Goal: Task Accomplishment & Management: Complete application form

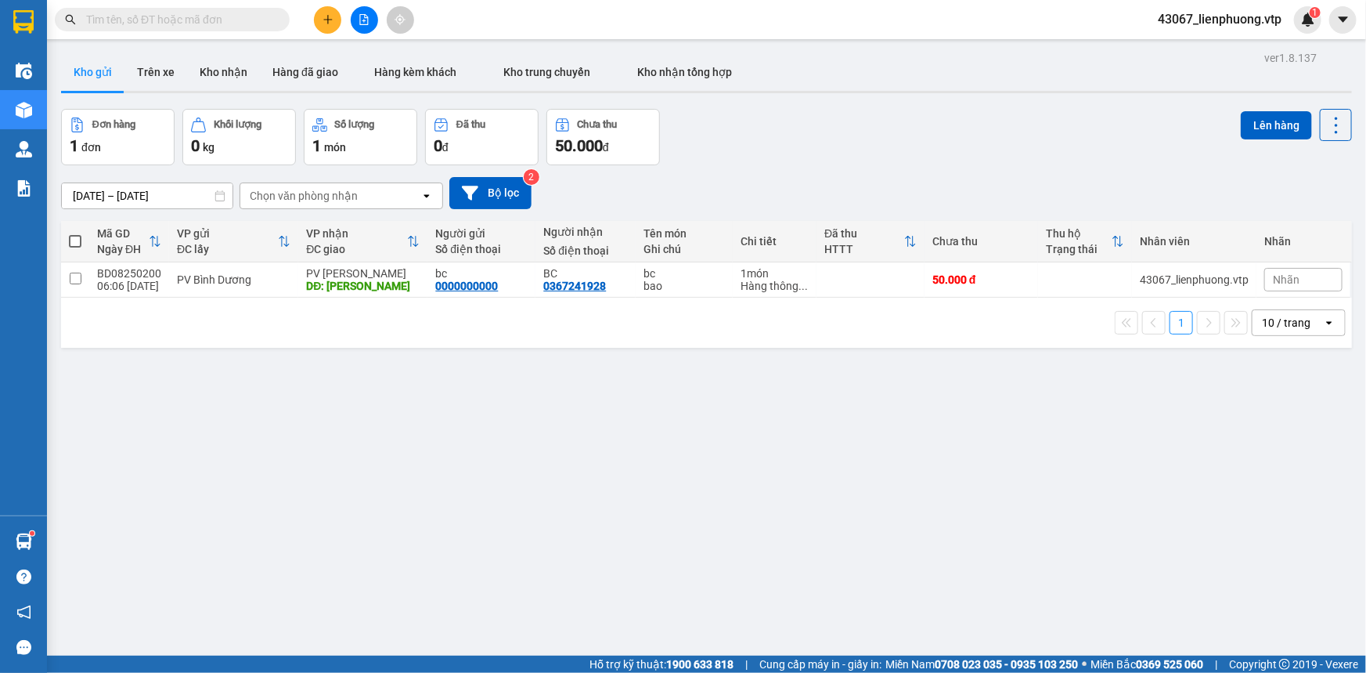
click at [214, 24] on input "text" at bounding box center [178, 19] width 185 height 17
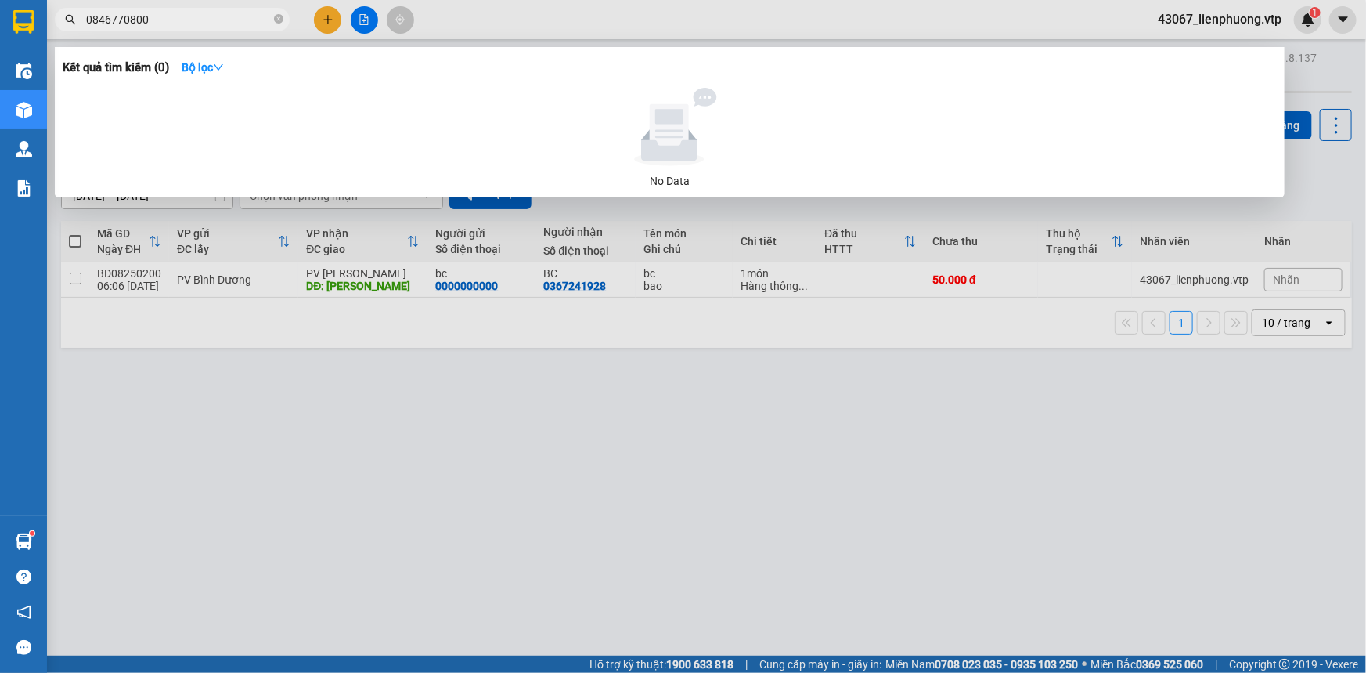
type input "0846770800"
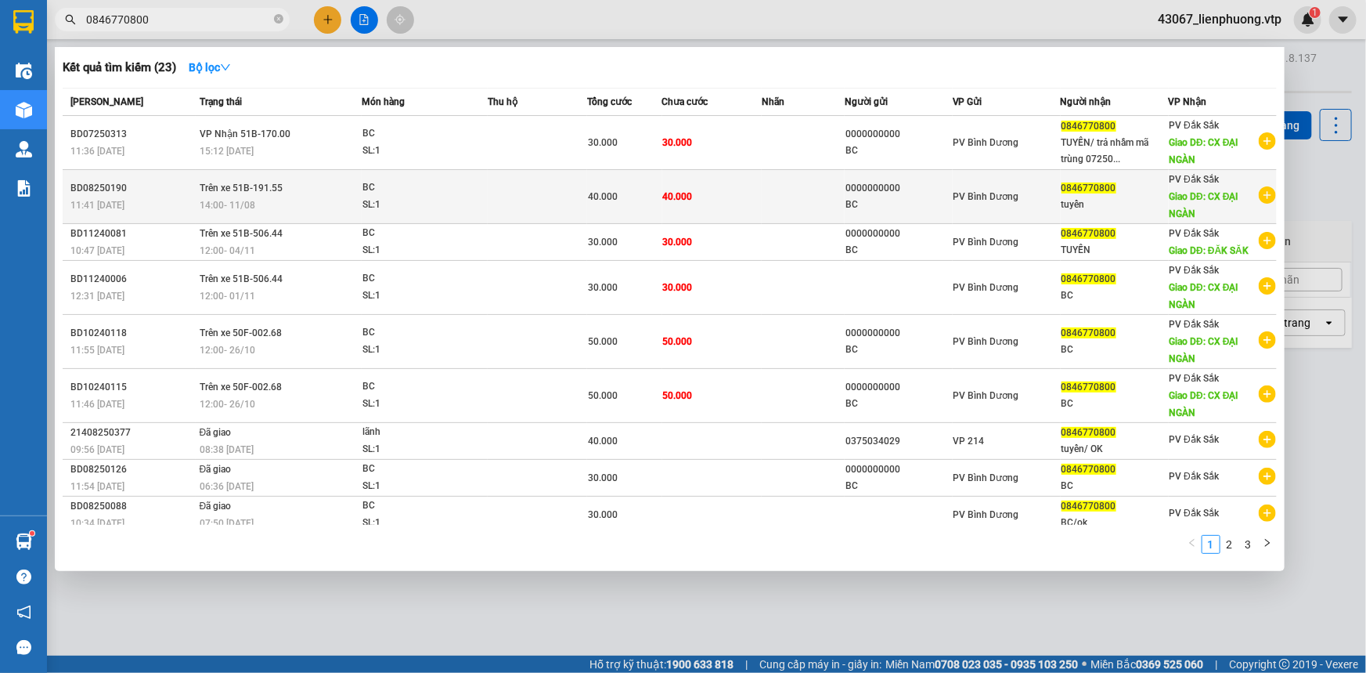
click at [467, 195] on div "BC" at bounding box center [420, 187] width 117 height 17
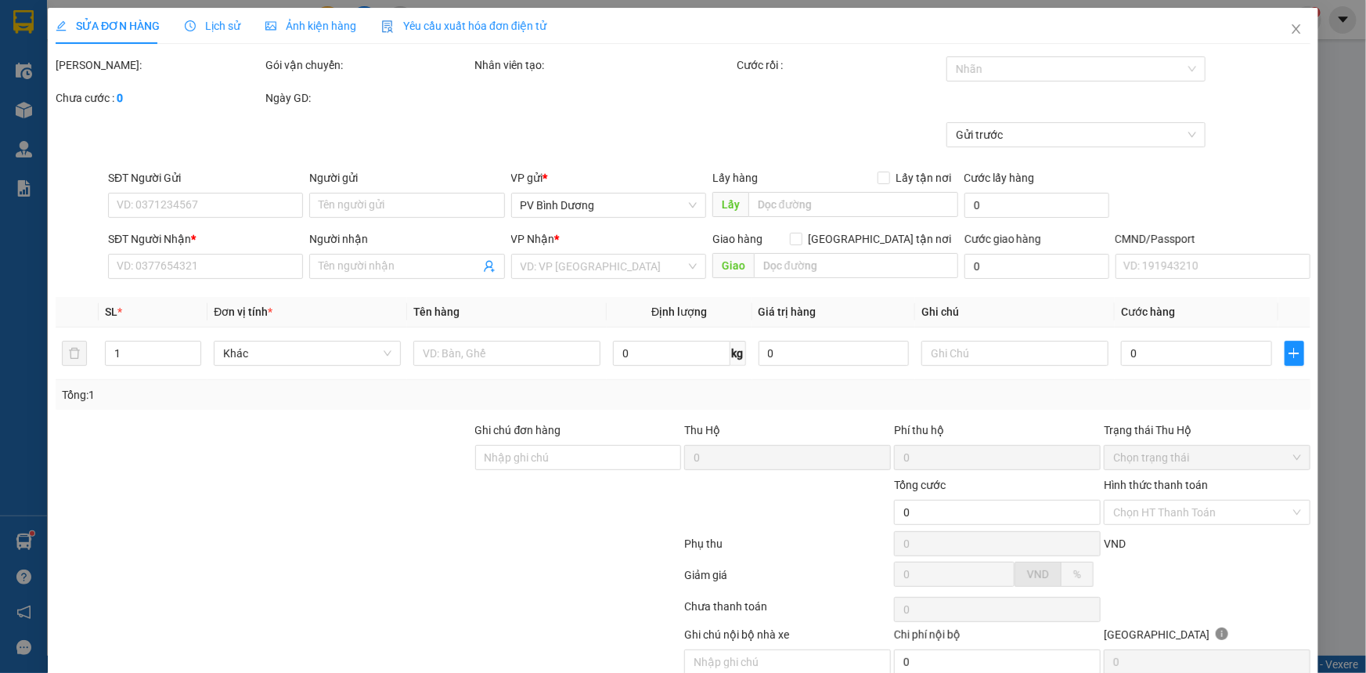
type input "0000000000"
type input "BC"
type input "0846770800"
type input "tuyển"
type input "CX ĐẠI NGÀN"
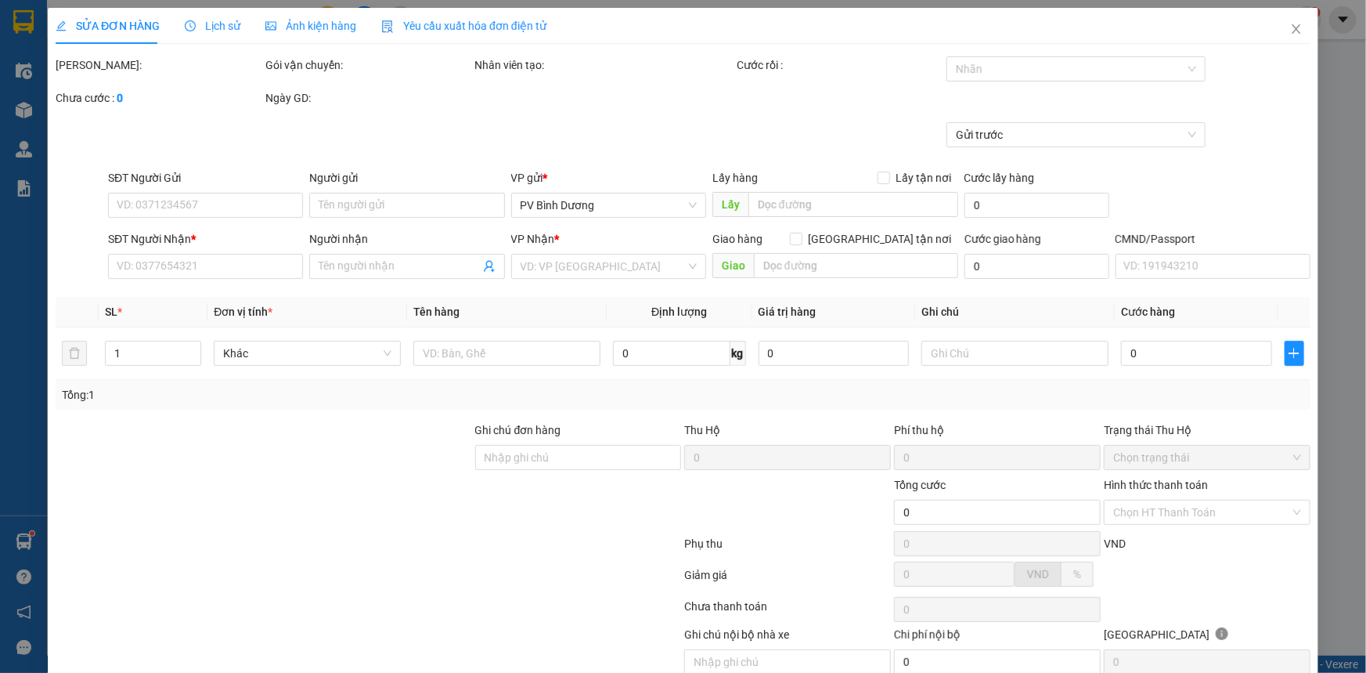
type input "40.000"
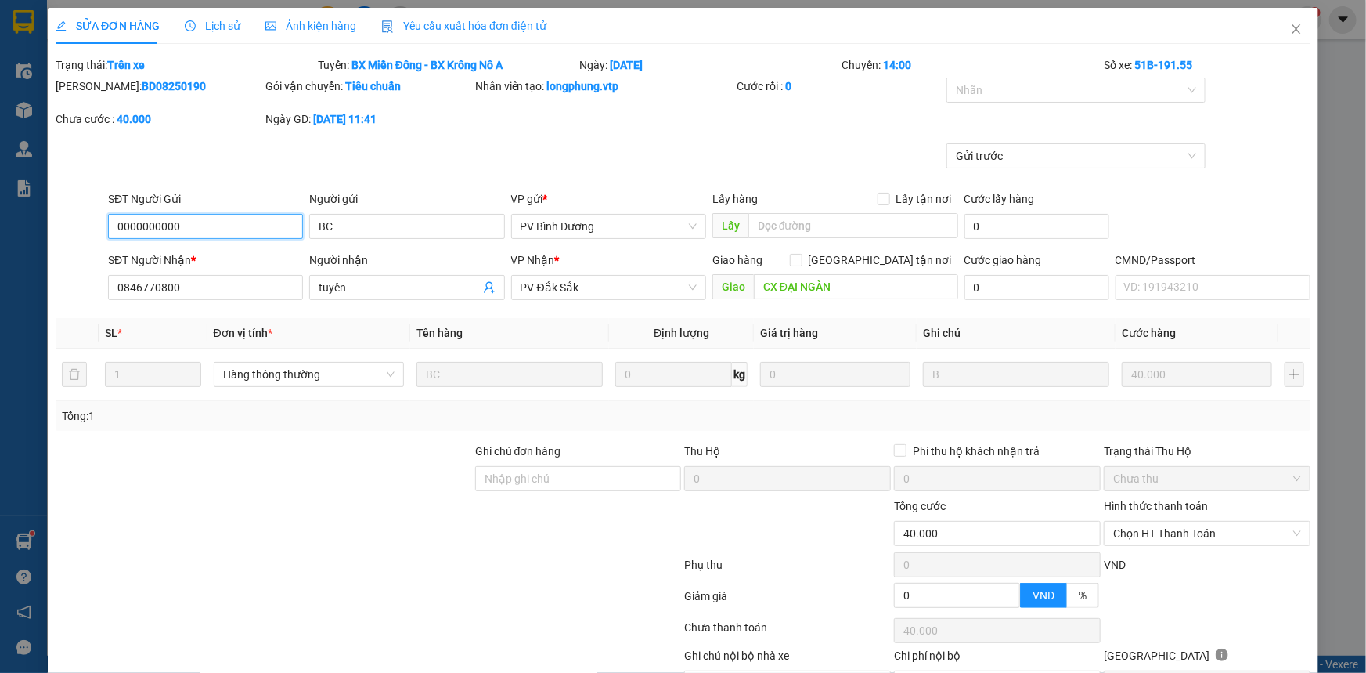
type input "2.000"
click at [1294, 27] on span "Close" at bounding box center [1297, 30] width 44 height 44
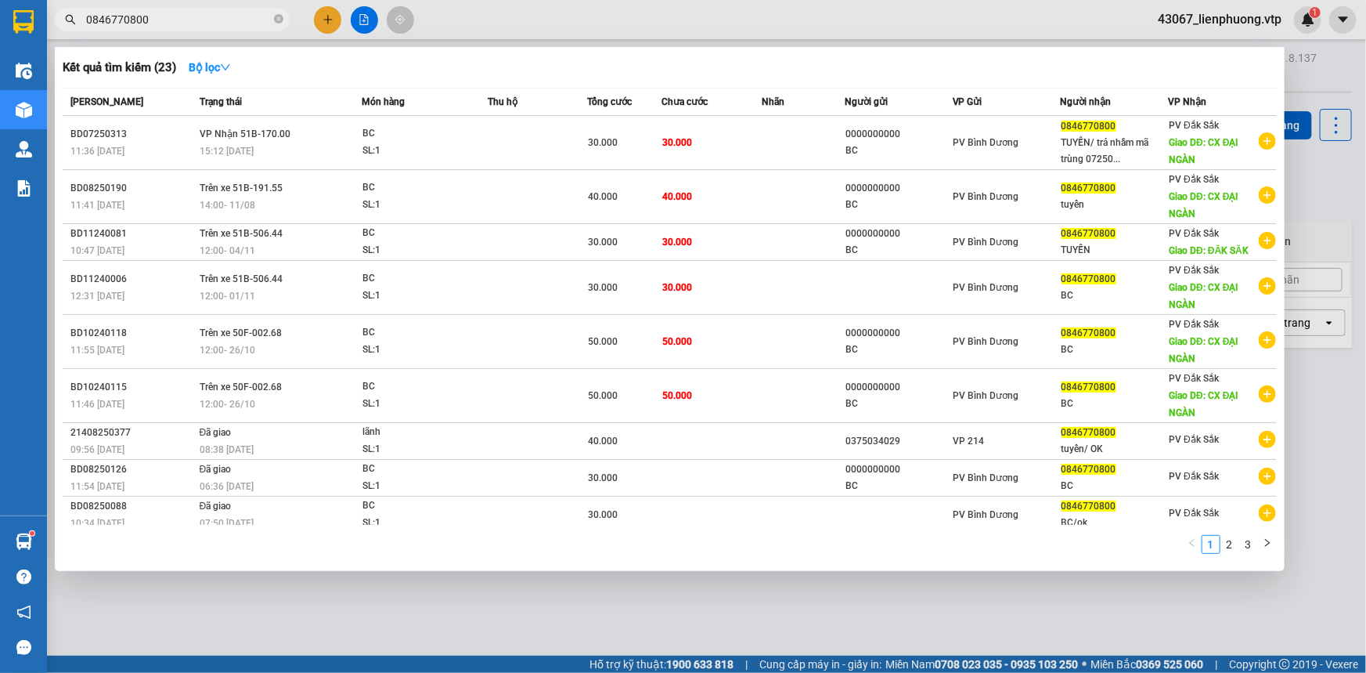
click at [157, 17] on input "0846770800" at bounding box center [178, 19] width 185 height 17
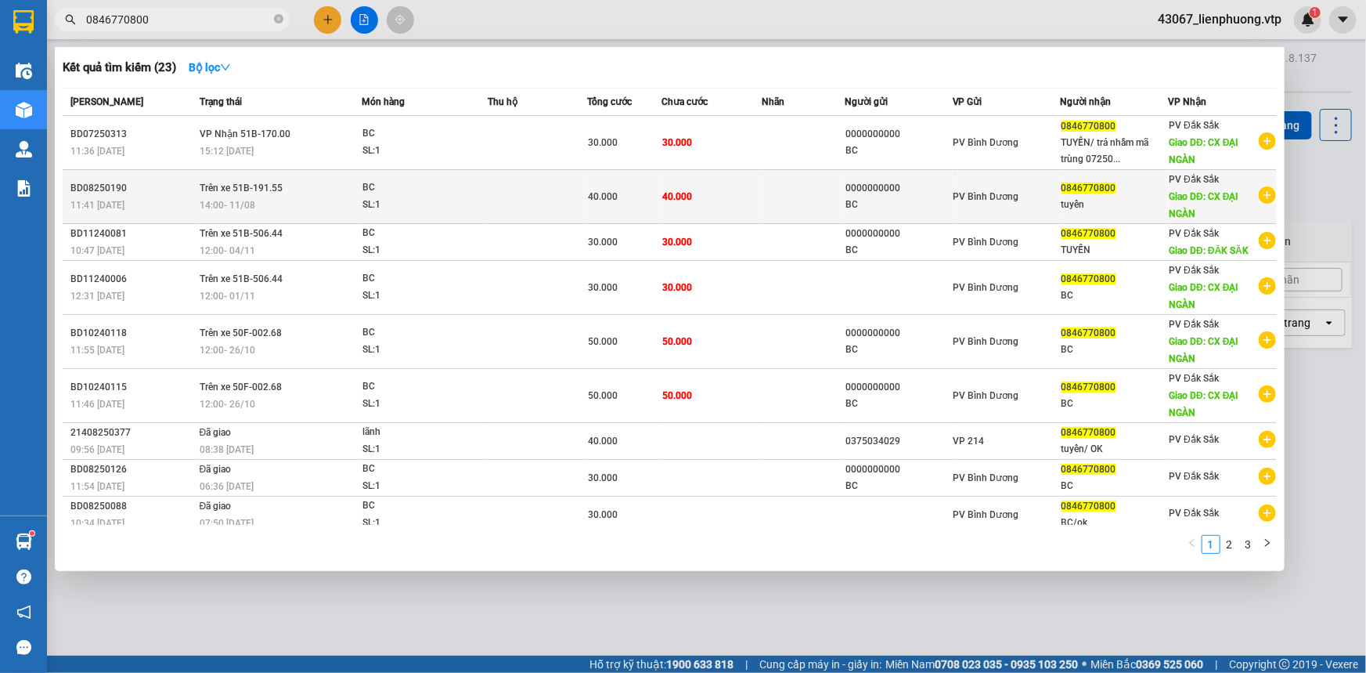
click at [435, 200] on div "SL: 1" at bounding box center [420, 205] width 117 height 17
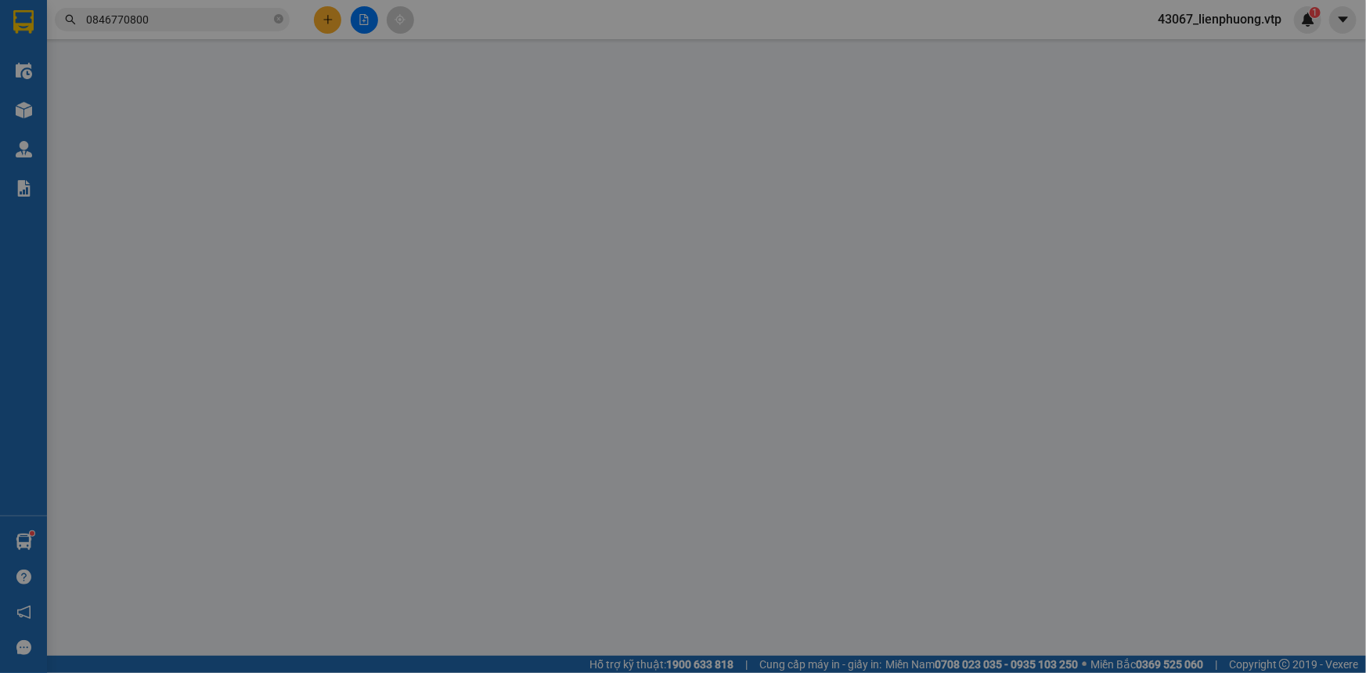
type input "0000000000"
type input "BC"
type input "0846770800"
type input "tuyển"
type input "CX ĐẠI NGÀN"
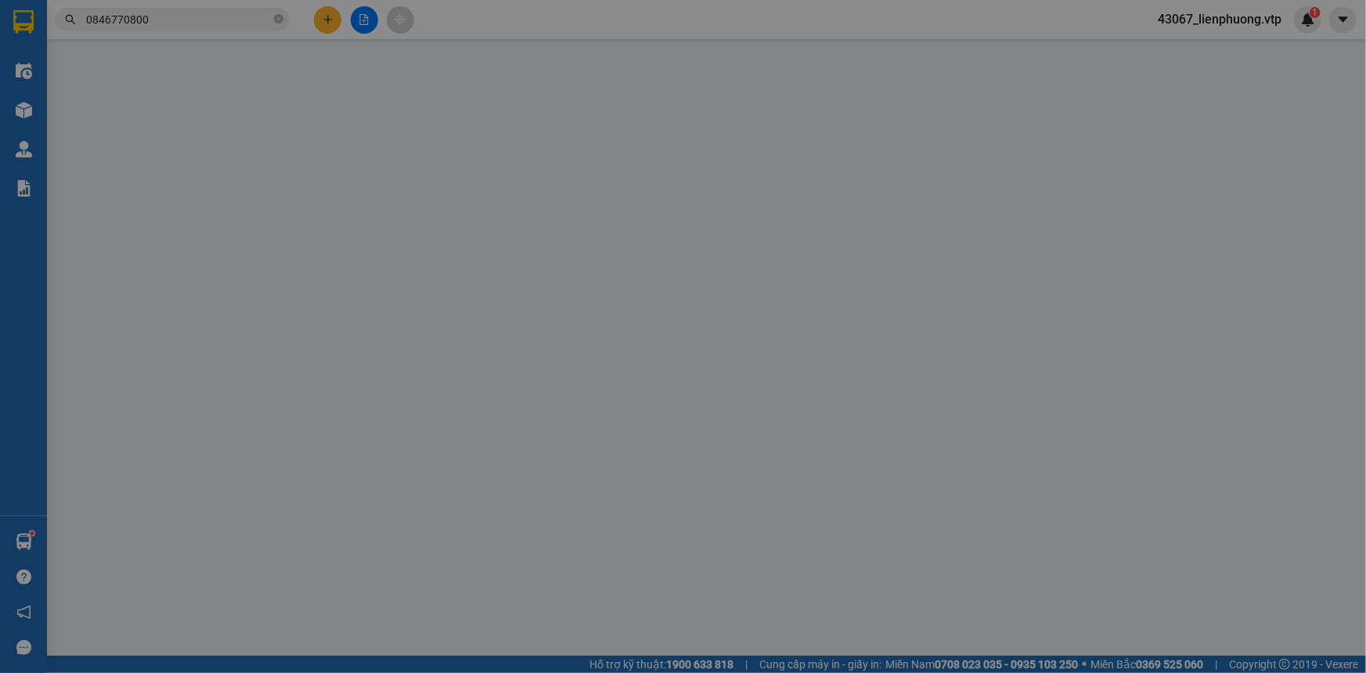
type input "40.000"
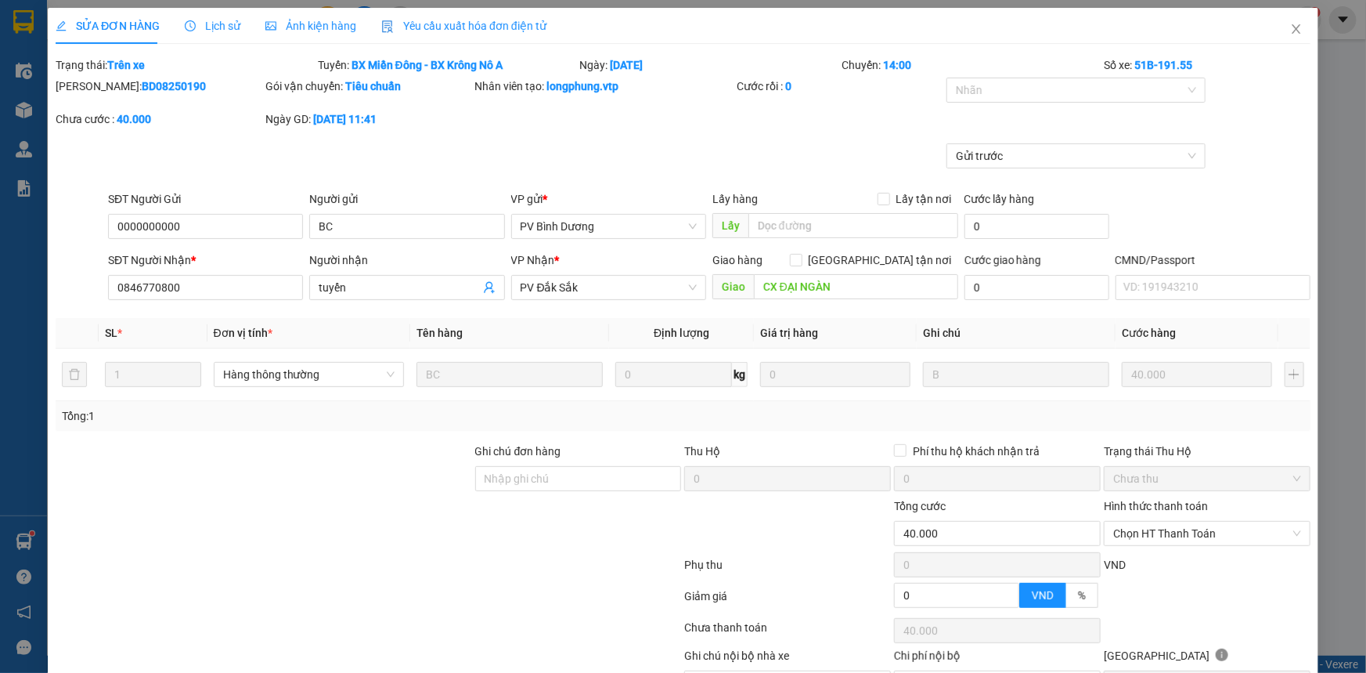
type input "2.000"
click at [1290, 29] on icon "close" at bounding box center [1296, 29] width 13 height 13
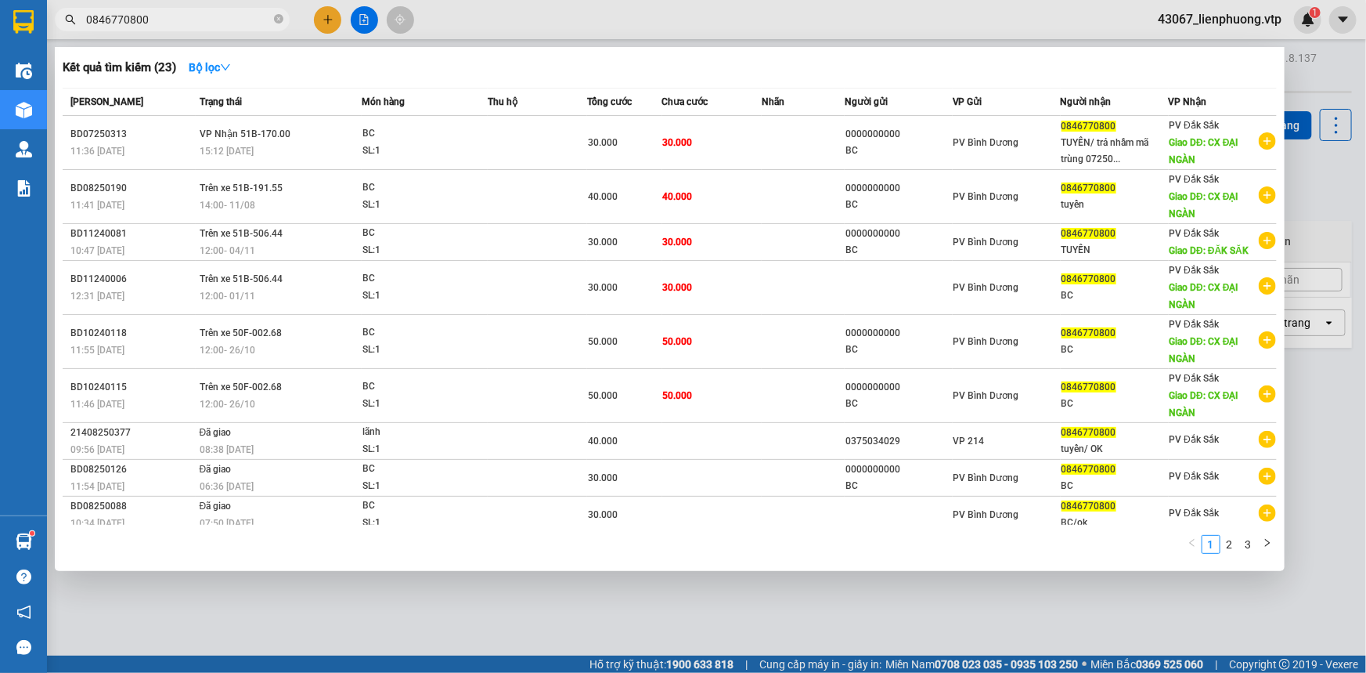
click at [185, 21] on input "0846770800" at bounding box center [178, 19] width 185 height 17
click at [274, 17] on icon "close-circle" at bounding box center [278, 18] width 9 height 9
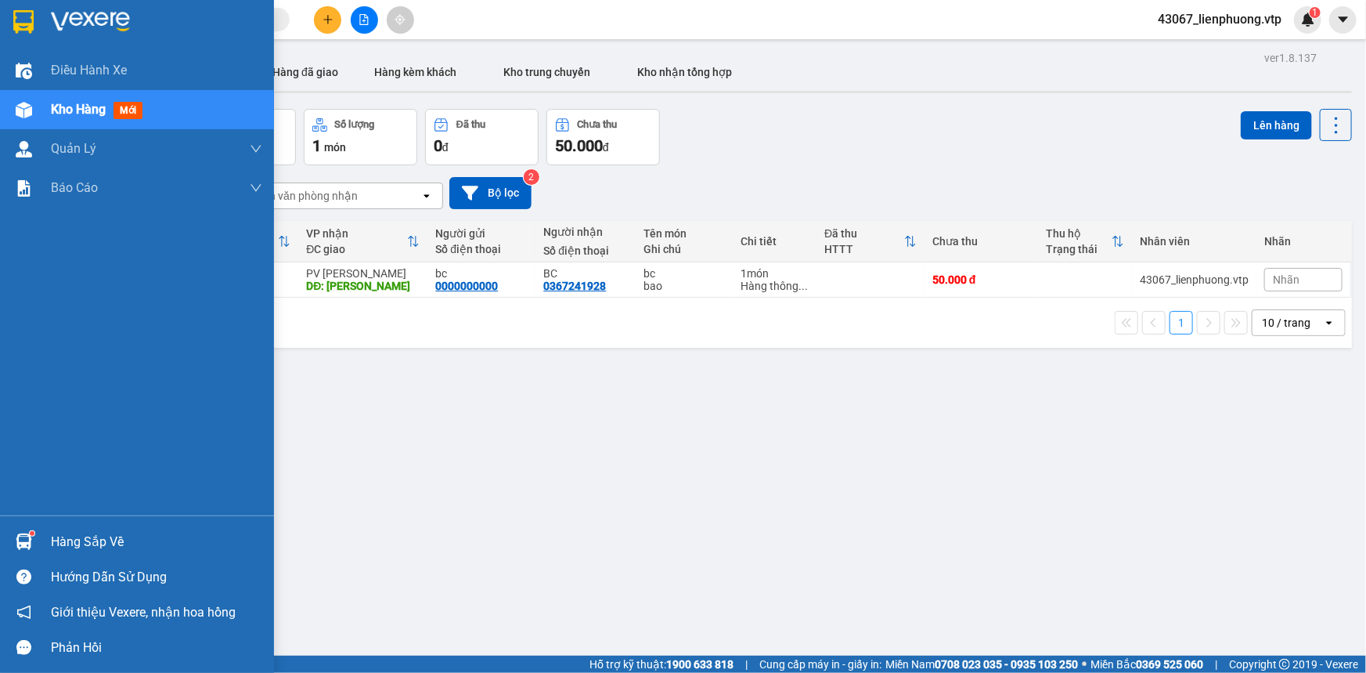
click at [95, 539] on div "Hàng sắp về" at bounding box center [156, 541] width 211 height 23
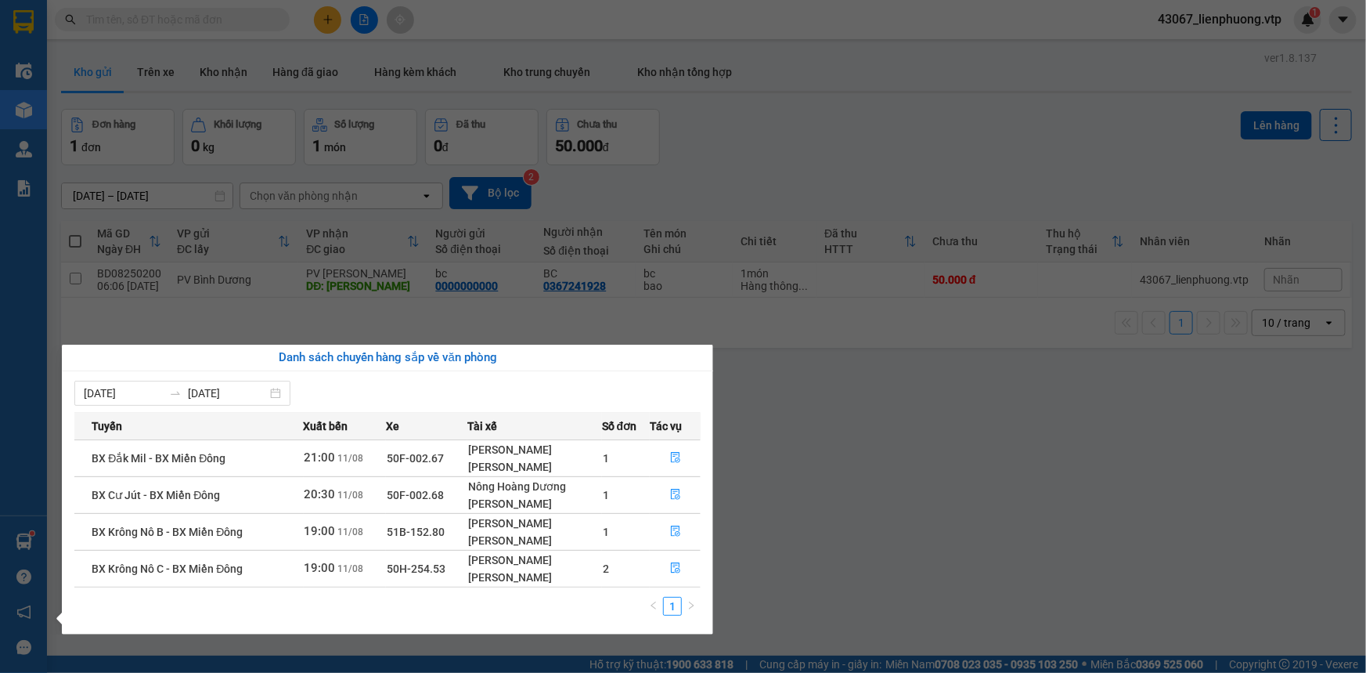
click at [1060, 532] on section "Kết quả tìm kiếm ( 23 ) Bộ lọc Mã ĐH Trạng thái Món hàng Thu hộ Tổng cước Chưa …" at bounding box center [683, 336] width 1366 height 673
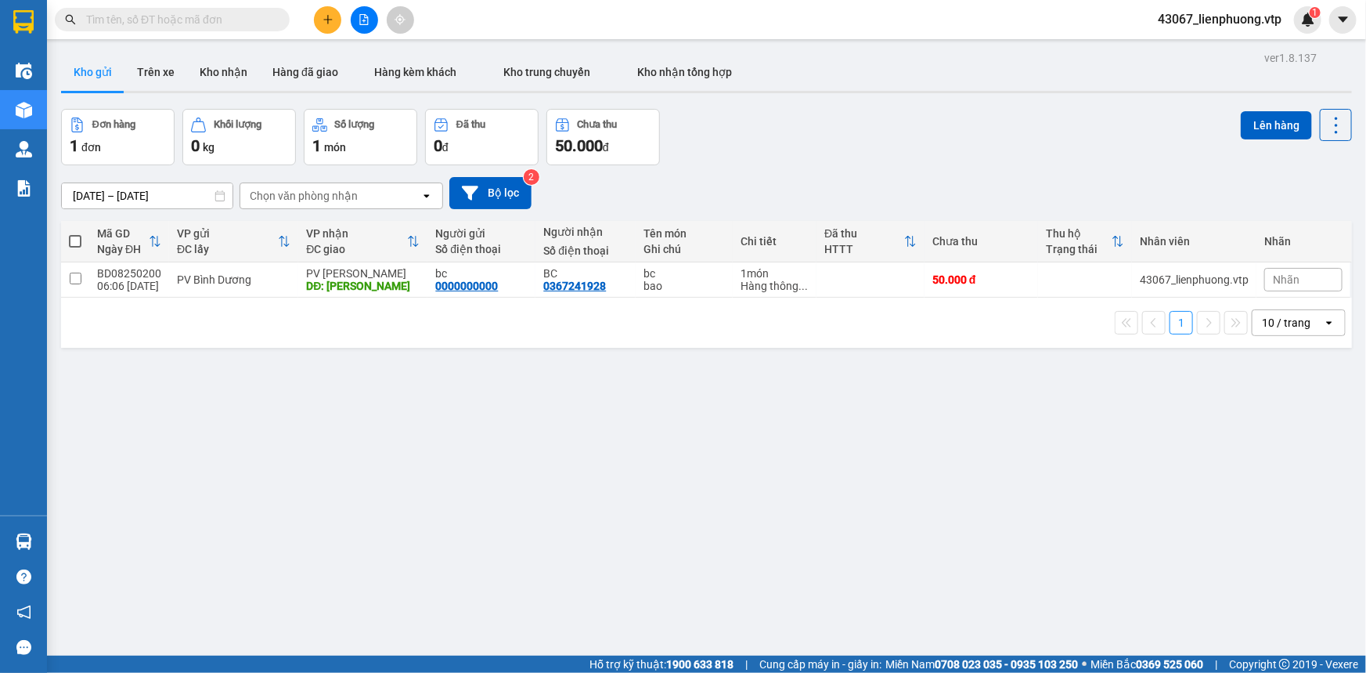
click at [1066, 472] on div "ver 1.8.137 Kho gửi Trên xe Kho nhận Hàng đã giao Hàng kèm khách Kho trung chuy…" at bounding box center [707, 383] width 1304 height 673
drag, startPoint x: 1022, startPoint y: 498, endPoint x: 1010, endPoint y: 480, distance: 21.5
click at [1023, 498] on div "ver 1.8.137 Kho gửi Trên xe Kho nhận Hàng đã giao Hàng kèm khách Kho trung chuy…" at bounding box center [707, 383] width 1304 height 673
click at [68, 276] on td at bounding box center [75, 279] width 28 height 35
checkbox input "true"
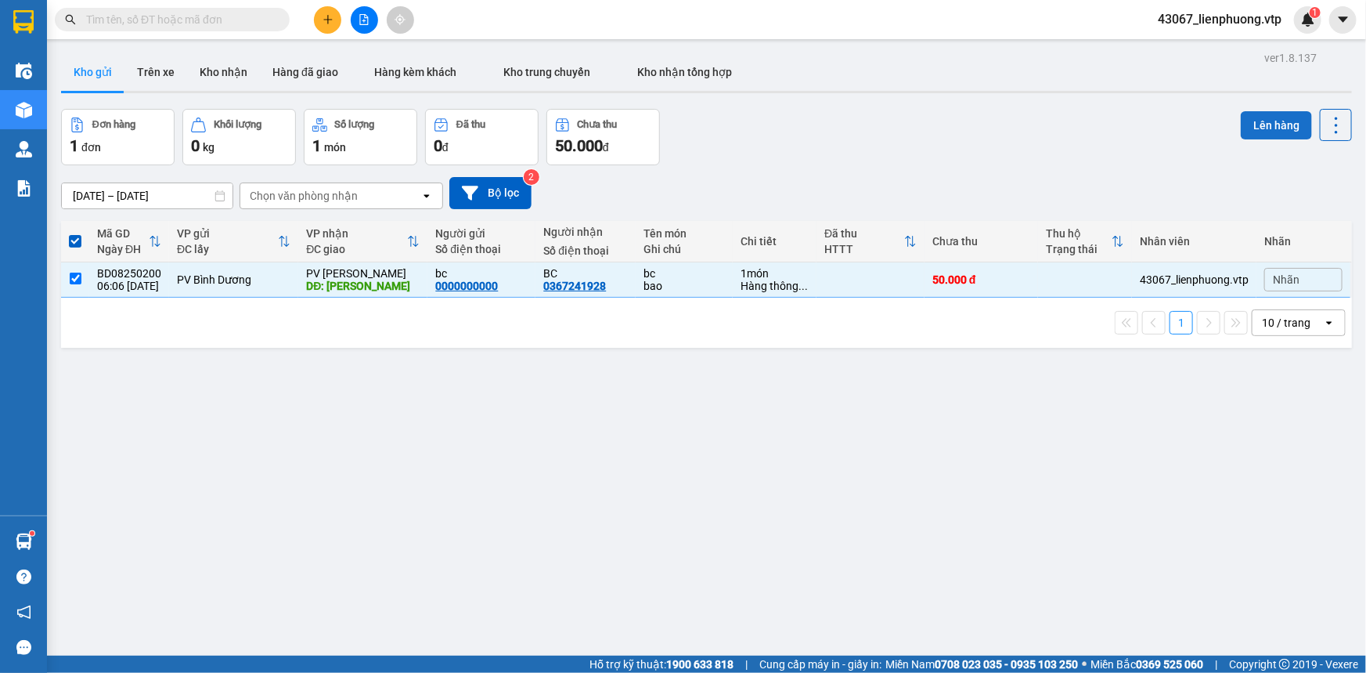
click at [1285, 125] on button "Lên hàng" at bounding box center [1276, 125] width 71 height 28
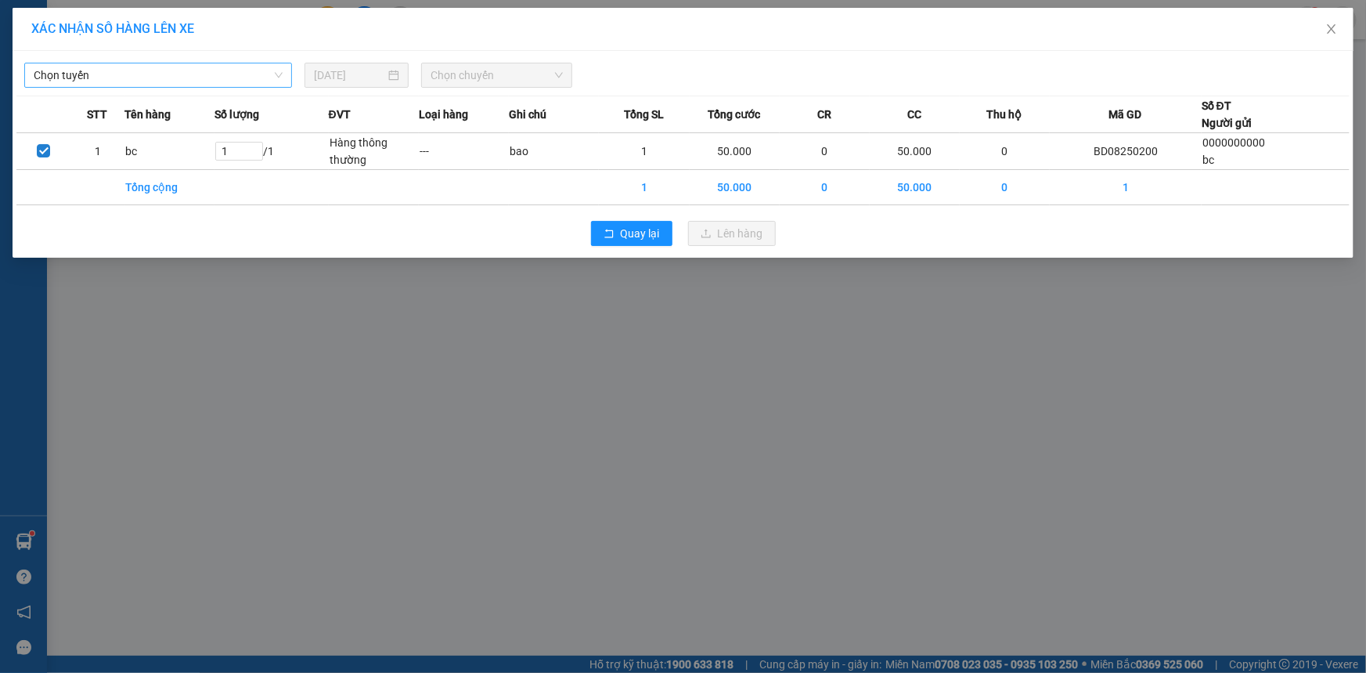
click at [231, 70] on span "Chọn tuyến" at bounding box center [158, 74] width 249 height 23
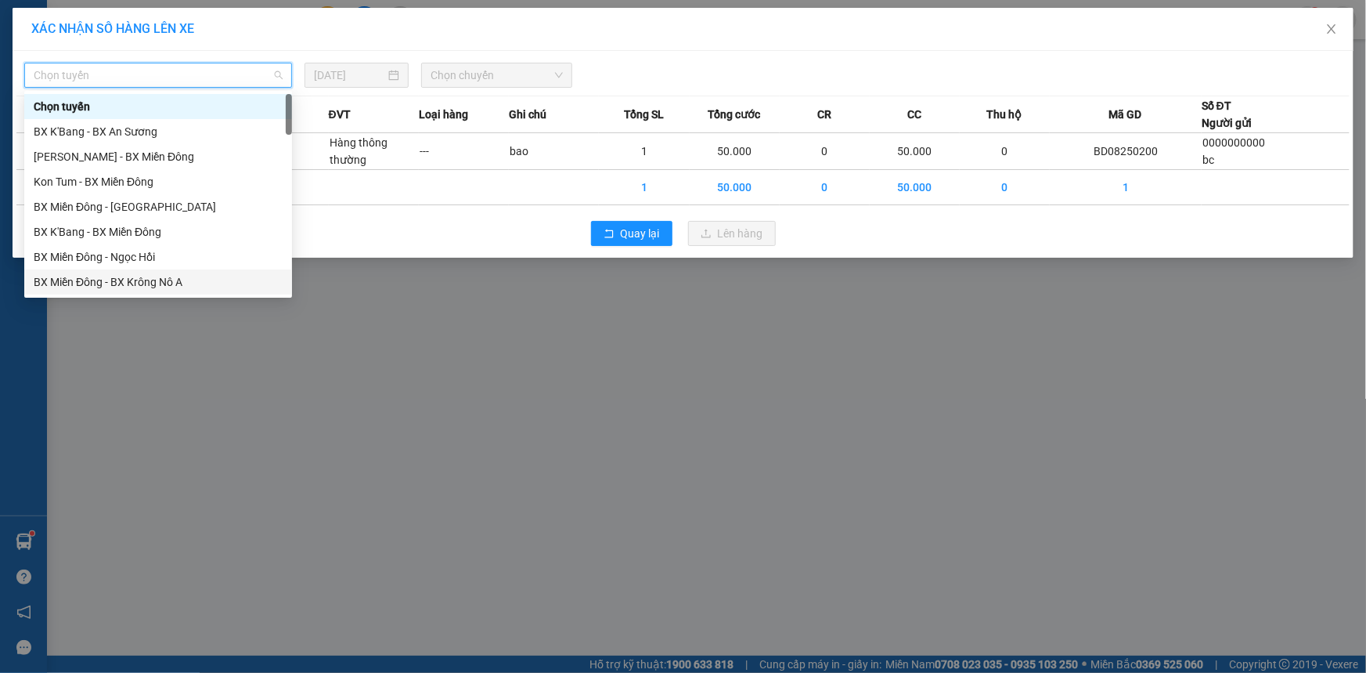
click at [188, 283] on div "BX Miền Đông - BX Krông Nô A" at bounding box center [158, 281] width 249 height 17
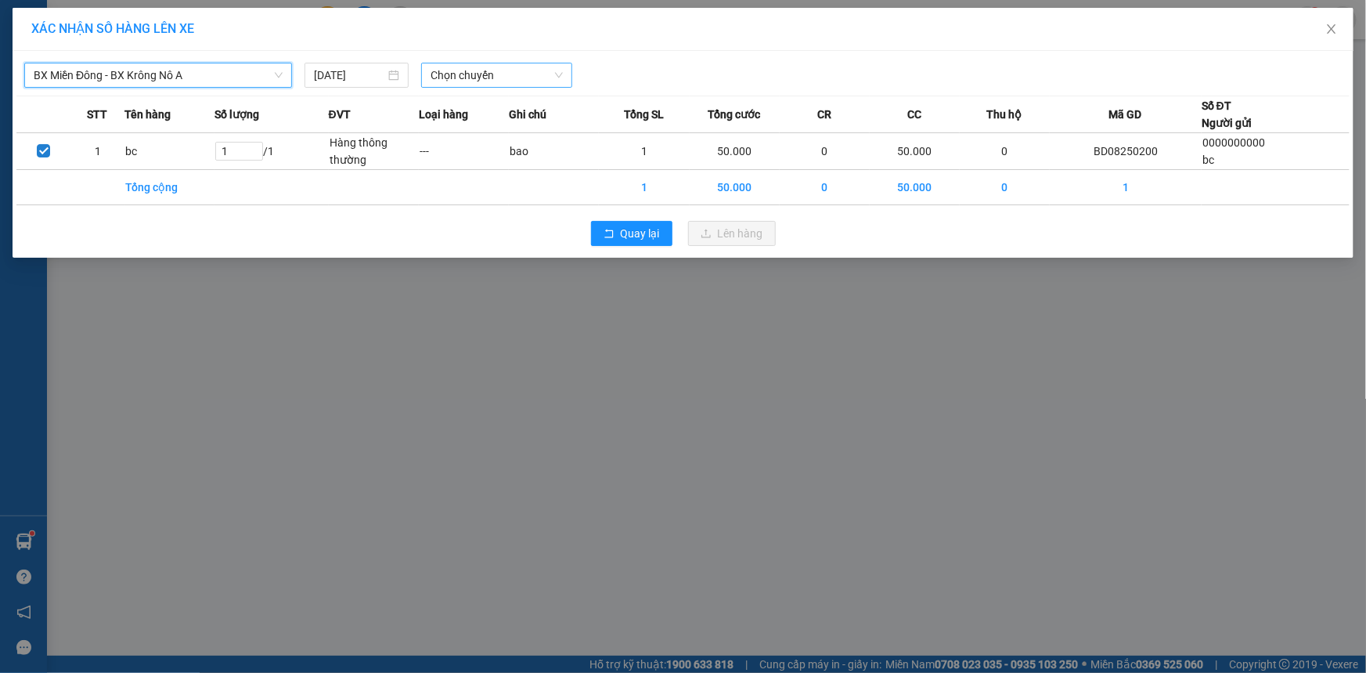
click at [485, 75] on span "Chọn chuyến" at bounding box center [497, 74] width 132 height 23
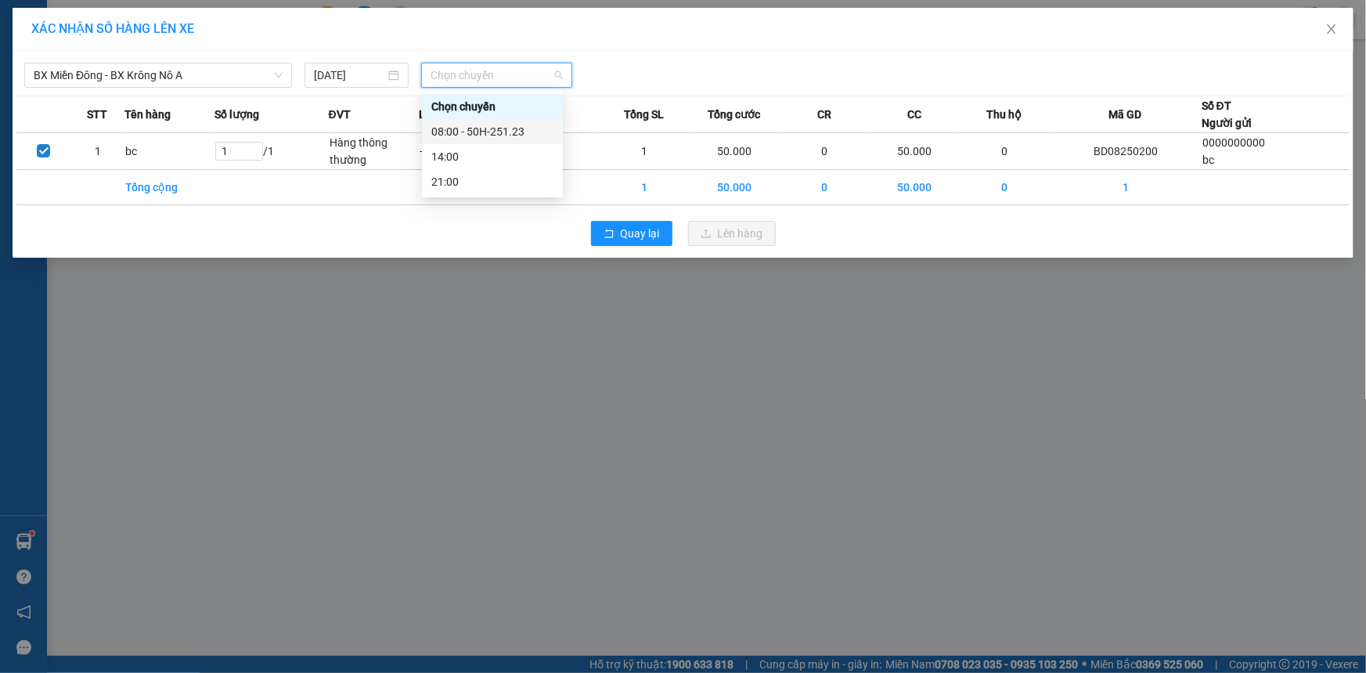
click at [492, 131] on div "08:00 - 50H-251.23" at bounding box center [492, 131] width 122 height 17
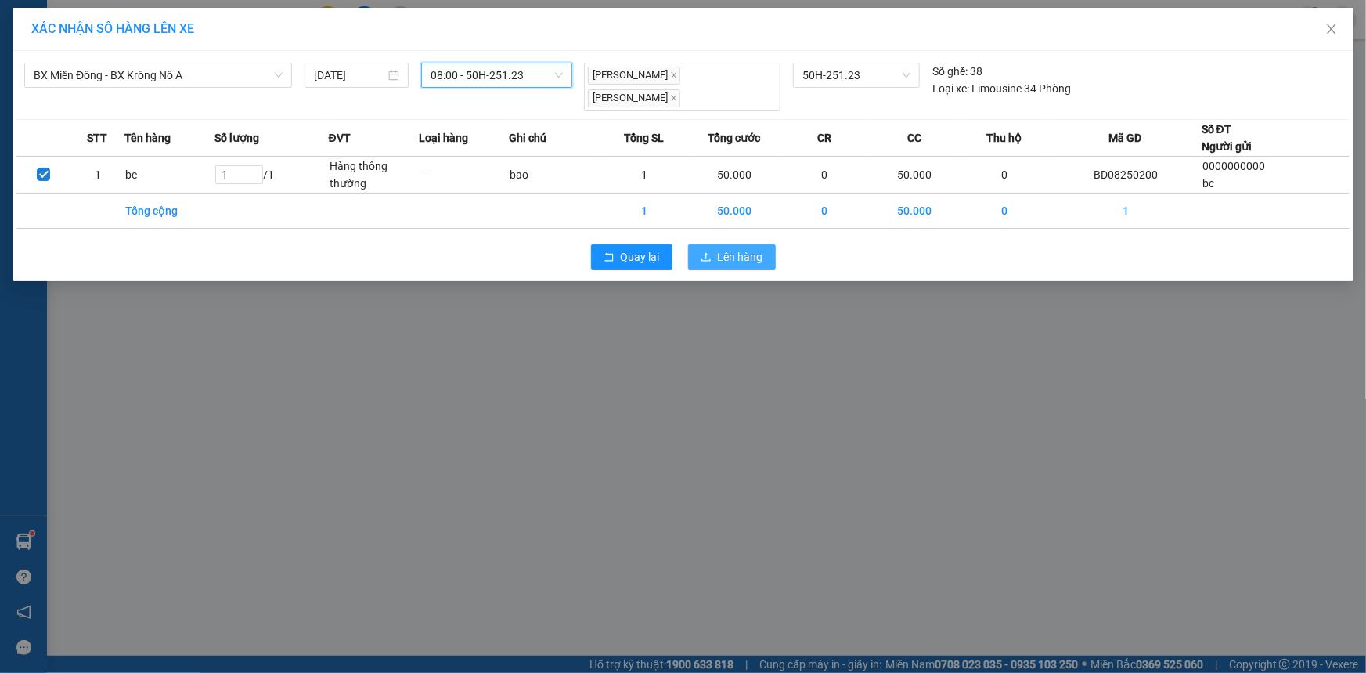
click at [709, 249] on button "Lên hàng" at bounding box center [732, 256] width 88 height 25
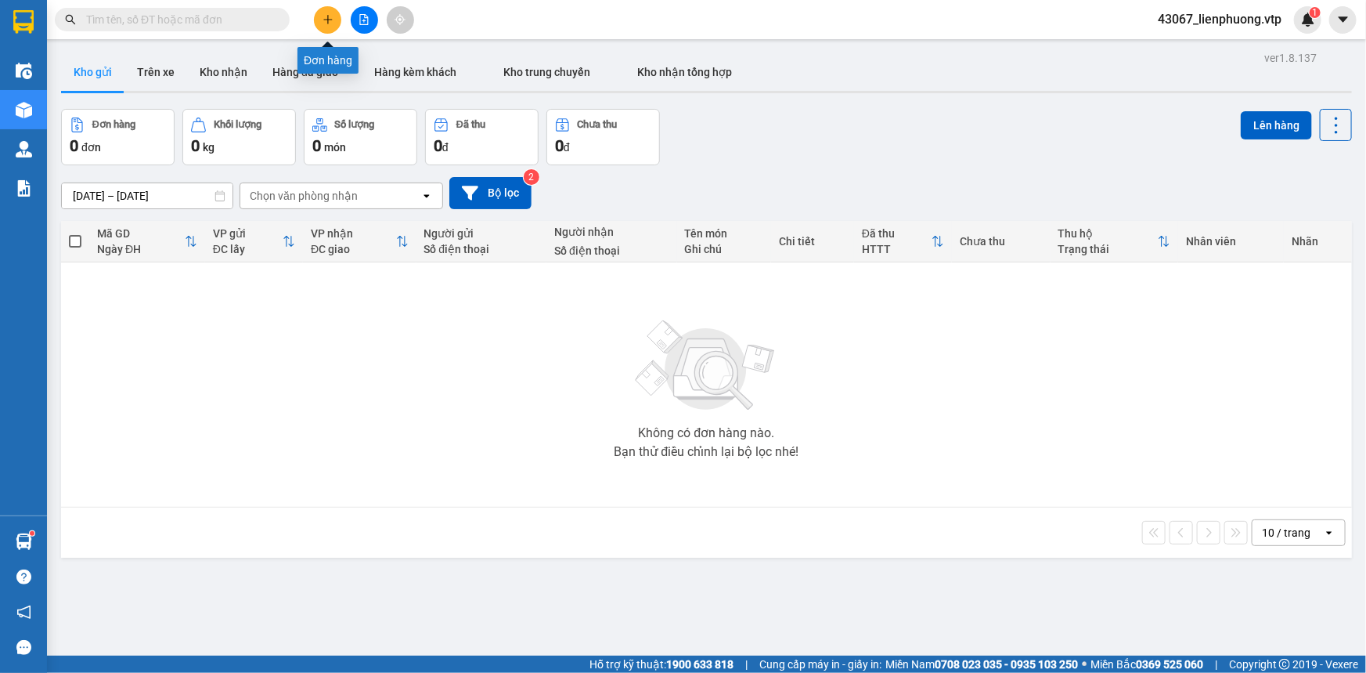
click at [329, 27] on button at bounding box center [327, 19] width 27 height 27
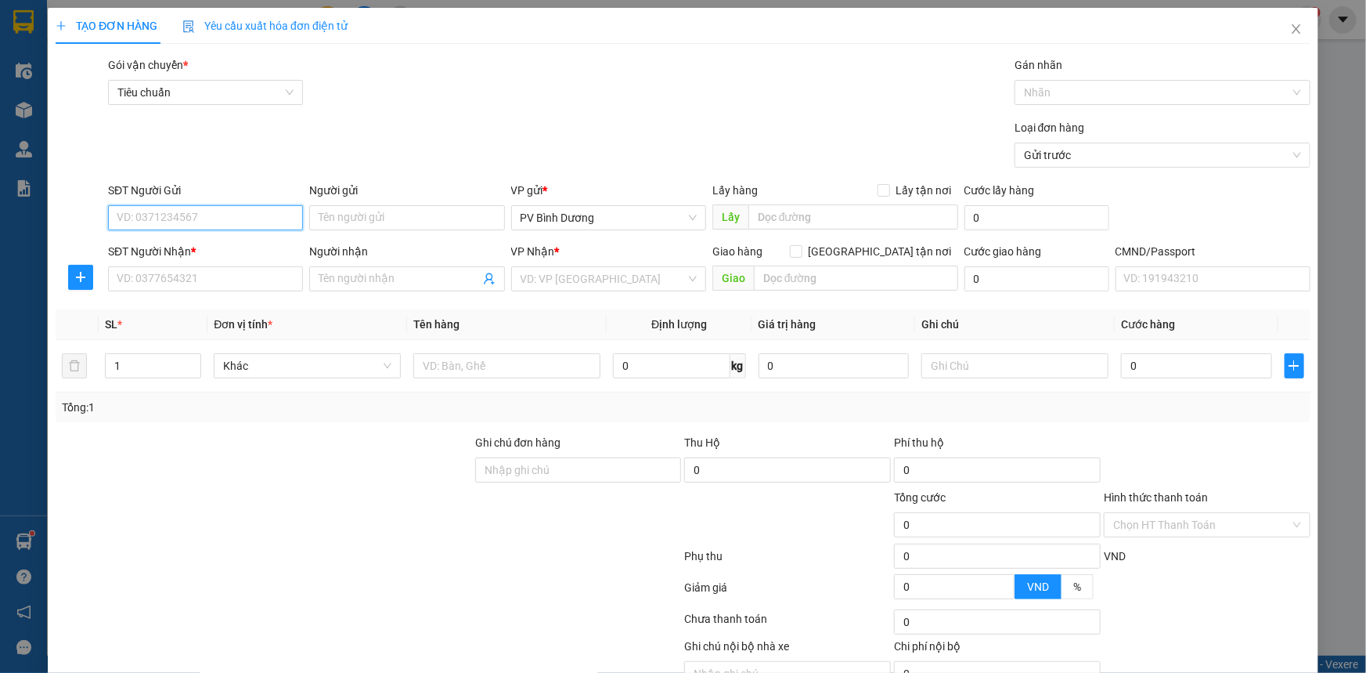
click at [216, 213] on input "SĐT Người Gửi" at bounding box center [205, 217] width 195 height 25
click at [201, 258] on div "0000000000 - [GEOGRAPHIC_DATA]" at bounding box center [204, 248] width 195 height 25
type input "0000000000"
type input "BC"
type input "0367241928"
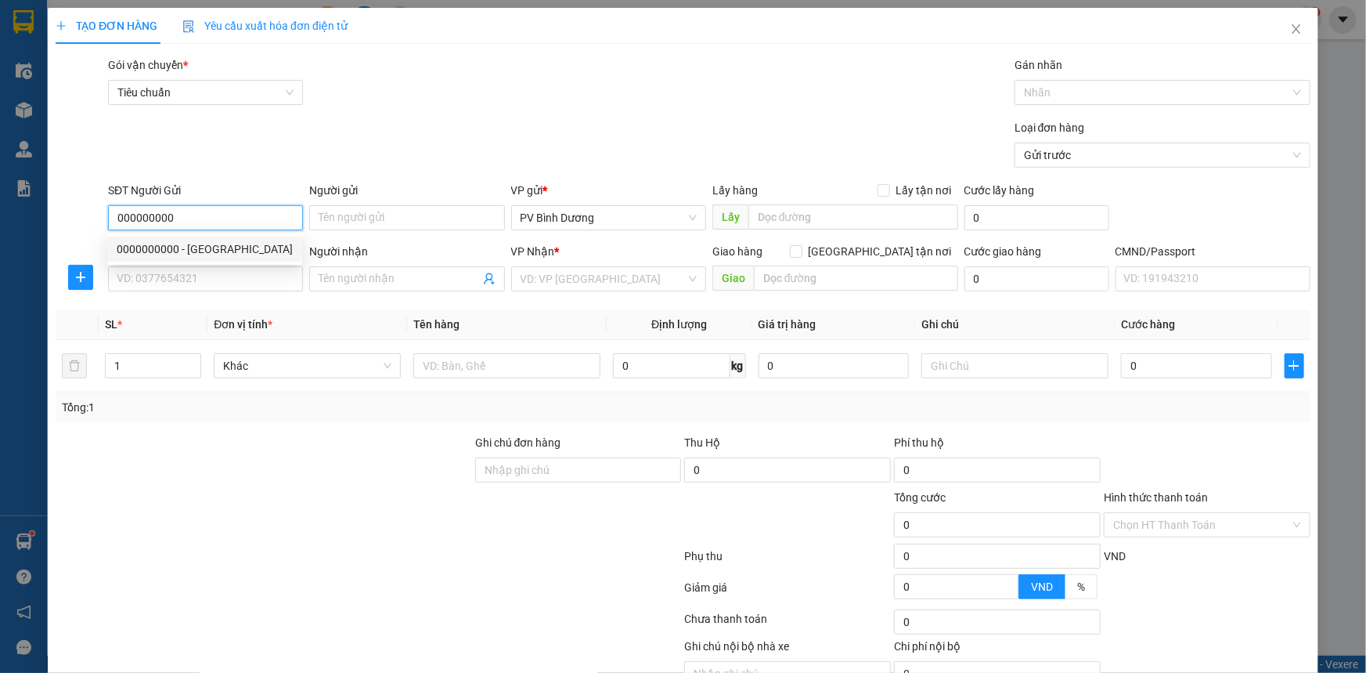
type input "BC"
type input "hồ vịt"
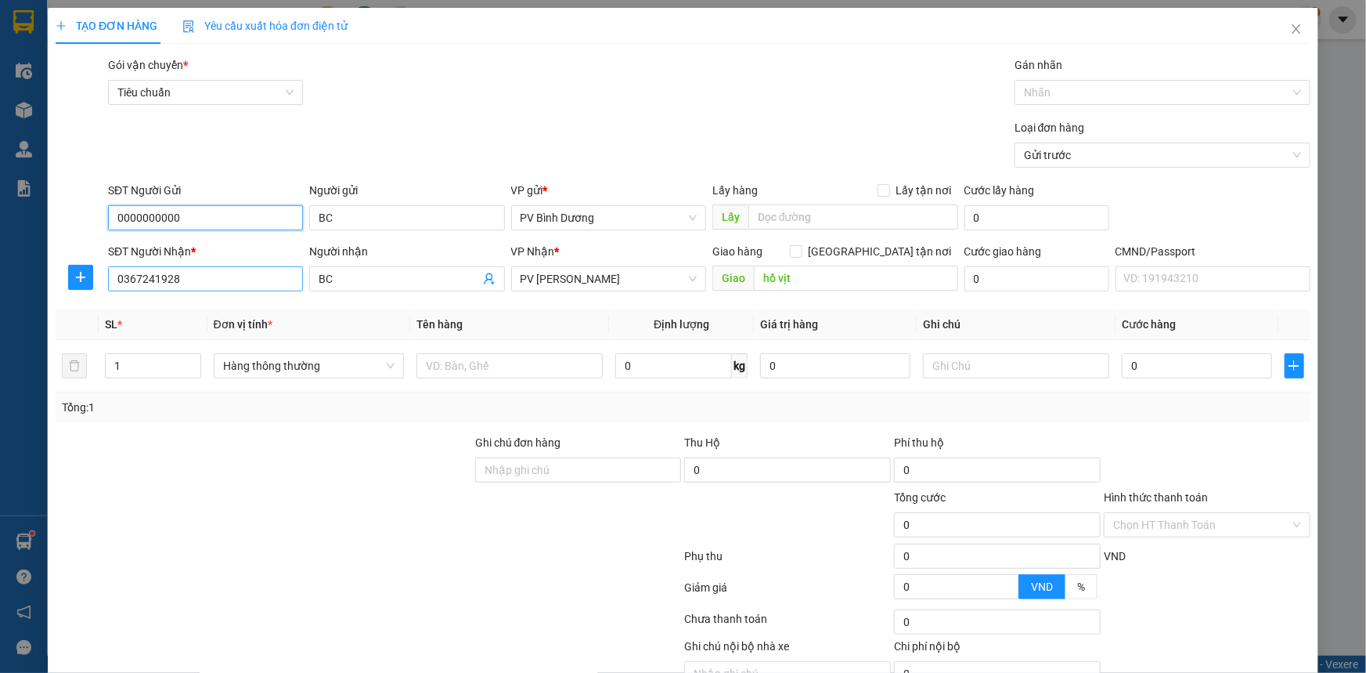
type input "0000000000"
drag, startPoint x: 197, startPoint y: 280, endPoint x: 80, endPoint y: 305, distance: 119.3
click at [80, 305] on div "Transit Pickup Surcharge Ids Transit Deliver Surcharge Ids Transit Deliver Surc…" at bounding box center [683, 389] width 1255 height 666
type input "0326784646"
click at [164, 311] on div "0326784646 - BC" at bounding box center [204, 309] width 175 height 17
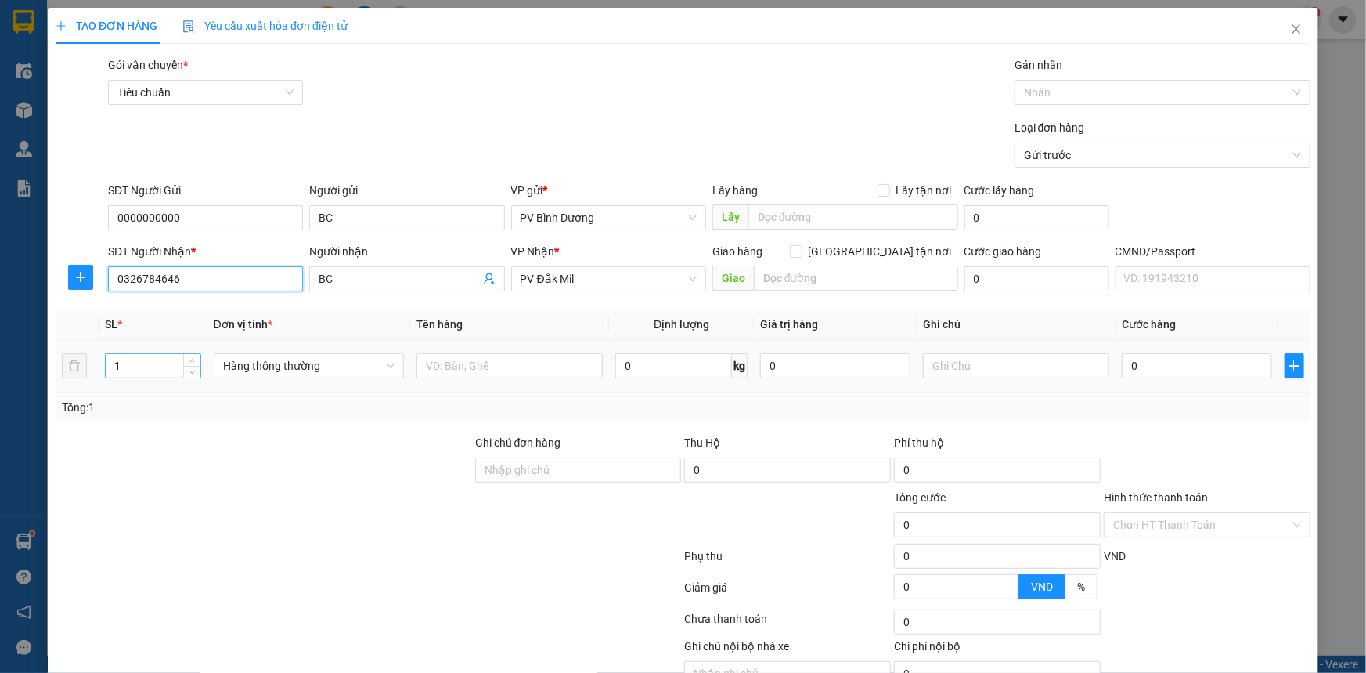
type input "0326784646"
drag, startPoint x: 159, startPoint y: 366, endPoint x: 103, endPoint y: 377, distance: 57.4
click at [103, 377] on td "1" at bounding box center [153, 366] width 109 height 52
type input "2"
click at [475, 374] on input "text" at bounding box center [510, 365] width 186 height 25
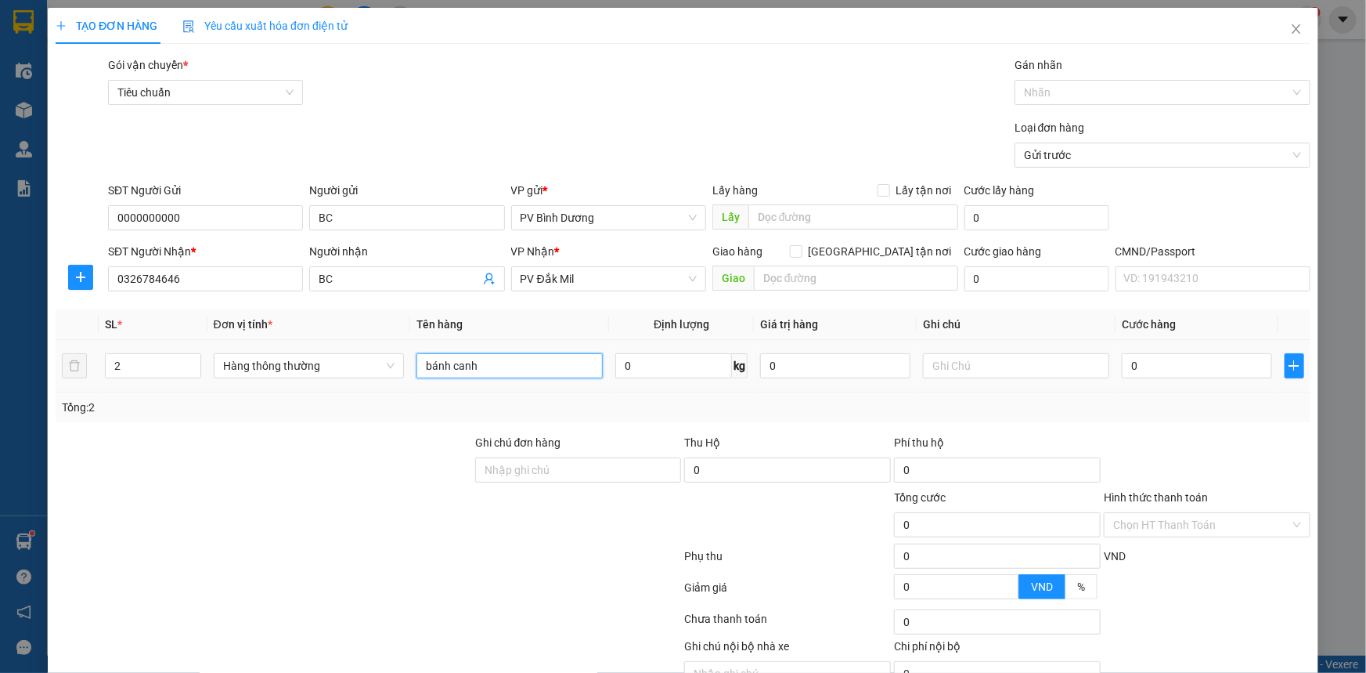
type input "bánh canh"
type input "bao"
type input "1"
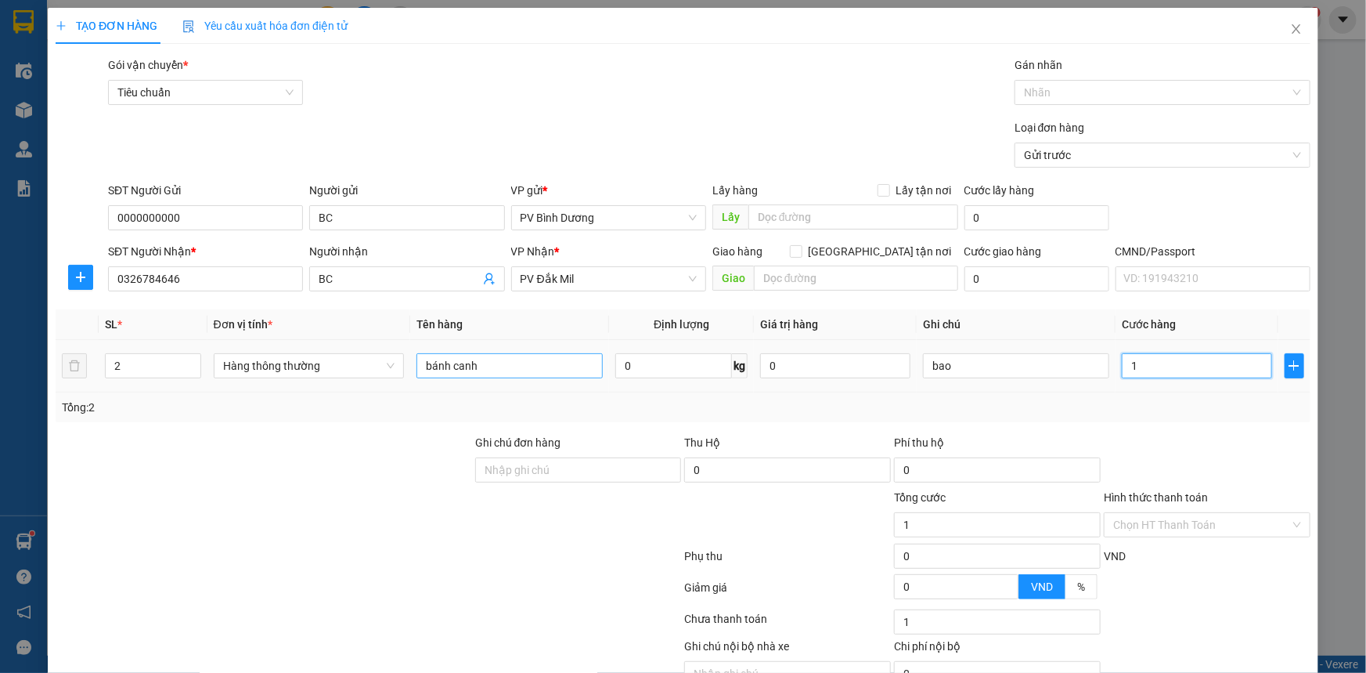
type input "10"
type input "100"
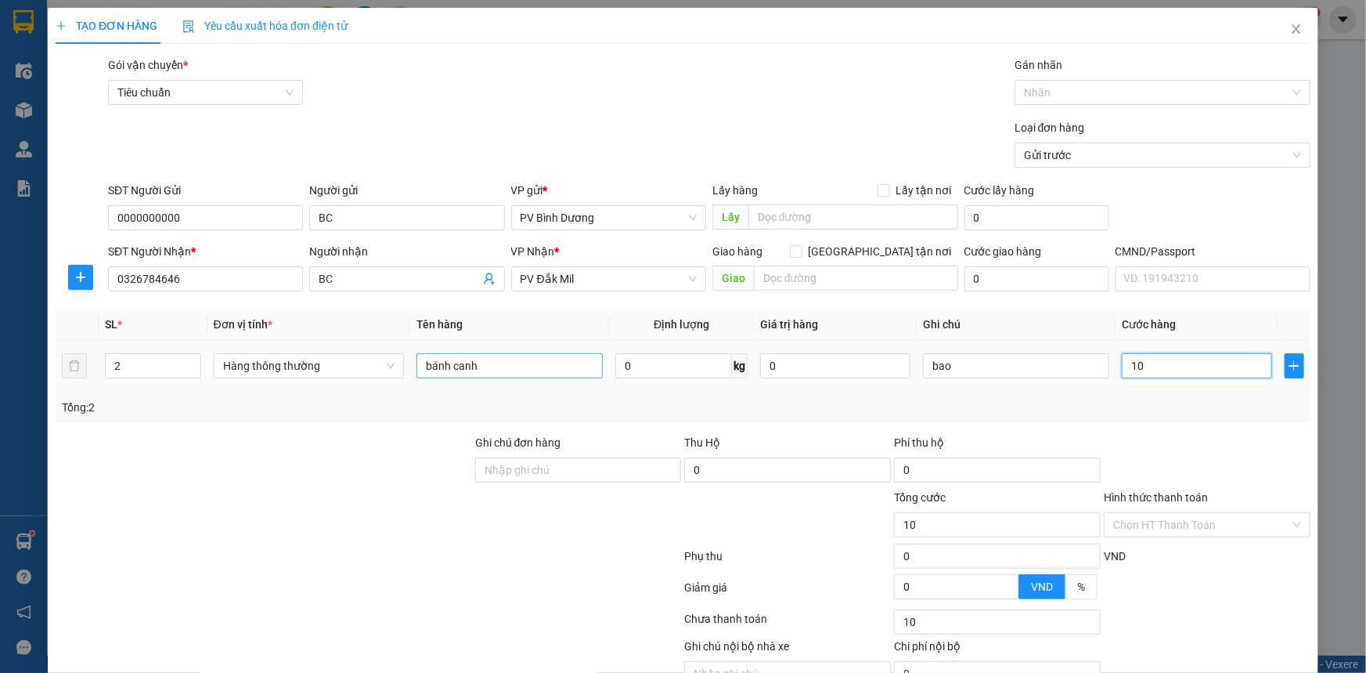
type input "100"
type input "1.000"
type input "10.000"
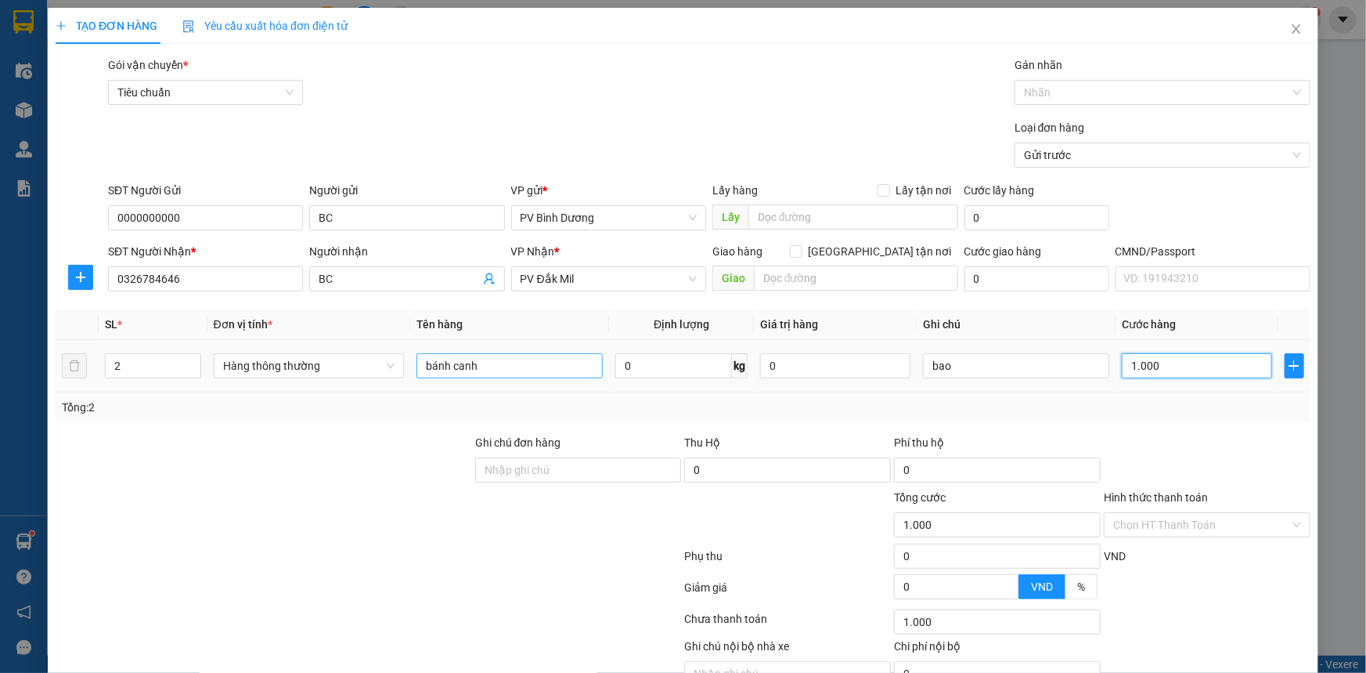
type input "10.000"
type input "100.000"
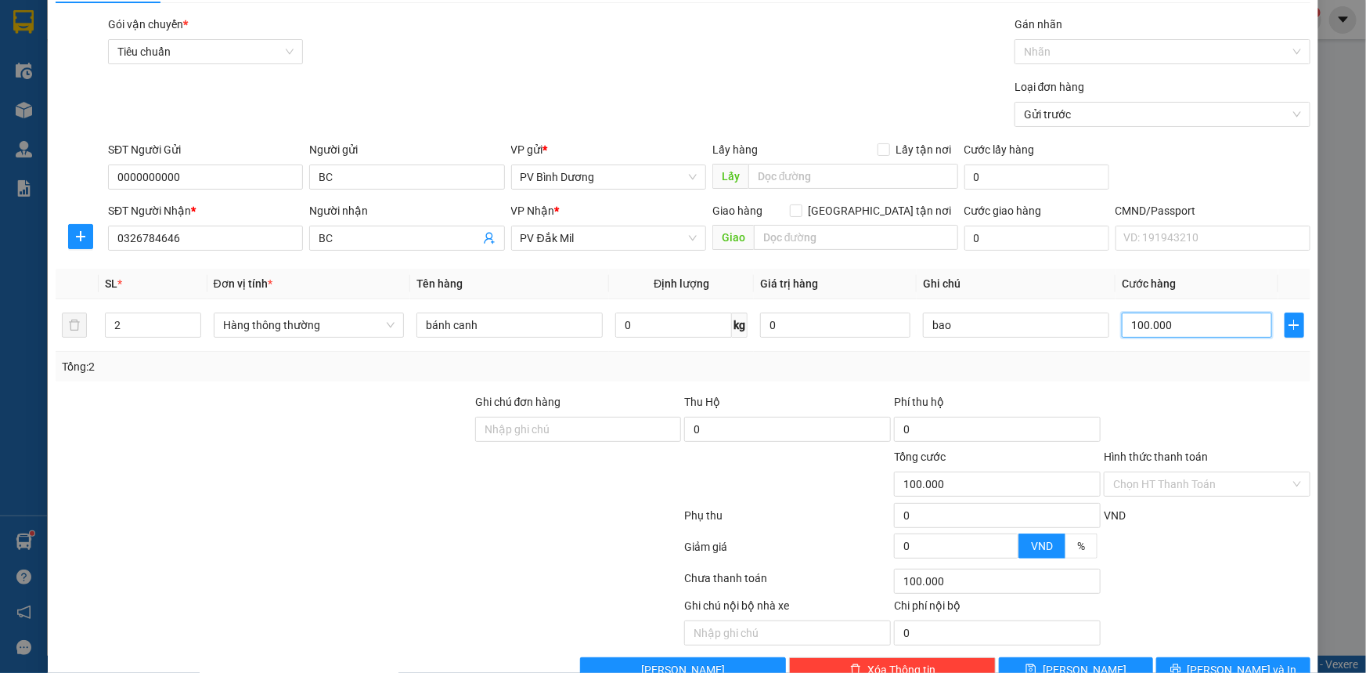
scroll to position [79, 0]
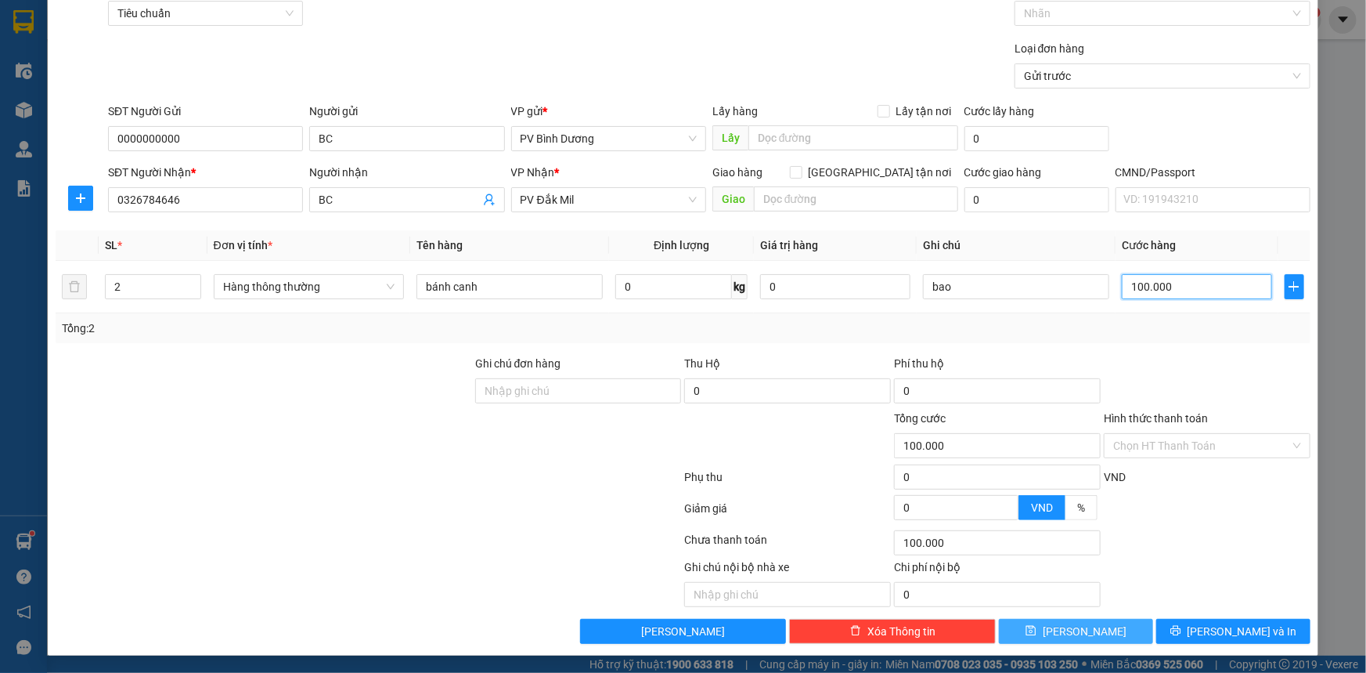
type input "100.000"
click at [1037, 627] on icon "save" at bounding box center [1031, 630] width 11 height 11
type input "1"
type input "0"
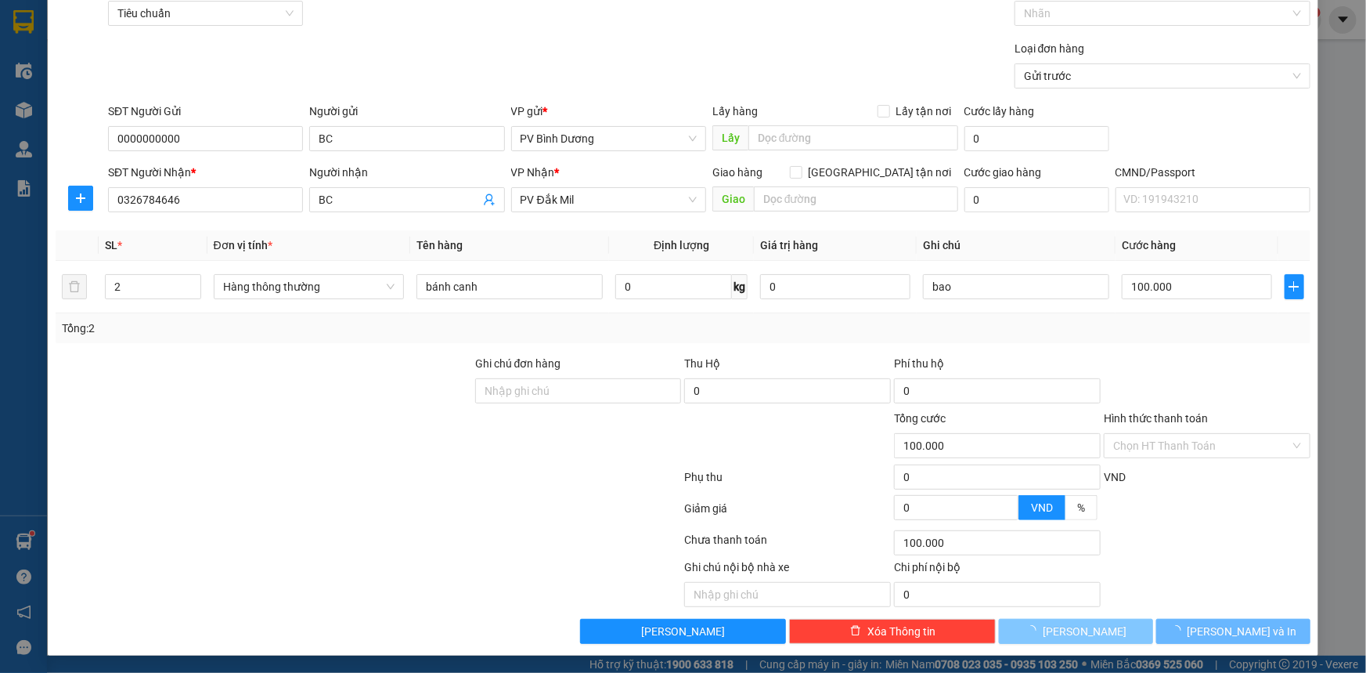
type input "0"
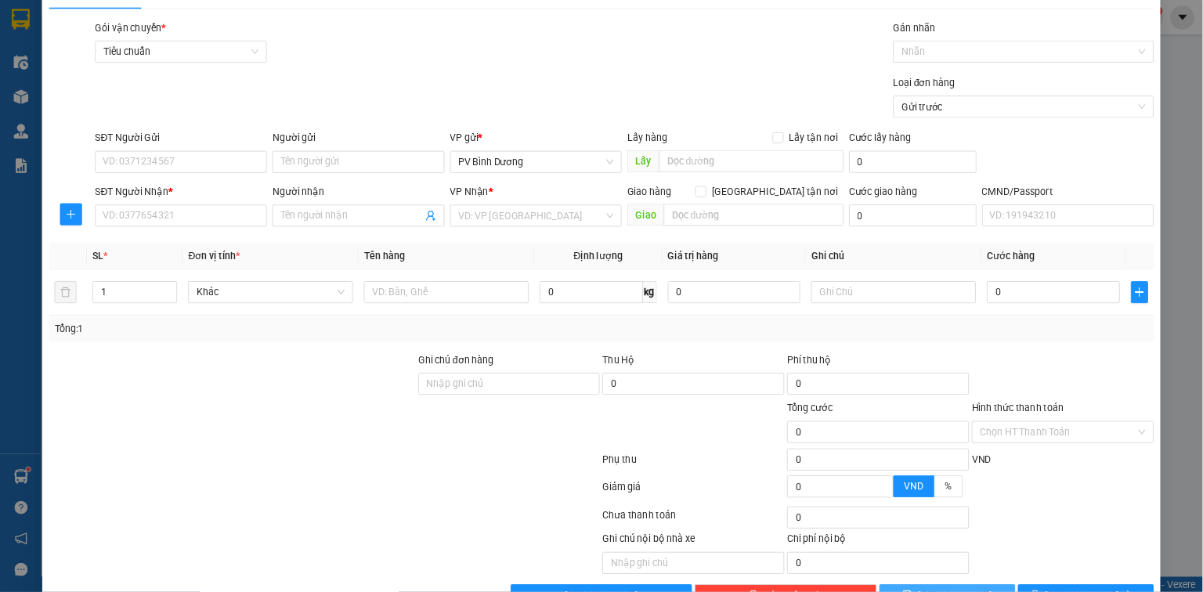
scroll to position [8, 0]
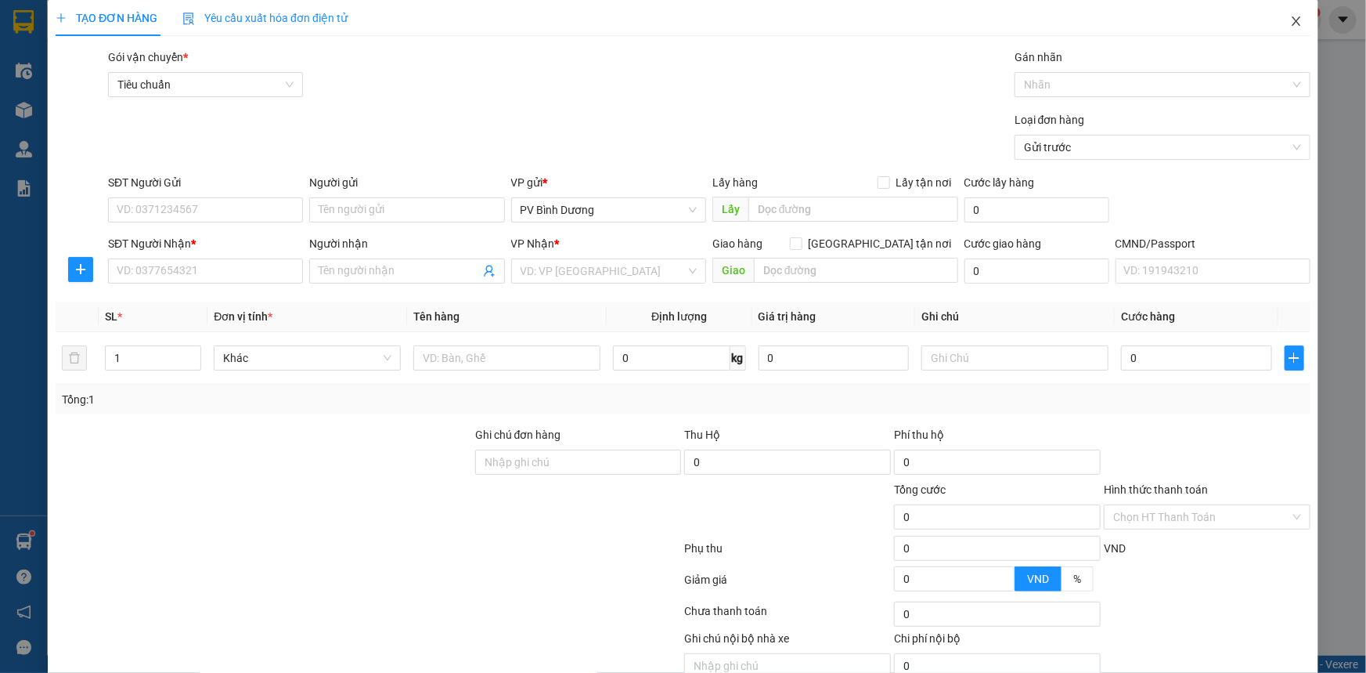
click at [1290, 25] on icon "close" at bounding box center [1296, 21] width 13 height 13
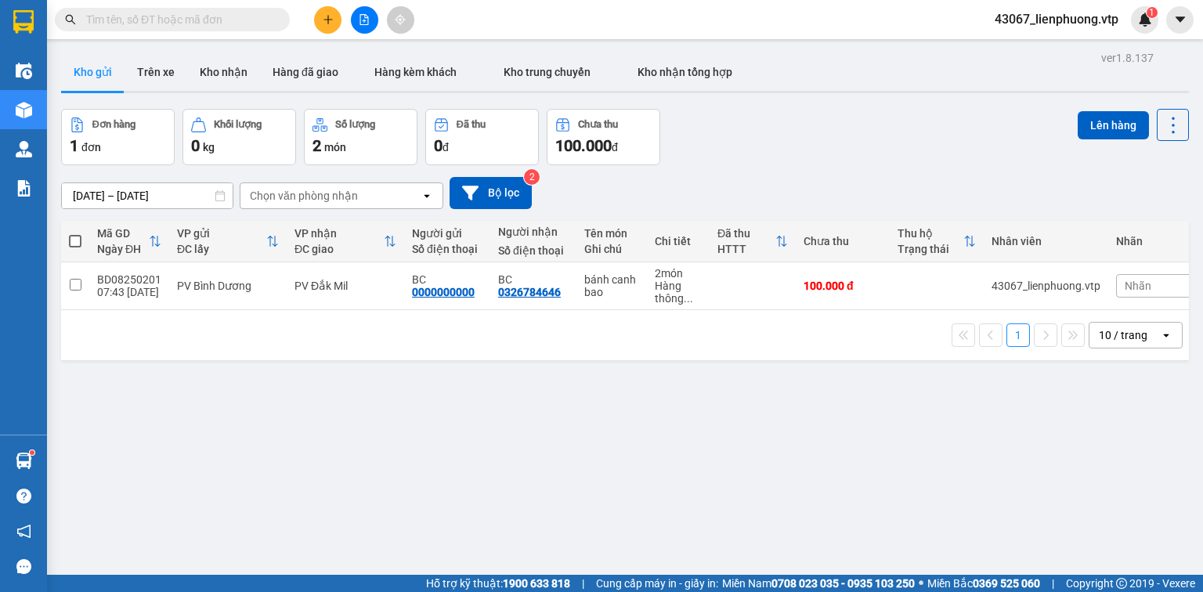
click at [798, 391] on div "ver 1.8.137 Kho gửi Trên xe Kho nhận Hàng đã giao Hàng kèm khách Kho trung chuy…" at bounding box center [625, 343] width 1140 height 592
click at [73, 287] on input "checkbox" at bounding box center [76, 285] width 12 height 12
checkbox input "true"
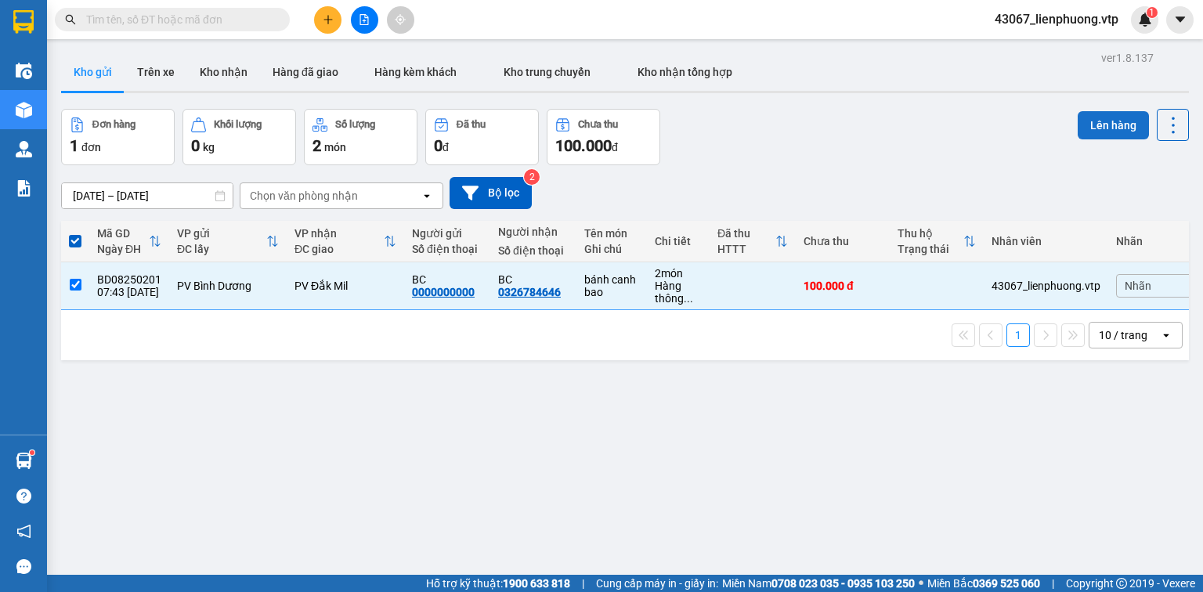
click at [1106, 118] on button "Lên hàng" at bounding box center [1112, 125] width 71 height 28
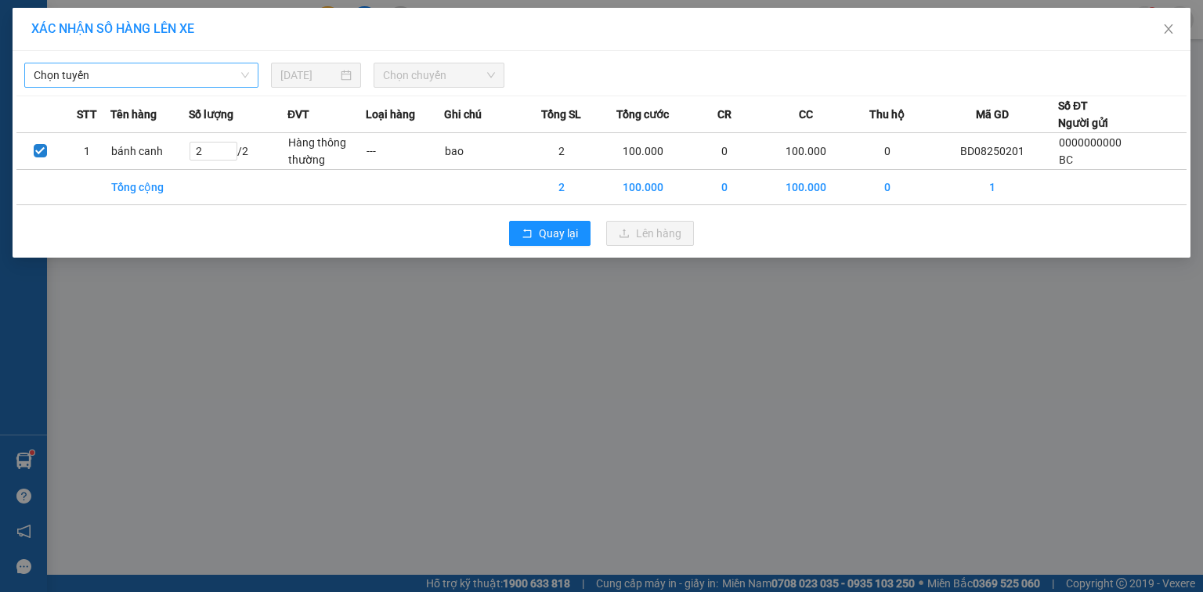
click at [188, 81] on span "Chọn tuyến" at bounding box center [141, 74] width 215 height 23
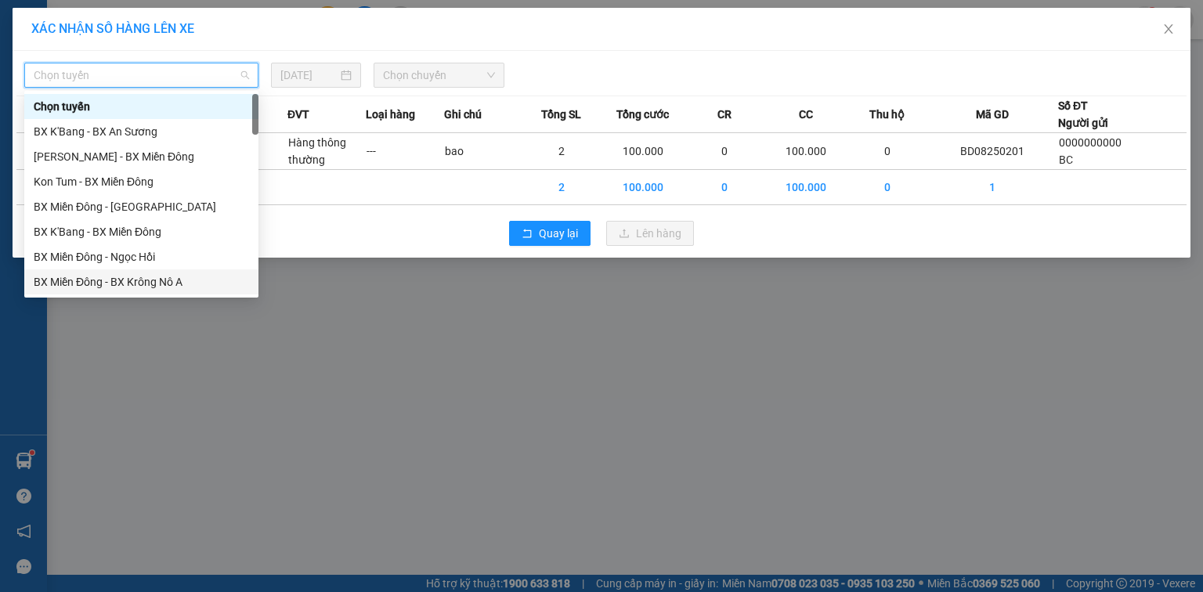
click at [166, 283] on div "BX Miền Đông - BX Krông Nô A" at bounding box center [141, 281] width 215 height 17
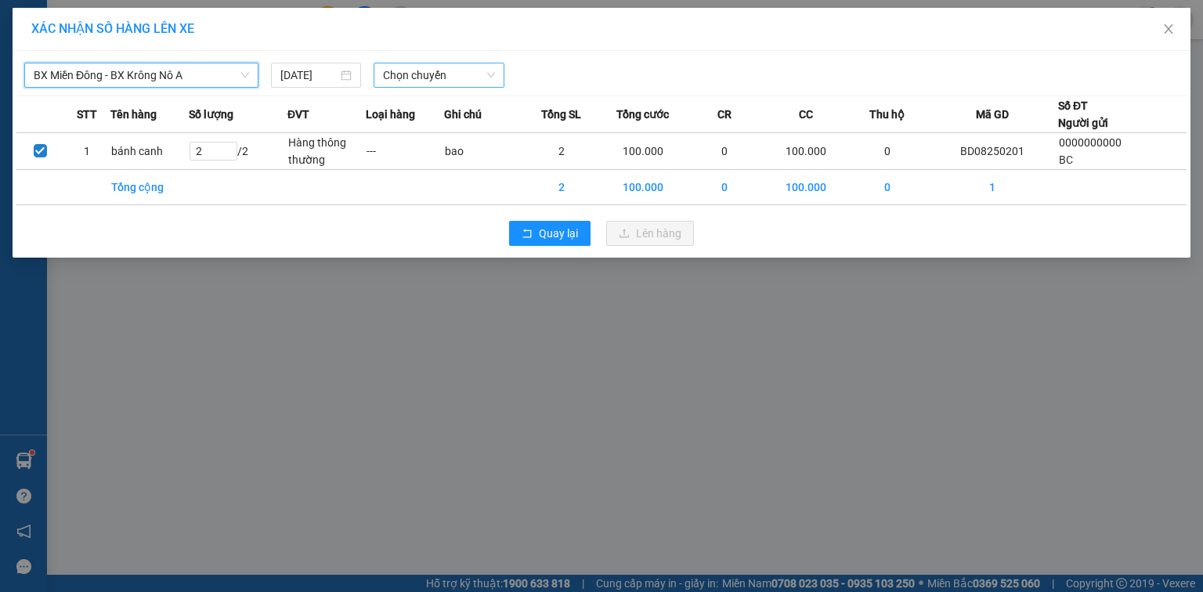
click at [458, 78] on span "Chọn chuyến" at bounding box center [439, 74] width 113 height 23
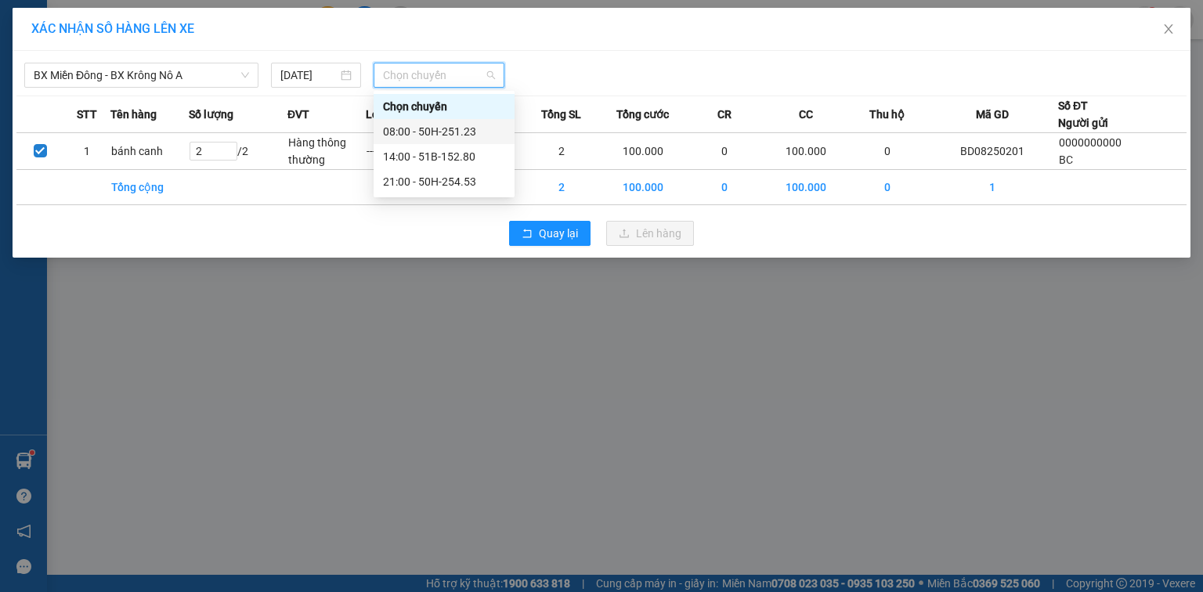
click at [452, 128] on div "08:00 - 50H-251.23" at bounding box center [444, 131] width 122 height 17
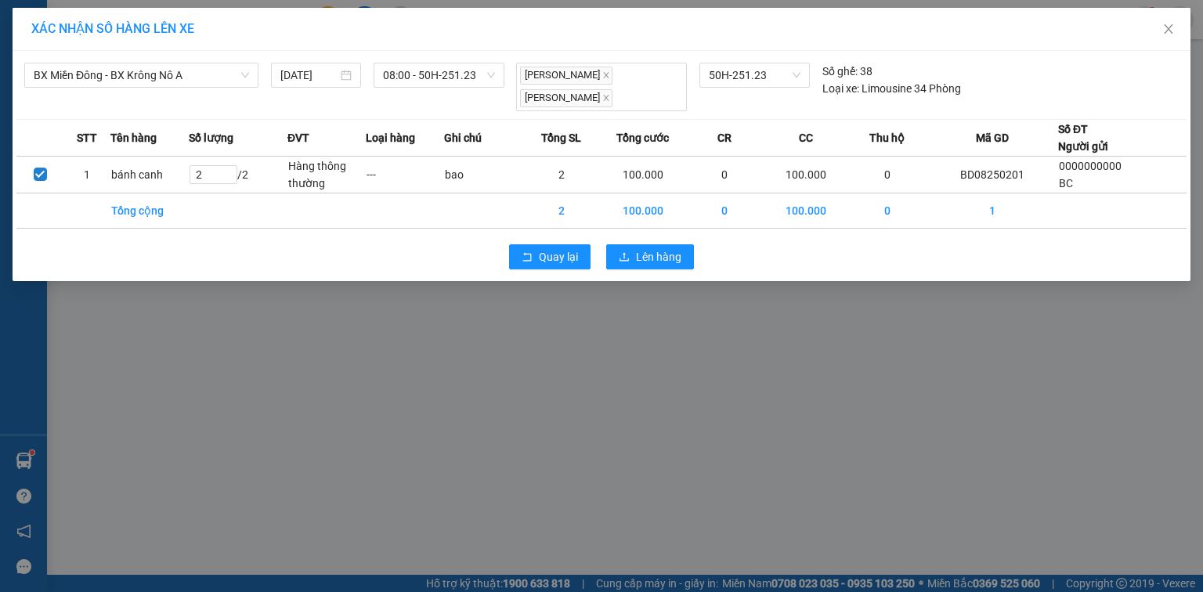
click at [667, 269] on div "Quay lại Lên hàng" at bounding box center [601, 256] width 1170 height 41
click at [665, 258] on span "Lên hàng" at bounding box center [658, 256] width 45 height 17
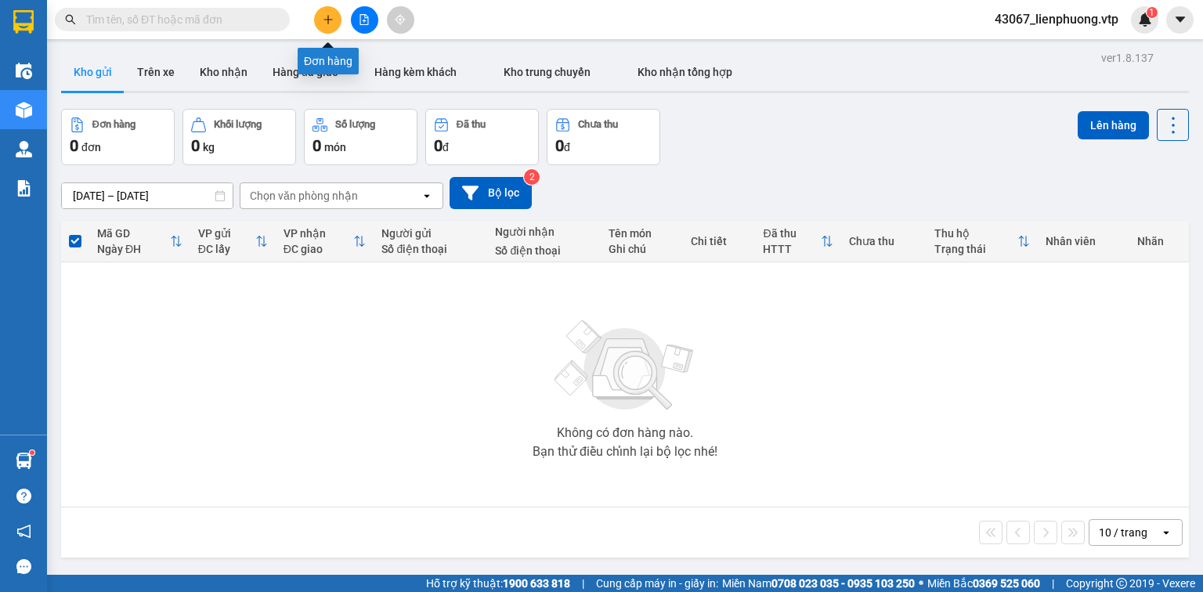
click at [323, 24] on icon "plus" at bounding box center [328, 19] width 11 height 11
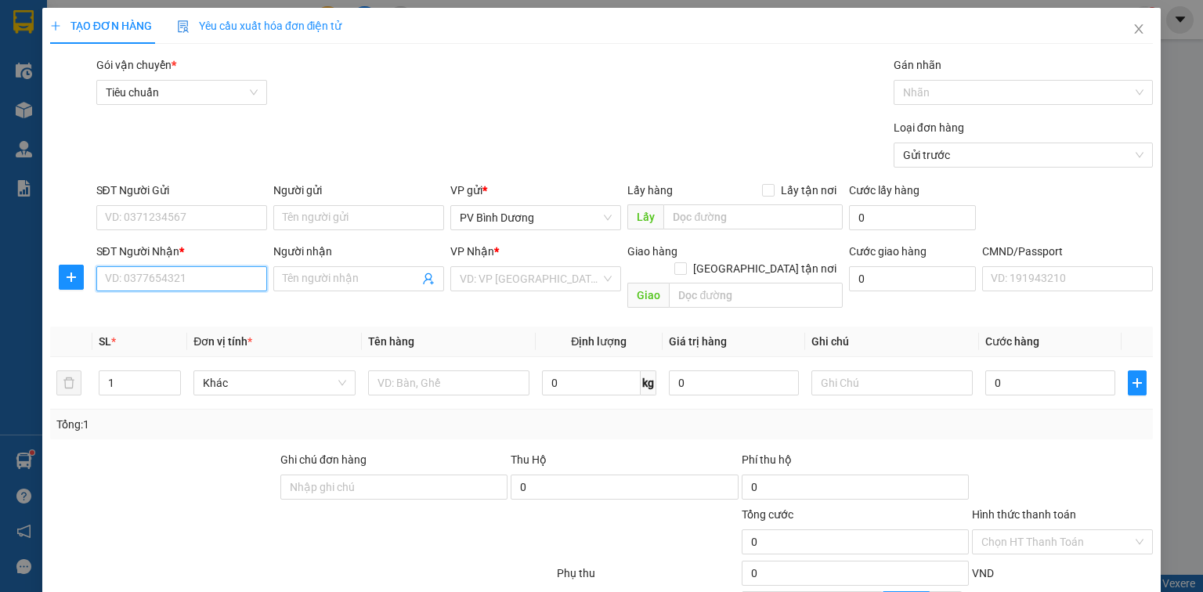
click at [175, 283] on input "SĐT Người Nhận *" at bounding box center [181, 278] width 171 height 25
type input "0987606480"
click at [168, 312] on div "0987606480 - vĩnh" at bounding box center [180, 309] width 150 height 17
type input "vĩnh"
type input "0987606480"
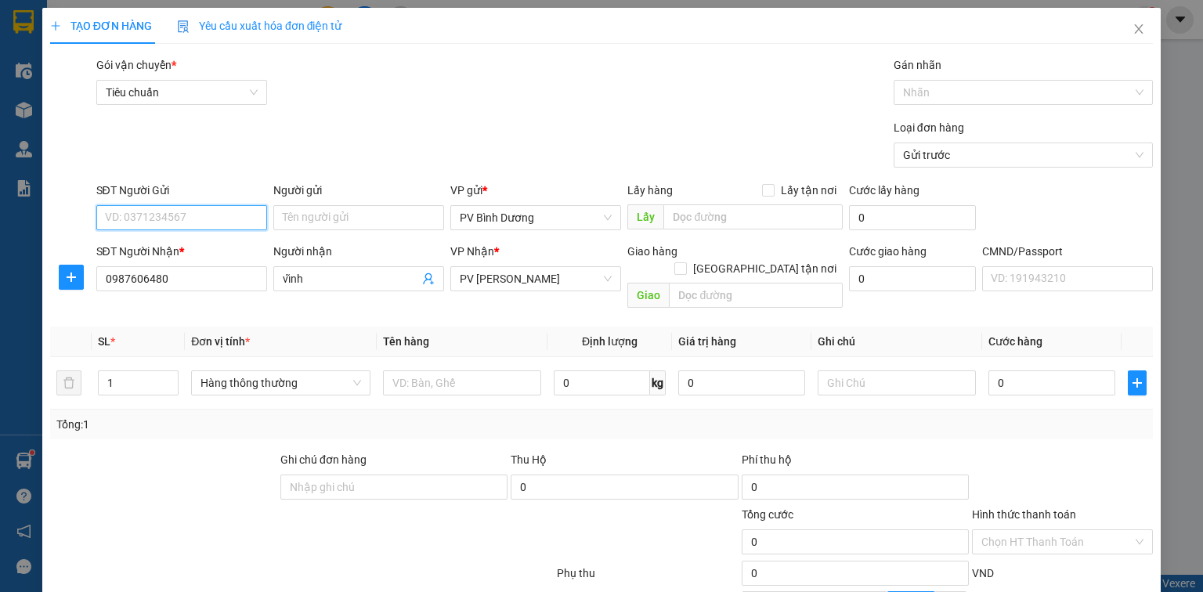
click at [222, 215] on input "SĐT Người Gửi" at bounding box center [181, 217] width 171 height 25
type input "0932682683"
click at [207, 251] on div "0932682683 - CTY AC TRADING" at bounding box center [182, 248] width 155 height 17
type input "CTY AC TRADING"
type input "0932682683"
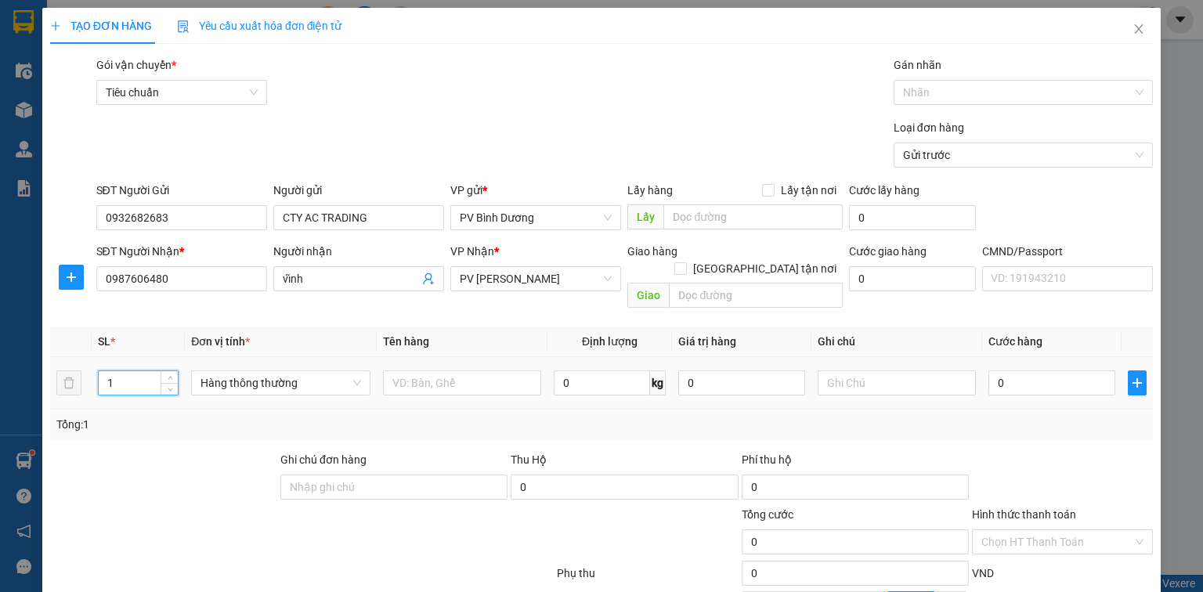
drag, startPoint x: 132, startPoint y: 366, endPoint x: 36, endPoint y: 385, distance: 97.3
click at [36, 385] on div "TẠO ĐƠN HÀNG Yêu cầu xuất hóa đơn điện tử Transit Pickup Surcharge Ids Transit …" at bounding box center [601, 296] width 1203 height 592
type input "2"
click at [410, 370] on input "text" at bounding box center [462, 382] width 158 height 25
type input "pk"
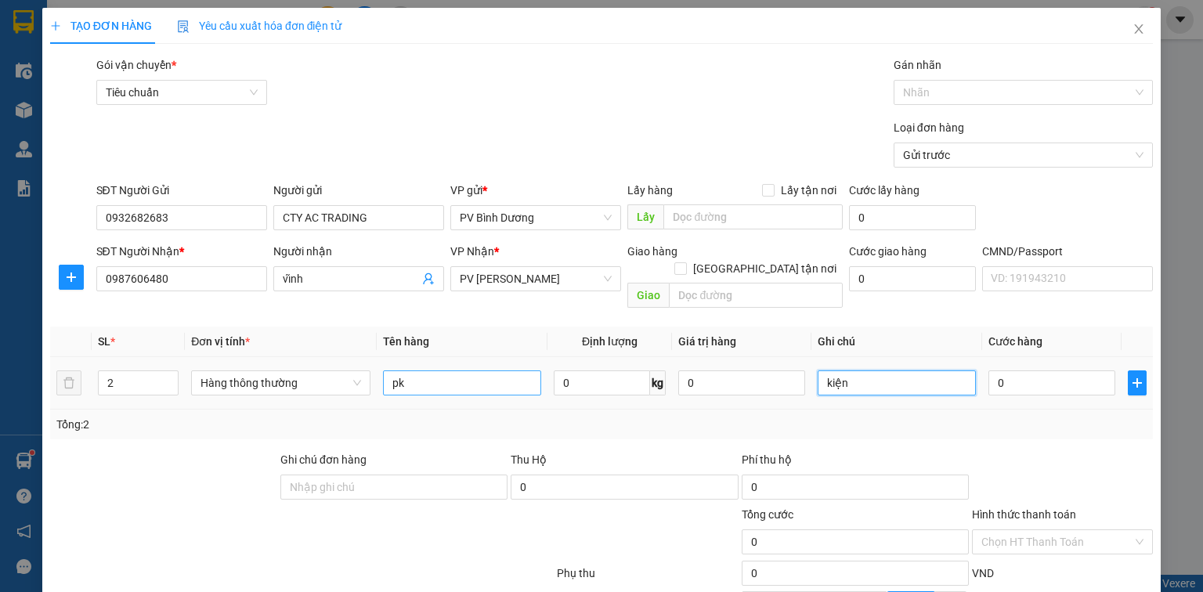
type input "kiện"
type input "8"
type input "80"
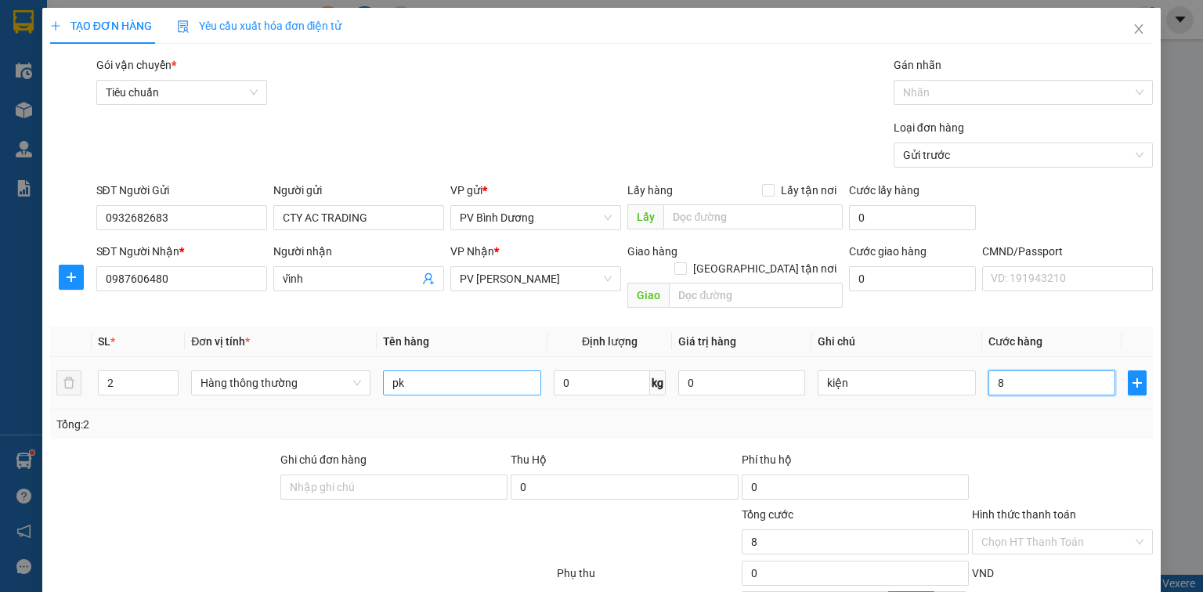
type input "80"
type input "800"
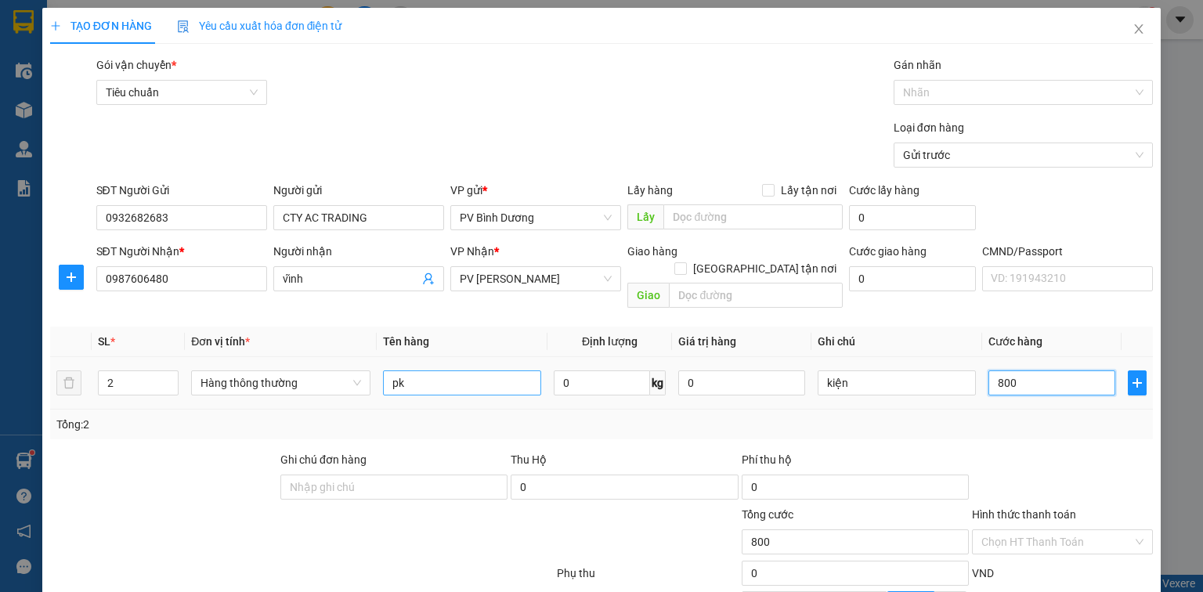
type input "8.000"
type input "80.000"
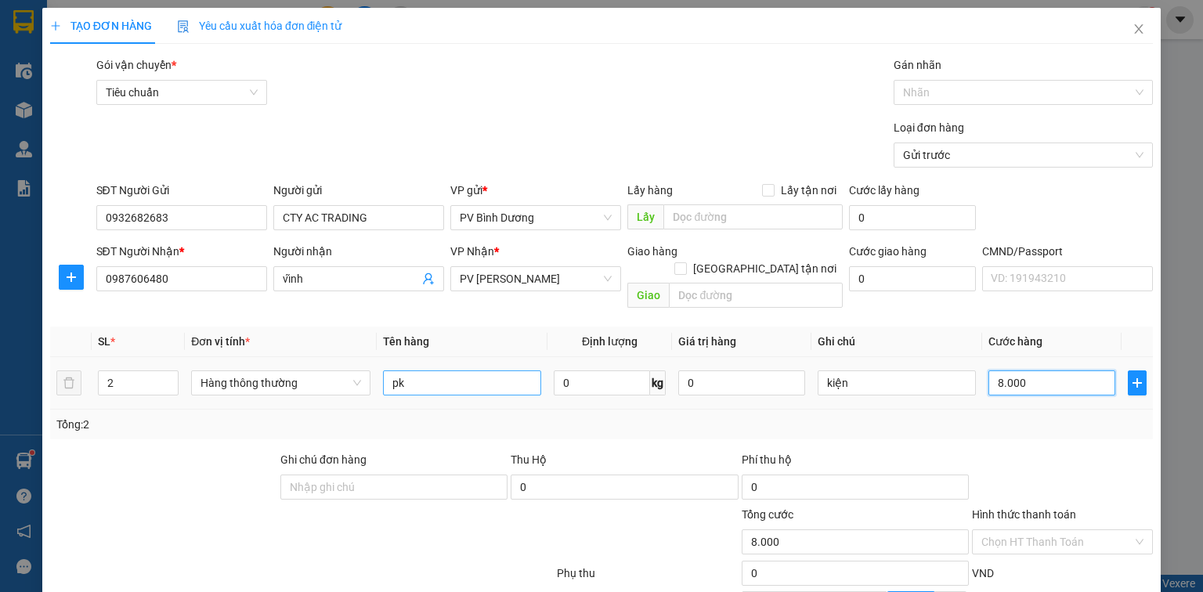
type input "80.000"
click at [121, 536] on div at bounding box center [210, 533] width 323 height 55
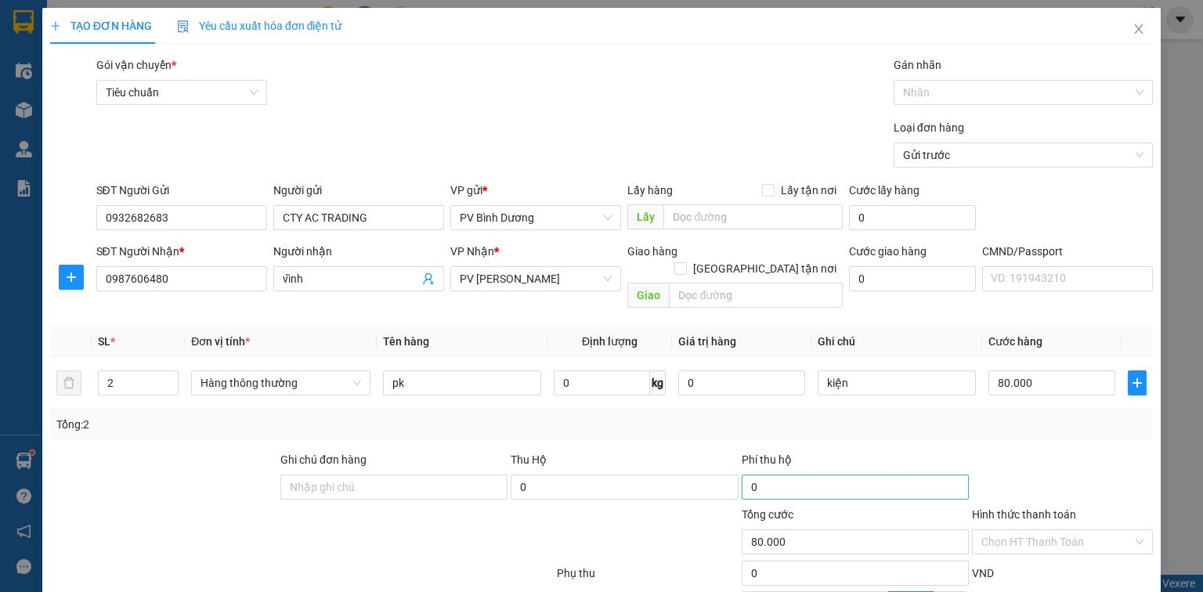
scroll to position [160, 0]
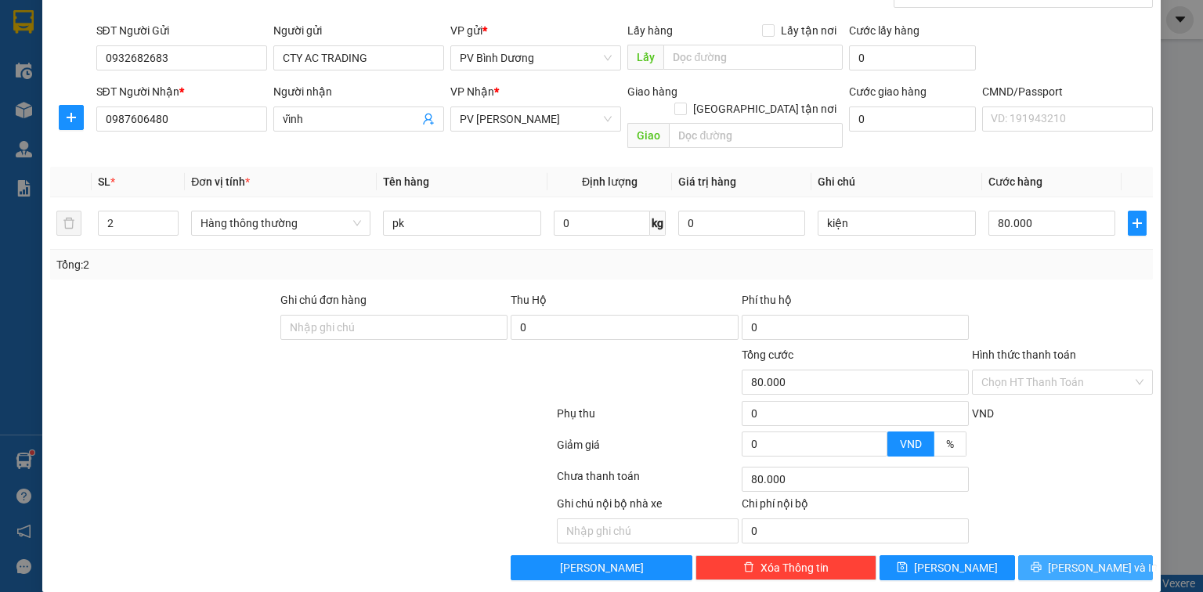
drag, startPoint x: 1065, startPoint y: 554, endPoint x: 496, endPoint y: 496, distance: 571.4
click at [311, 489] on div "Transit Pickup Surcharge Ids Transit Deliver Surcharge Ids Transit Deliver Surc…" at bounding box center [601, 238] width 1102 height 683
click at [1064, 559] on span "[PERSON_NAME] và In" at bounding box center [1103, 567] width 110 height 17
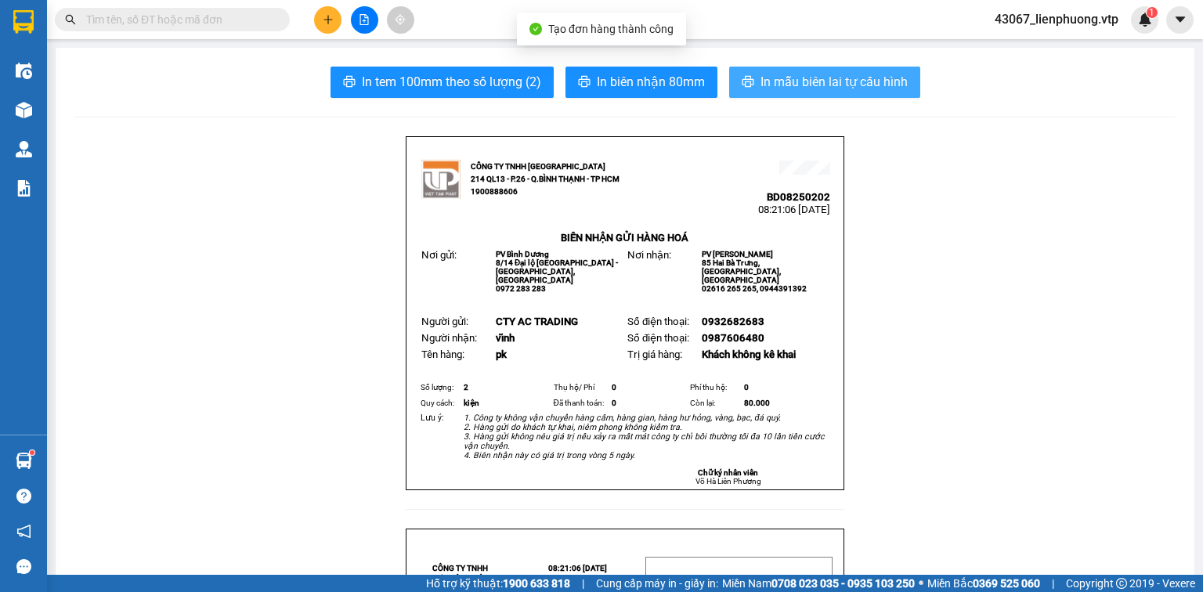
click at [793, 85] on span "In mẫu biên lai tự cấu hình" at bounding box center [833, 82] width 147 height 20
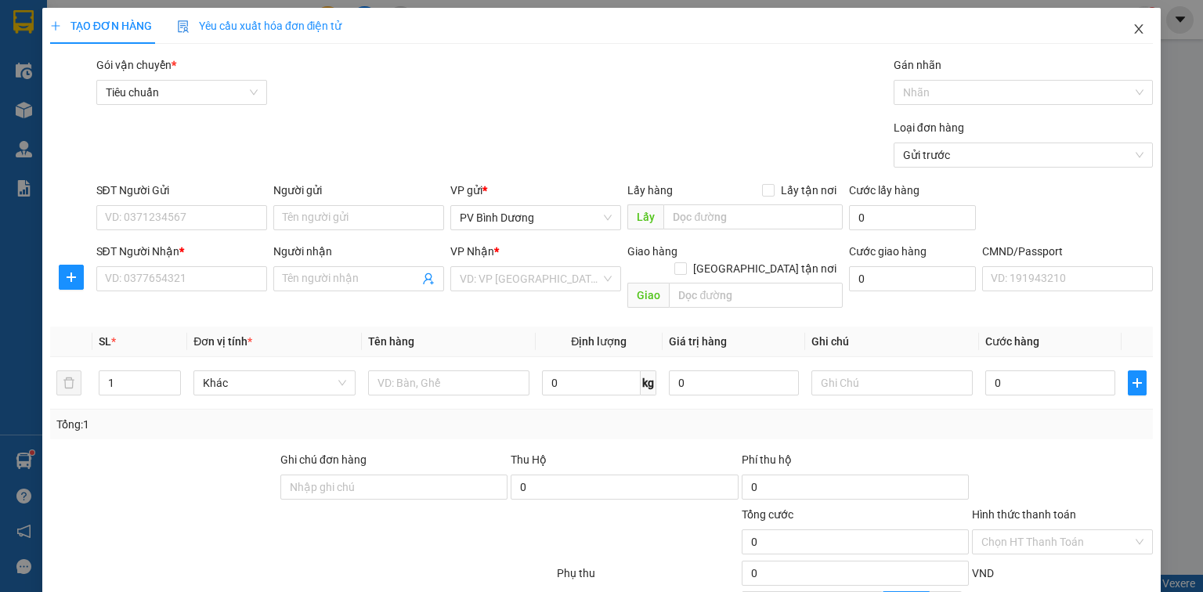
click at [1134, 29] on icon "close" at bounding box center [1138, 29] width 13 height 13
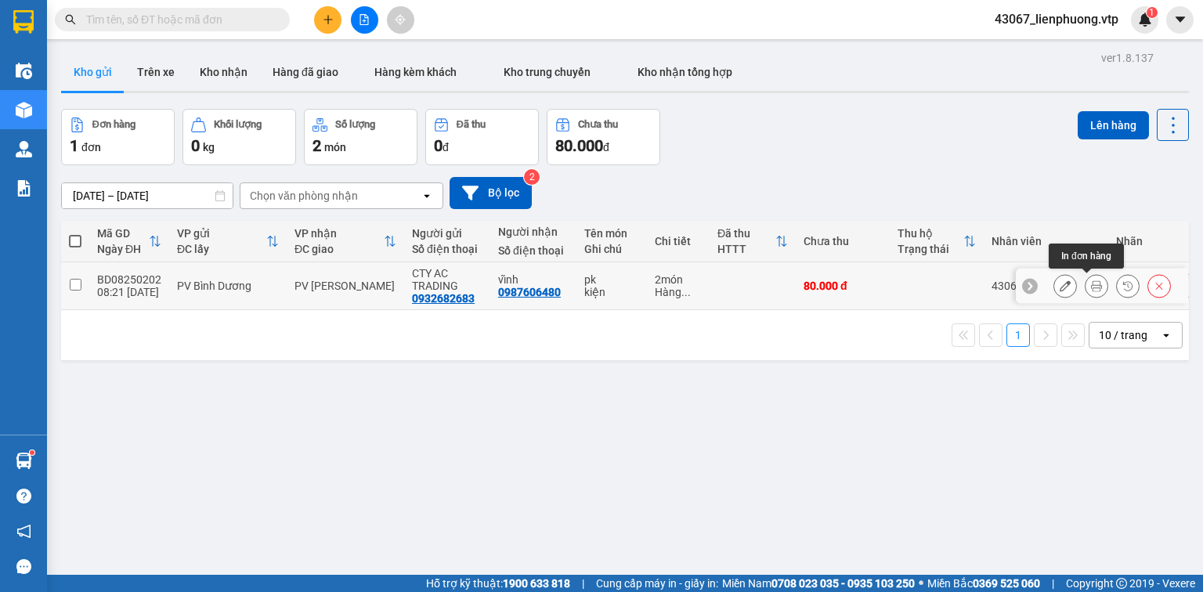
click at [1091, 285] on icon at bounding box center [1096, 285] width 11 height 11
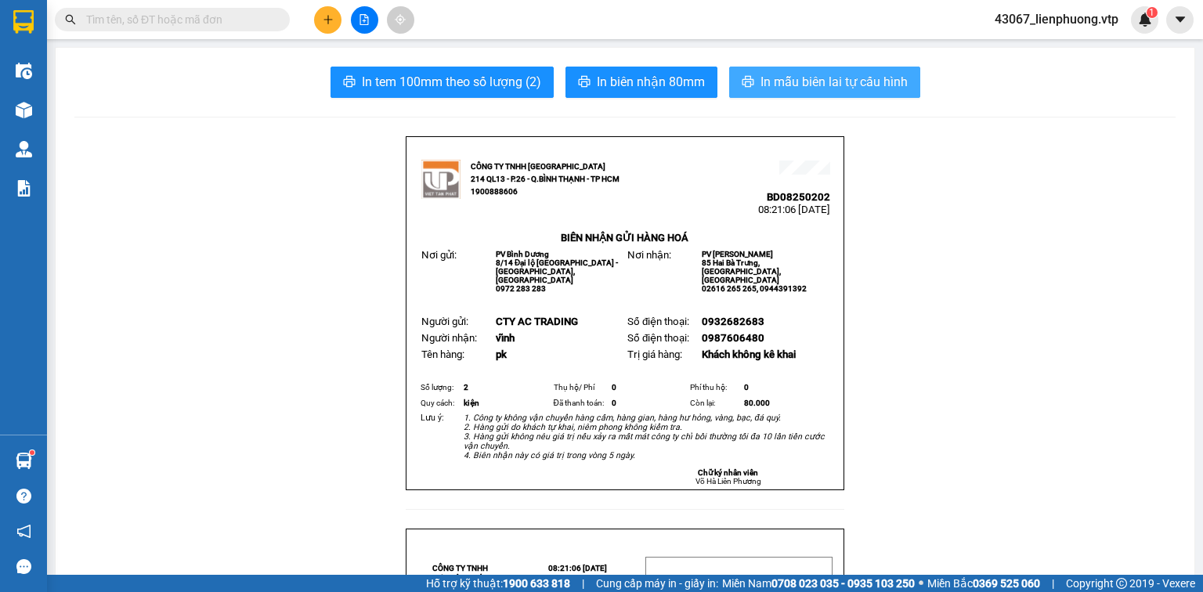
click at [842, 84] on span "In mẫu biên lai tự cấu hình" at bounding box center [833, 82] width 147 height 20
click at [817, 84] on span "In mẫu biên lai tự cấu hình" at bounding box center [833, 82] width 147 height 20
click at [806, 67] on button "In mẫu biên lai tự cấu hình" at bounding box center [824, 82] width 191 height 31
click at [826, 78] on span "In mẫu biên lai tự cấu hình" at bounding box center [833, 82] width 147 height 20
click at [818, 89] on span "In mẫu biên lai tự cấu hình" at bounding box center [833, 82] width 147 height 20
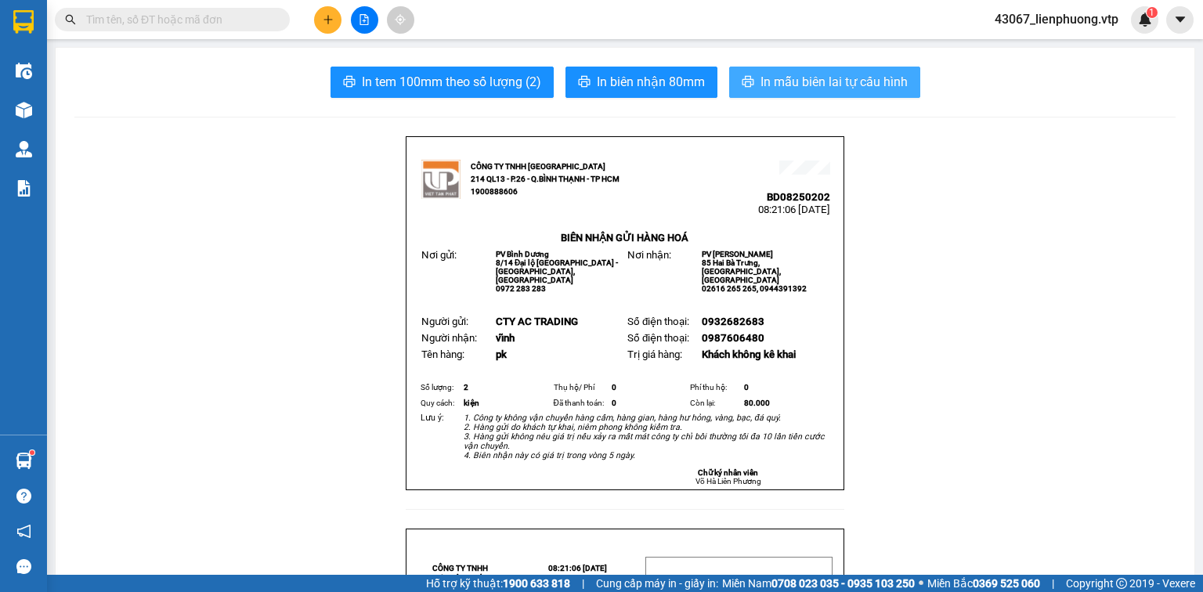
click at [798, 81] on span "In mẫu biên lai tự cấu hình" at bounding box center [833, 82] width 147 height 20
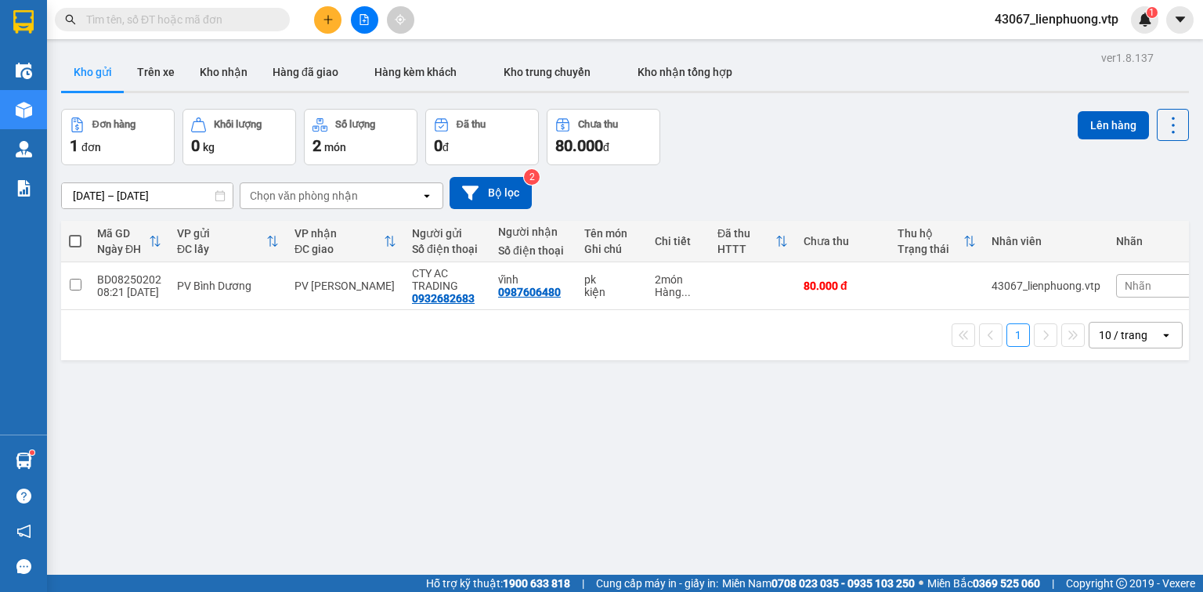
click at [536, 424] on div "ver 1.8.137 Kho gửi Trên xe Kho nhận Hàng đã giao Hàng kèm khách Kho trung chuy…" at bounding box center [625, 343] width 1140 height 592
click at [75, 282] on input "checkbox" at bounding box center [76, 285] width 12 height 12
checkbox input "true"
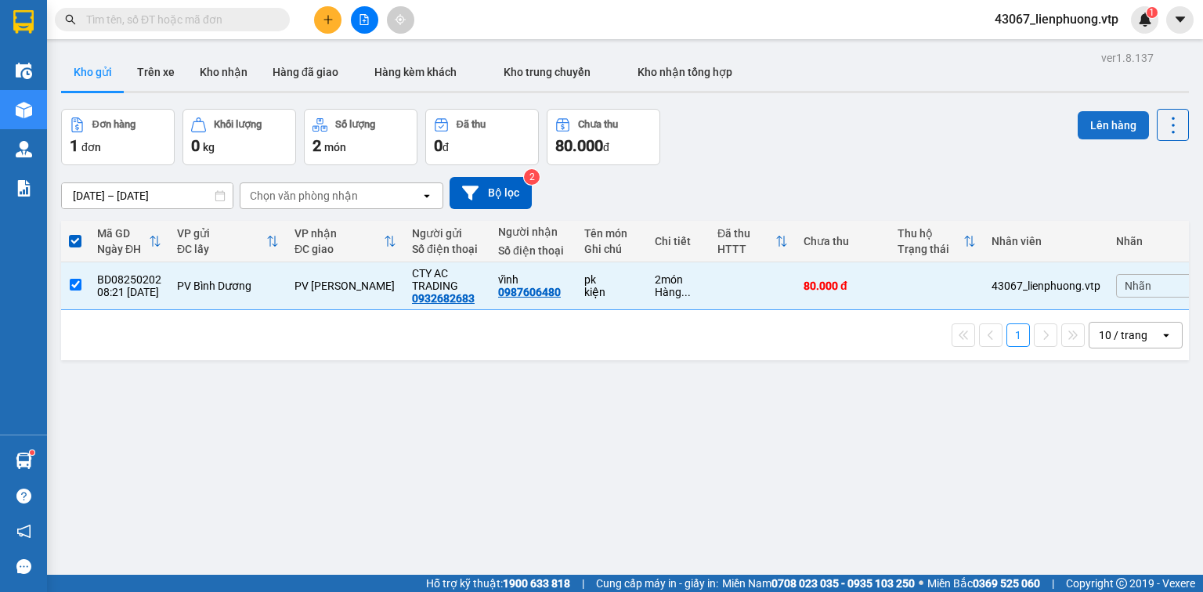
click at [1103, 124] on button "Lên hàng" at bounding box center [1112, 125] width 71 height 28
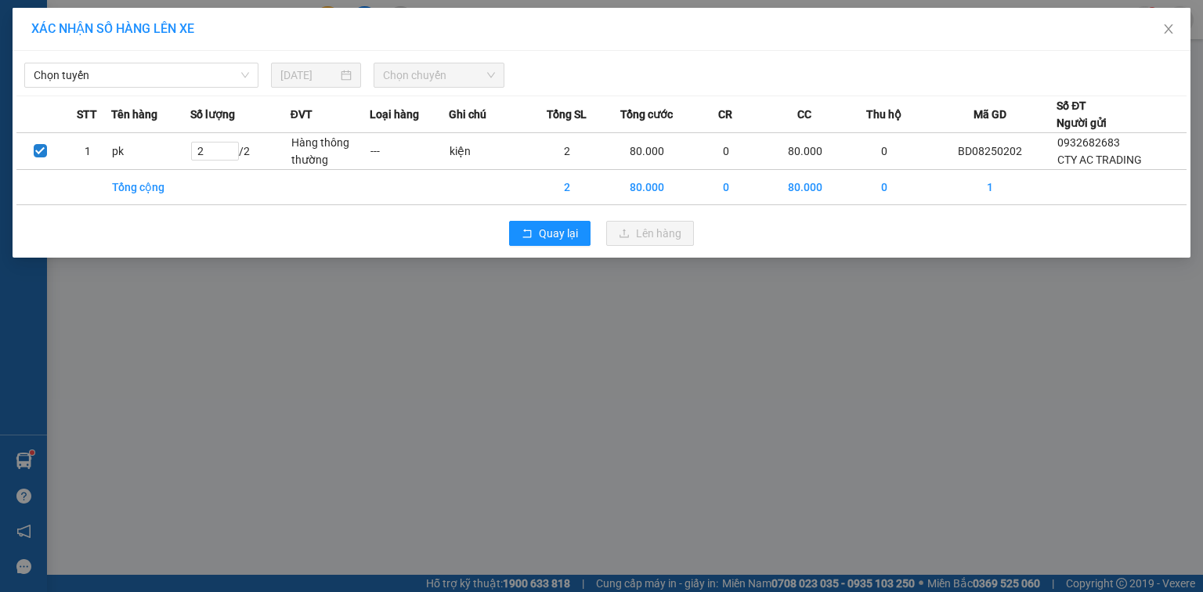
click at [177, 88] on div "Chọn tuyến [DATE] Chọn chuyến STT Tên hàng Số lượng ĐVT Loại hàng Ghi chú Tổng …" at bounding box center [601, 154] width 1177 height 207
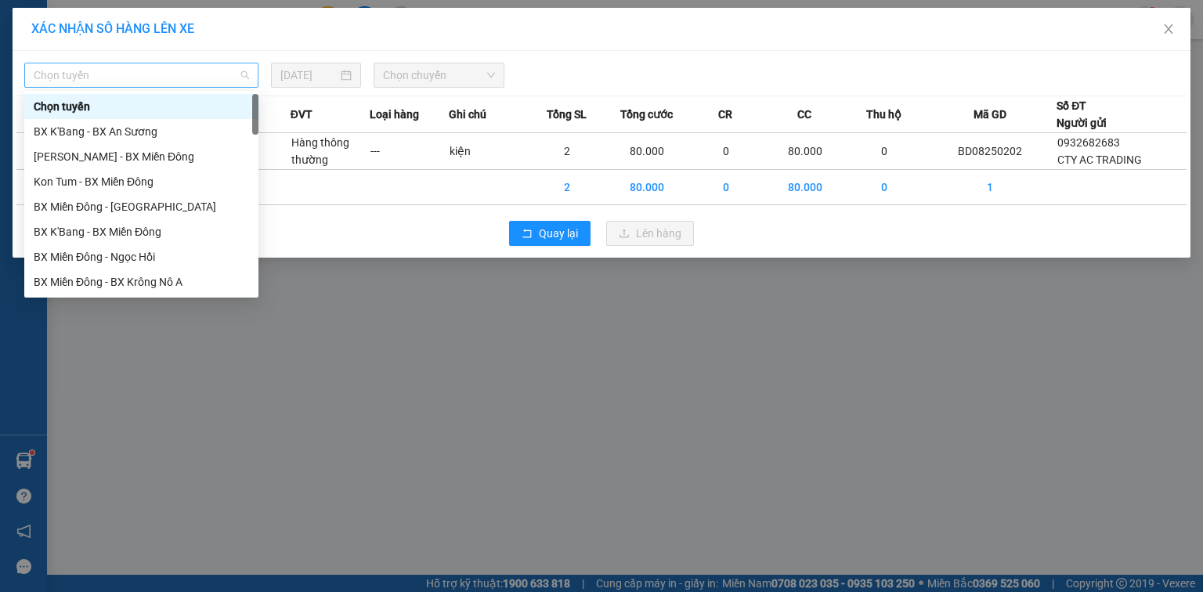
click at [183, 76] on span "Chọn tuyến" at bounding box center [141, 74] width 215 height 23
click at [171, 282] on div "BX Miền Đông - BX Krông Nô A" at bounding box center [141, 281] width 215 height 17
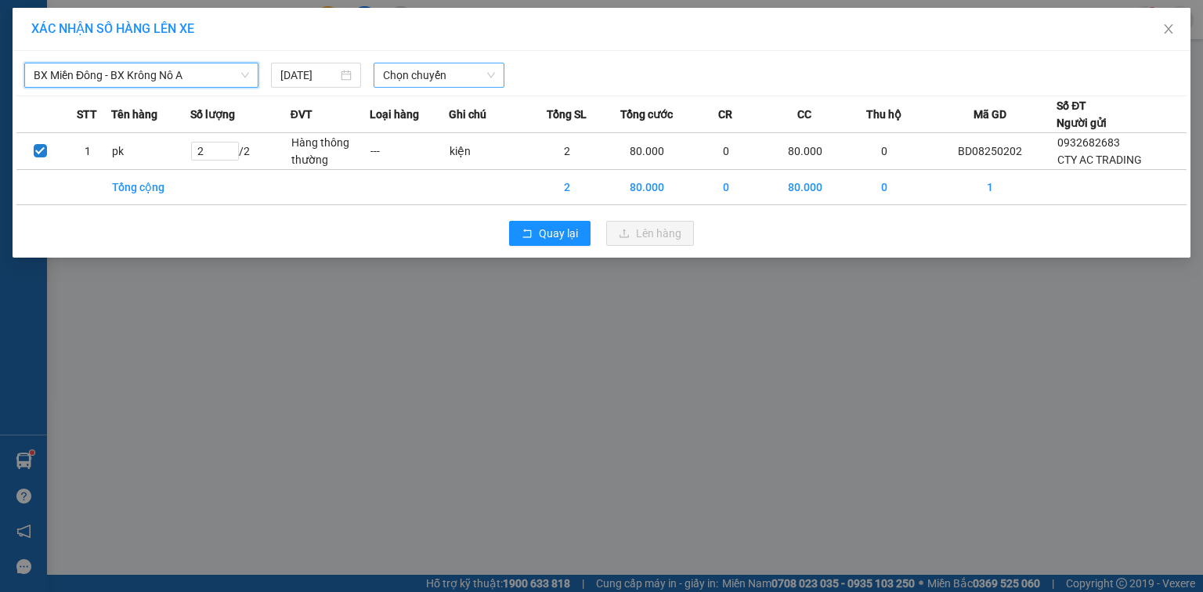
click at [438, 81] on span "Chọn chuyến" at bounding box center [439, 74] width 113 height 23
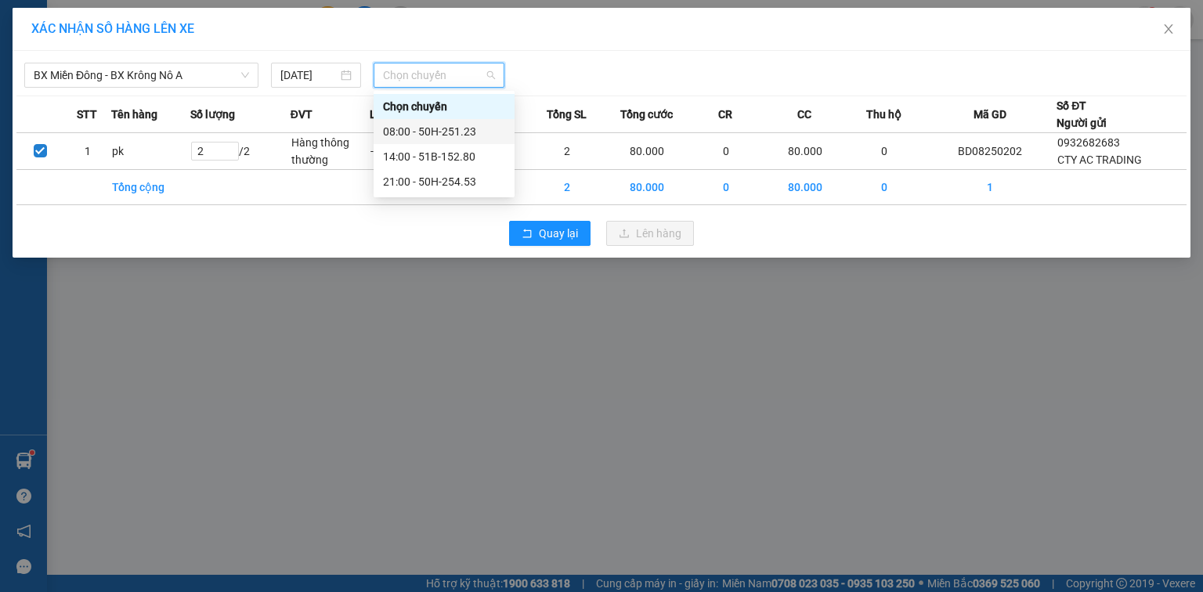
click at [449, 133] on div "08:00 - 50H-251.23" at bounding box center [444, 131] width 122 height 17
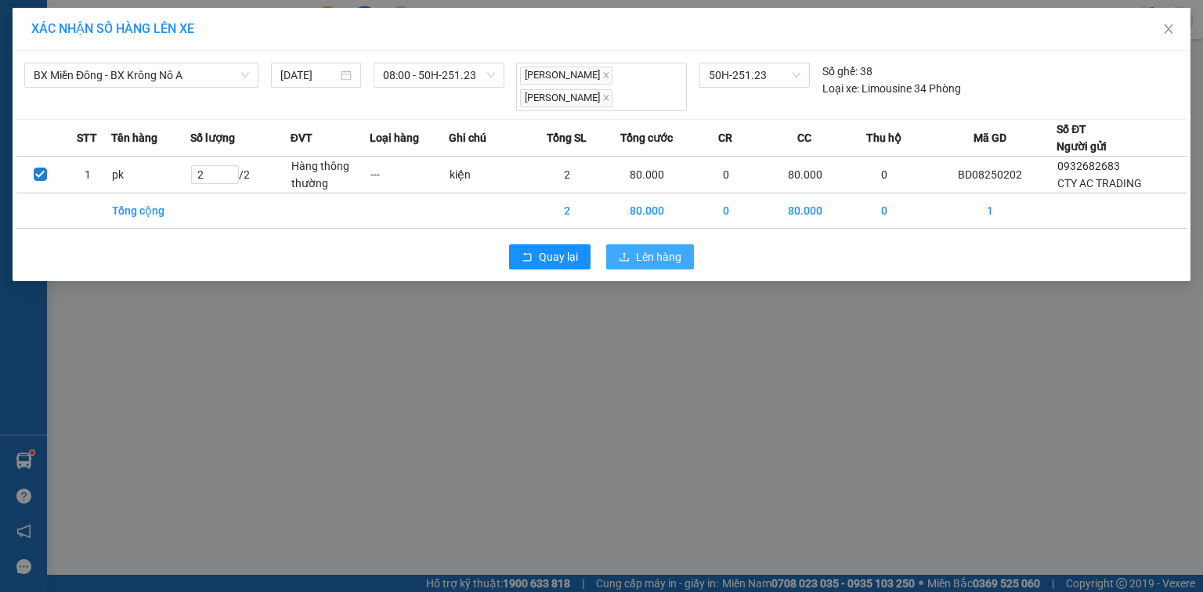
click at [652, 256] on span "Lên hàng" at bounding box center [658, 256] width 45 height 17
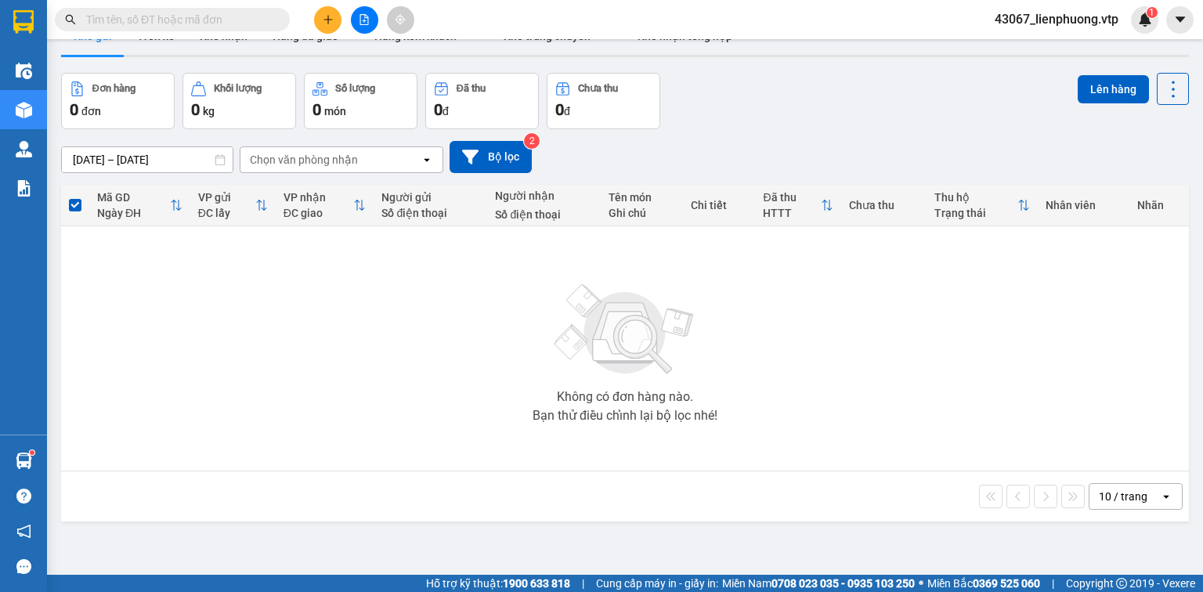
scroll to position [72, 0]
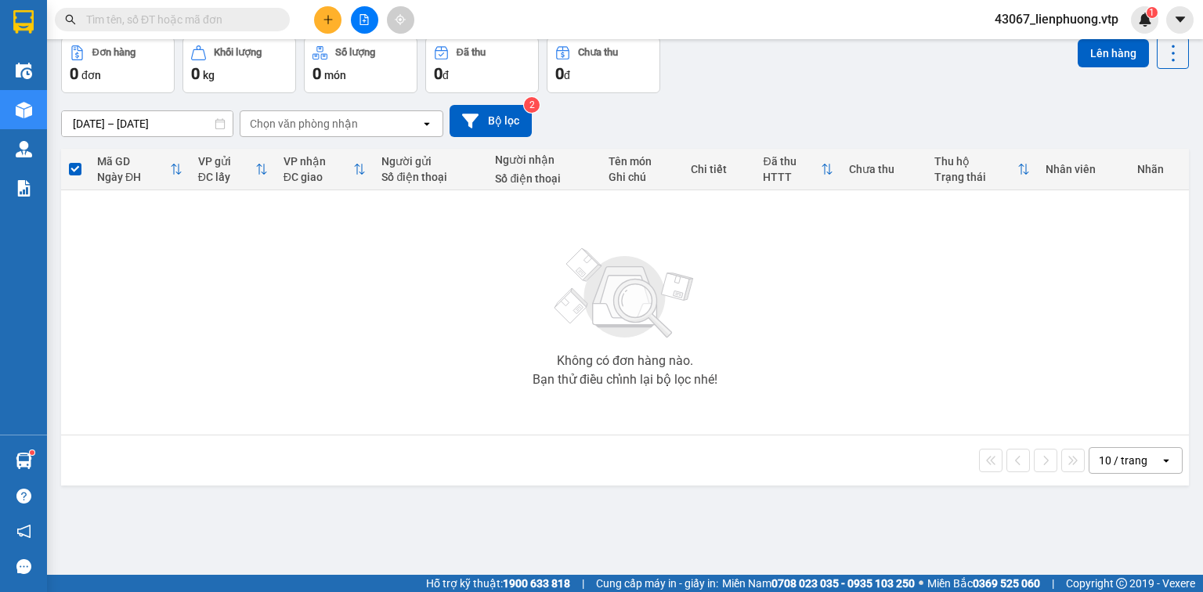
click at [261, 355] on div "Không có đơn hàng nào. Bạn thử điều chỉnh lại bộ lọc nhé!" at bounding box center [625, 312] width 1112 height 235
click at [340, 27] on div at bounding box center [363, 19] width 117 height 27
click at [328, 25] on button at bounding box center [327, 19] width 27 height 27
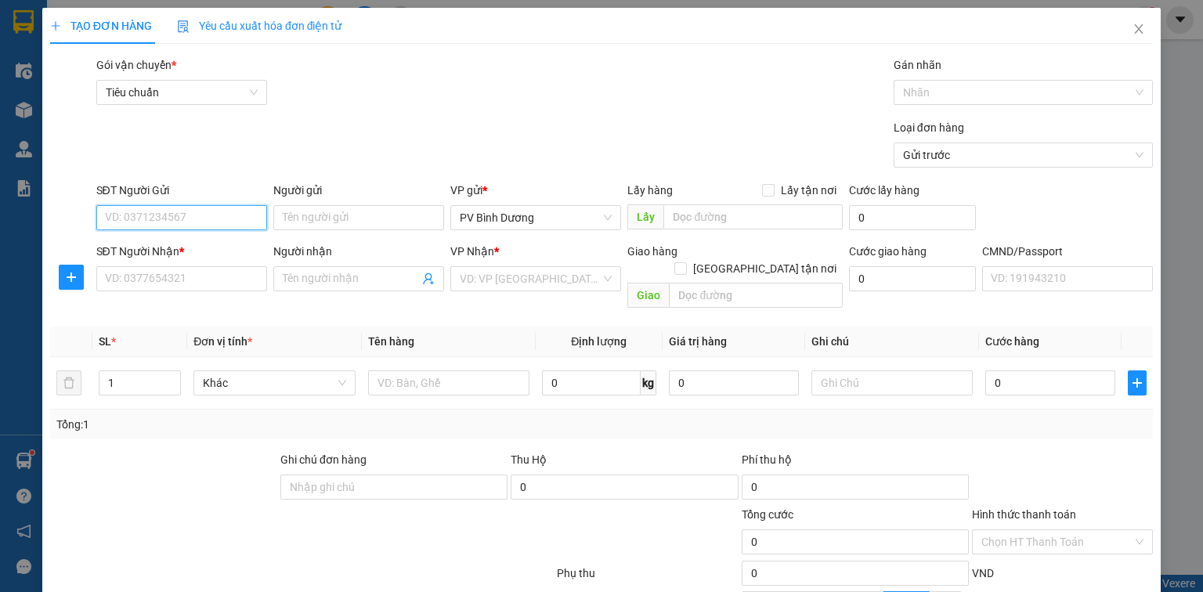
click at [218, 217] on input "SĐT Người Gửi" at bounding box center [181, 217] width 171 height 25
type input "0374598888"
click at [208, 251] on div "0374598888 - thúy" at bounding box center [180, 248] width 150 height 17
type input "thúy"
type input "0985998075"
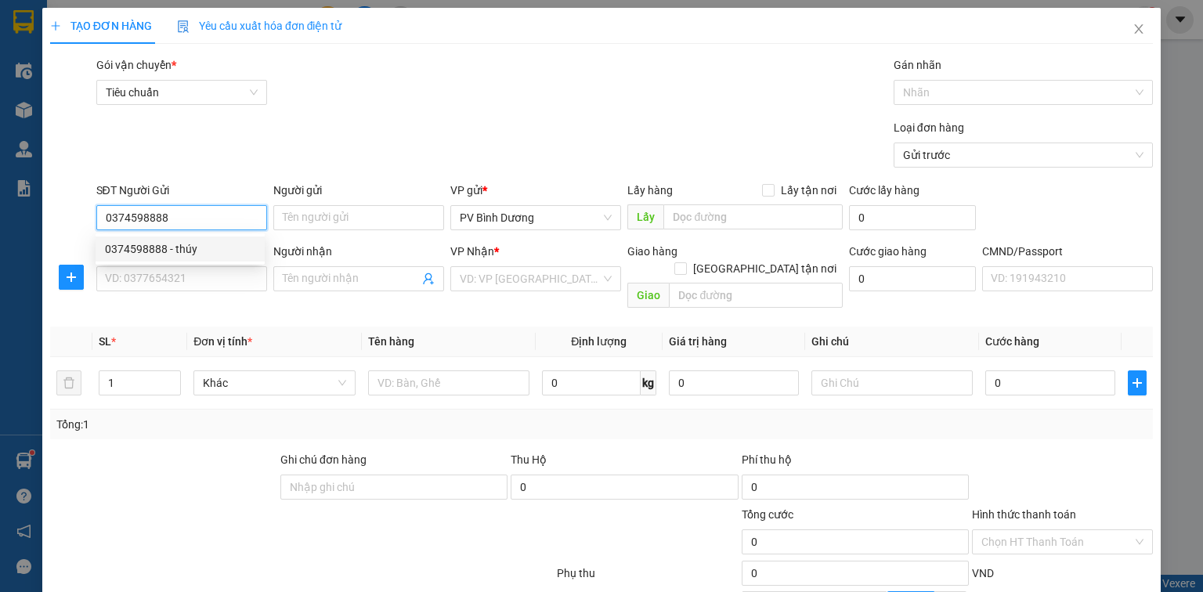
type input "hải"
type input "N3 RỪNG LẠNH"
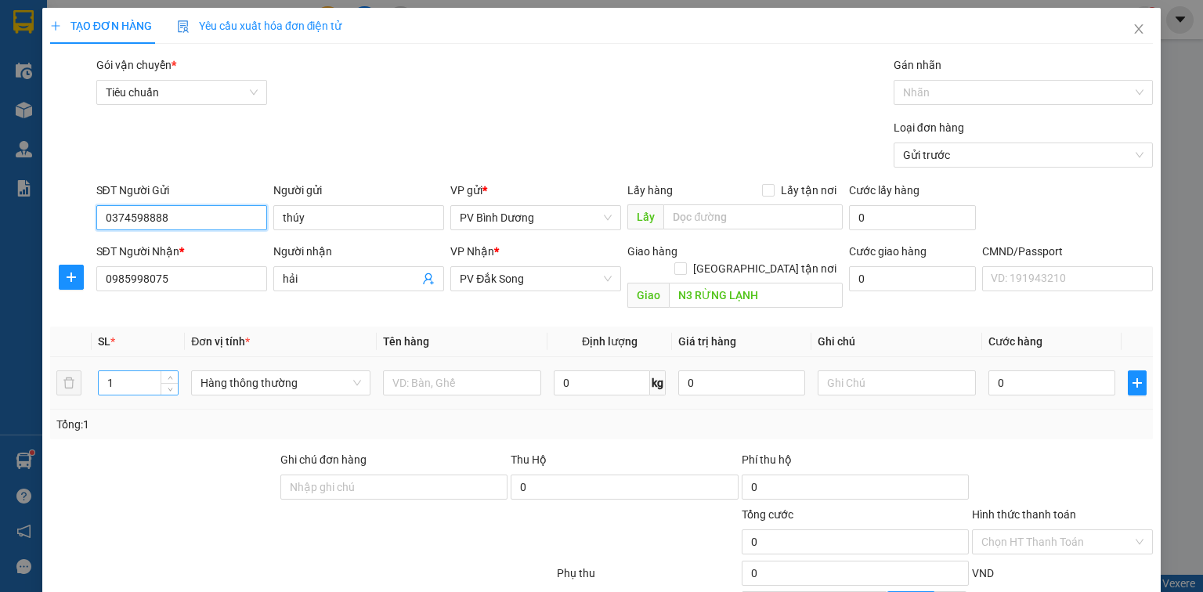
type input "0374598888"
drag, startPoint x: 125, startPoint y: 366, endPoint x: 94, endPoint y: 369, distance: 31.4
click at [94, 369] on td "1" at bounding box center [138, 383] width 93 height 52
type input "2"
click at [433, 370] on input "text" at bounding box center [462, 382] width 158 height 25
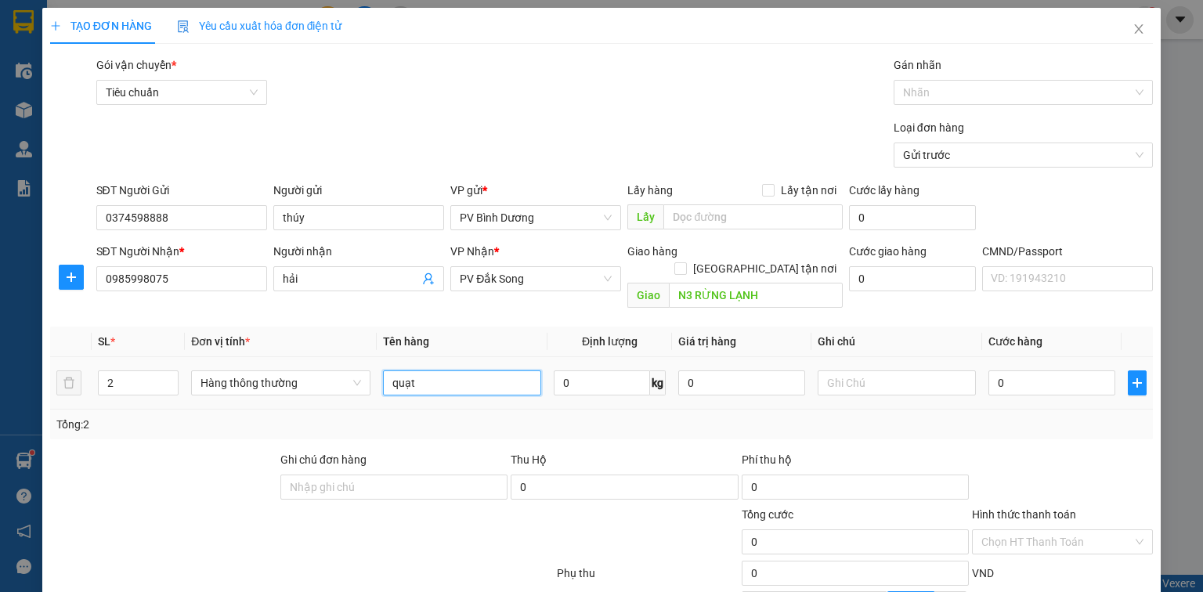
type input "quạt"
type input "kiện"
type input "1"
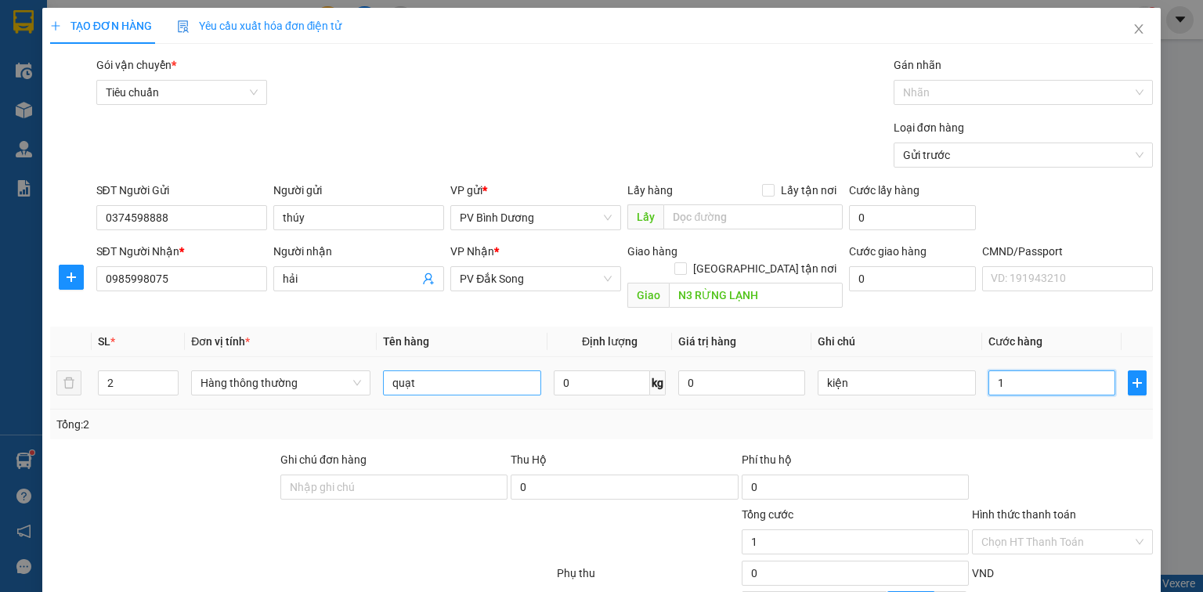
type input "10"
type input "100"
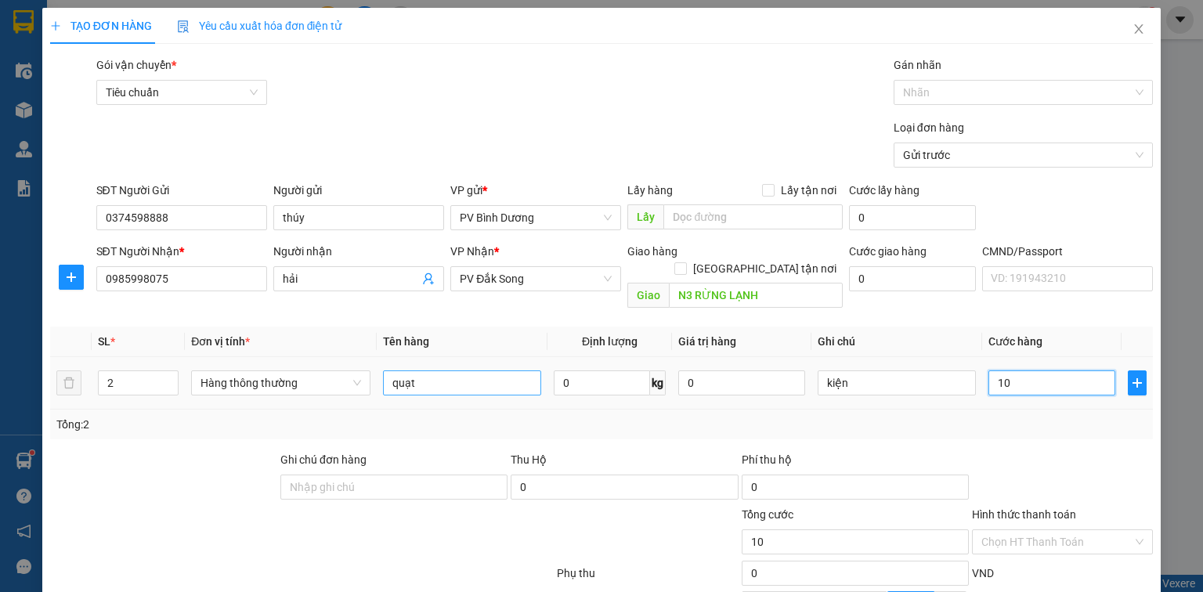
type input "100"
type input "1.000"
type input "10.000"
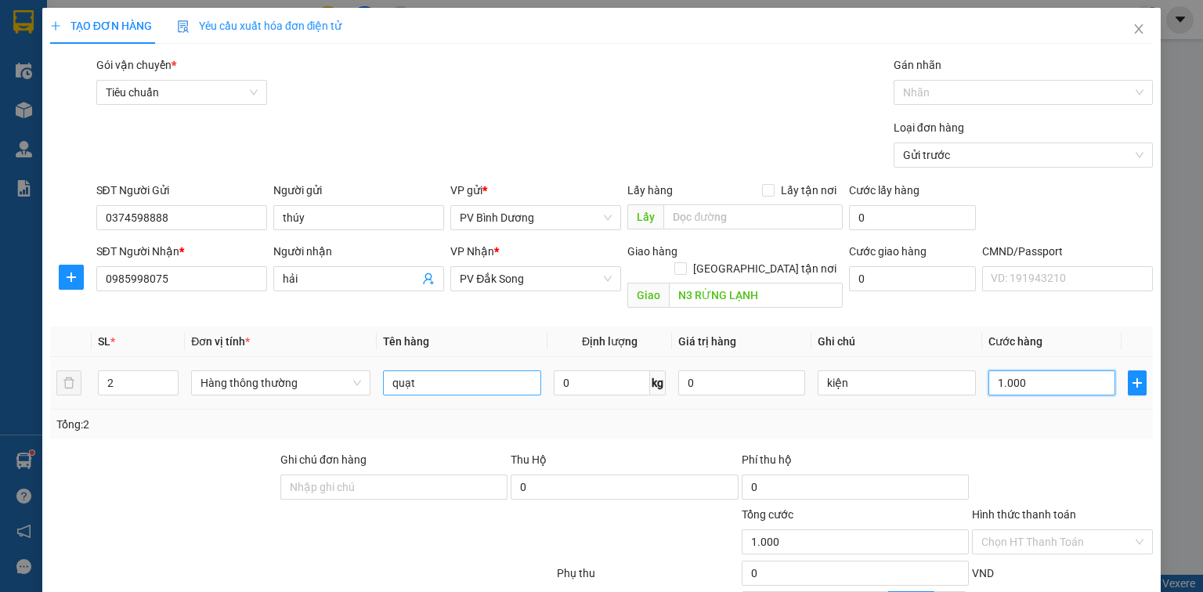
type input "10.000"
type input "100.000"
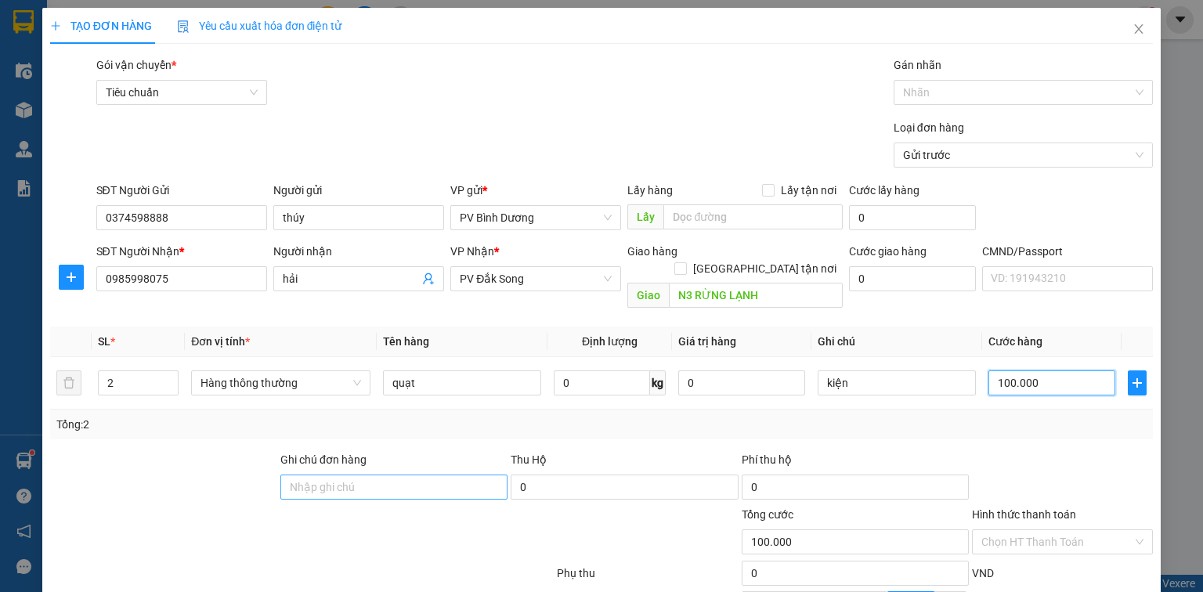
type input "100.000"
click at [434, 474] on input "Ghi chú đơn hàng" at bounding box center [393, 486] width 227 height 25
type input "ck bidv 100k-8h53-12/8"
click at [1047, 530] on input "Hình thức thanh toán" at bounding box center [1056, 541] width 151 height 23
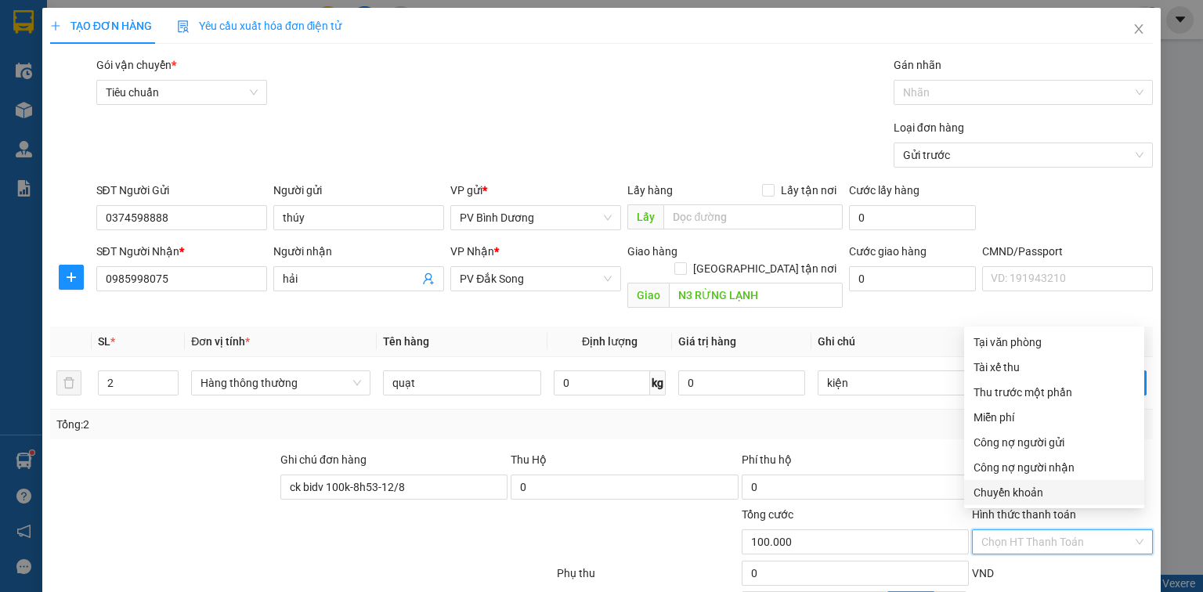
click at [1051, 489] on div "Chuyển khoản" at bounding box center [1053, 492] width 161 height 17
type input "0"
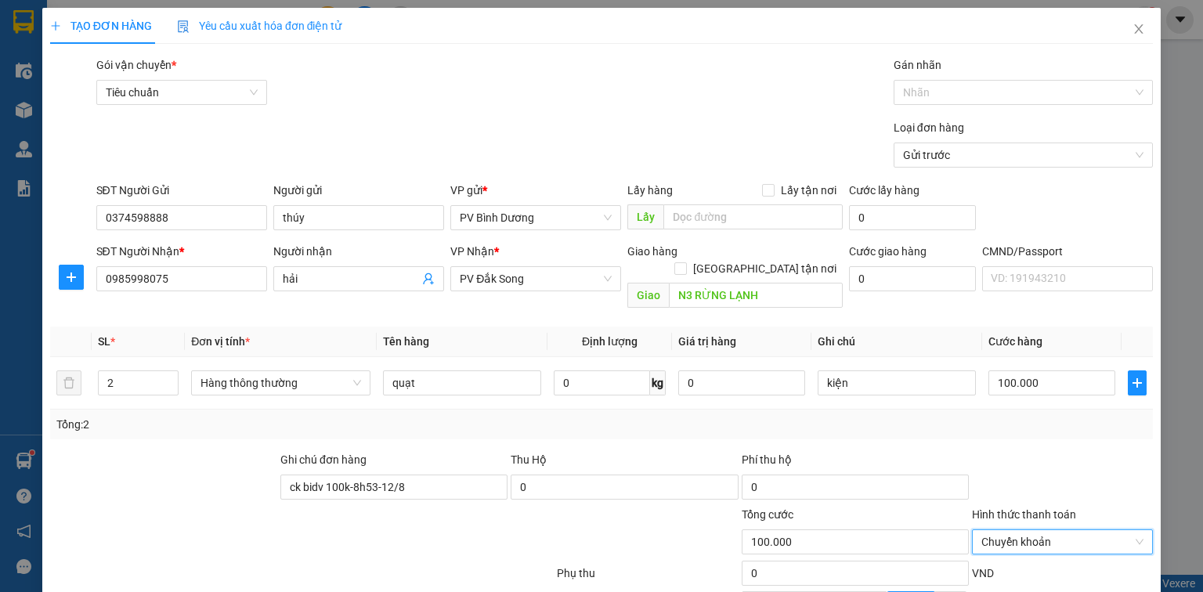
scroll to position [160, 0]
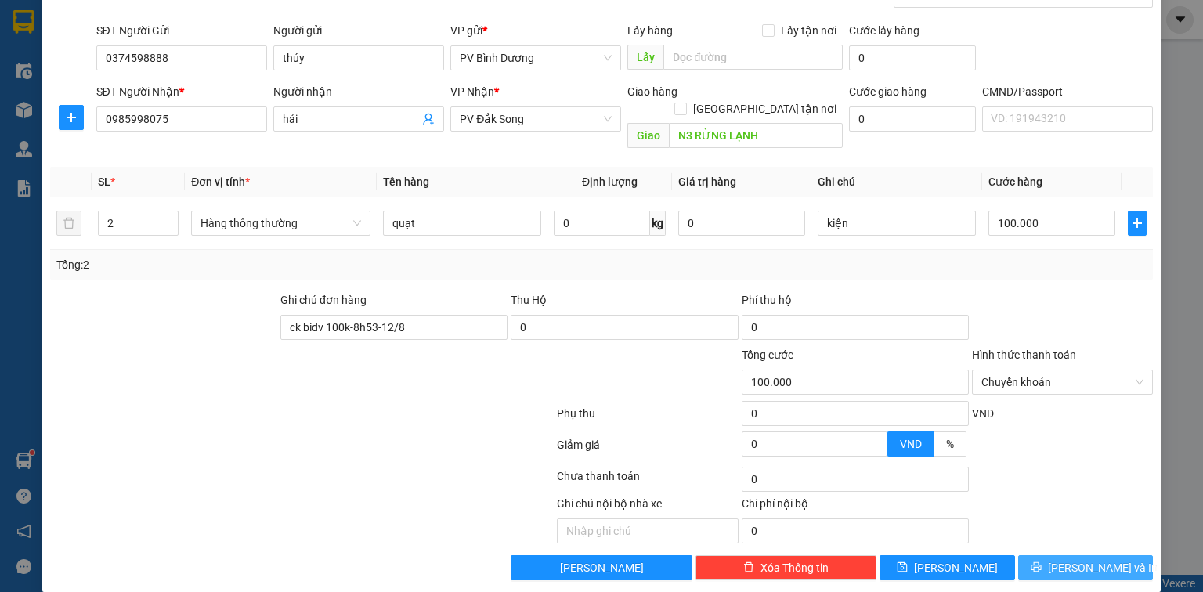
click at [1091, 559] on span "[PERSON_NAME] và In" at bounding box center [1103, 567] width 110 height 17
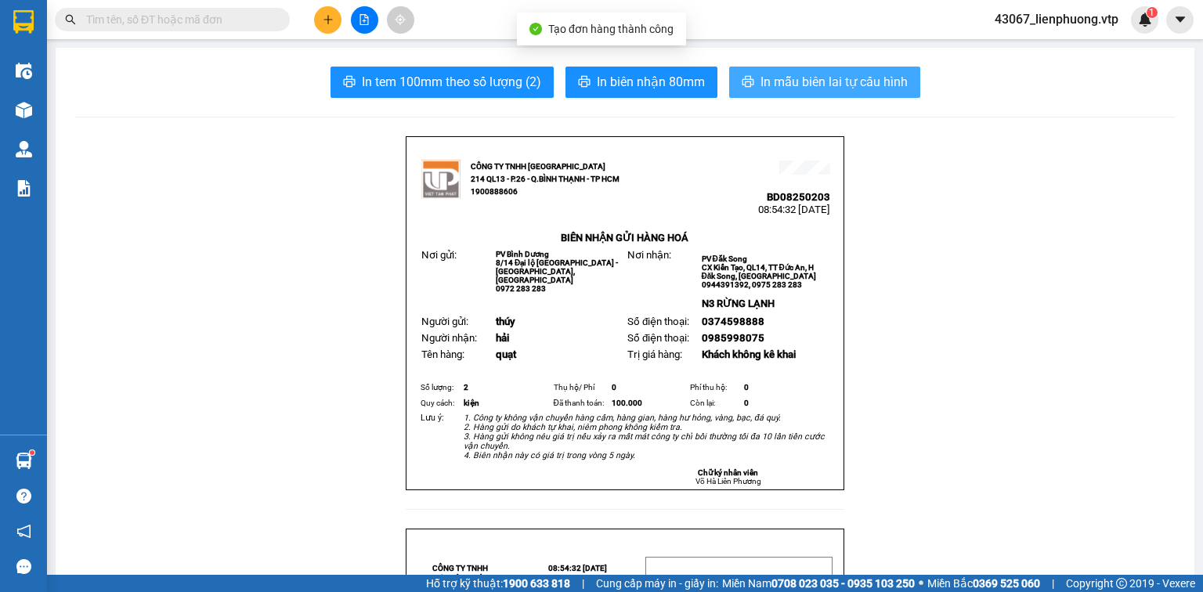
click at [774, 88] on span "In mẫu biên lai tự cấu hình" at bounding box center [833, 82] width 147 height 20
click at [786, 76] on span "In mẫu biên lai tự cấu hình" at bounding box center [833, 82] width 147 height 20
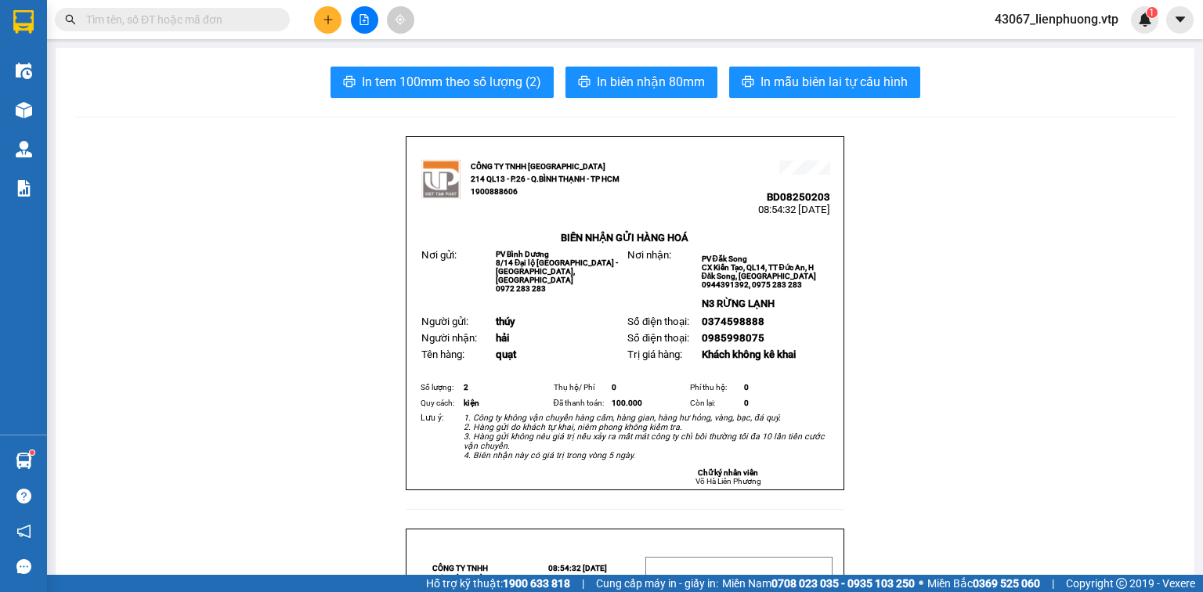
click at [213, 21] on input "text" at bounding box center [178, 19] width 185 height 17
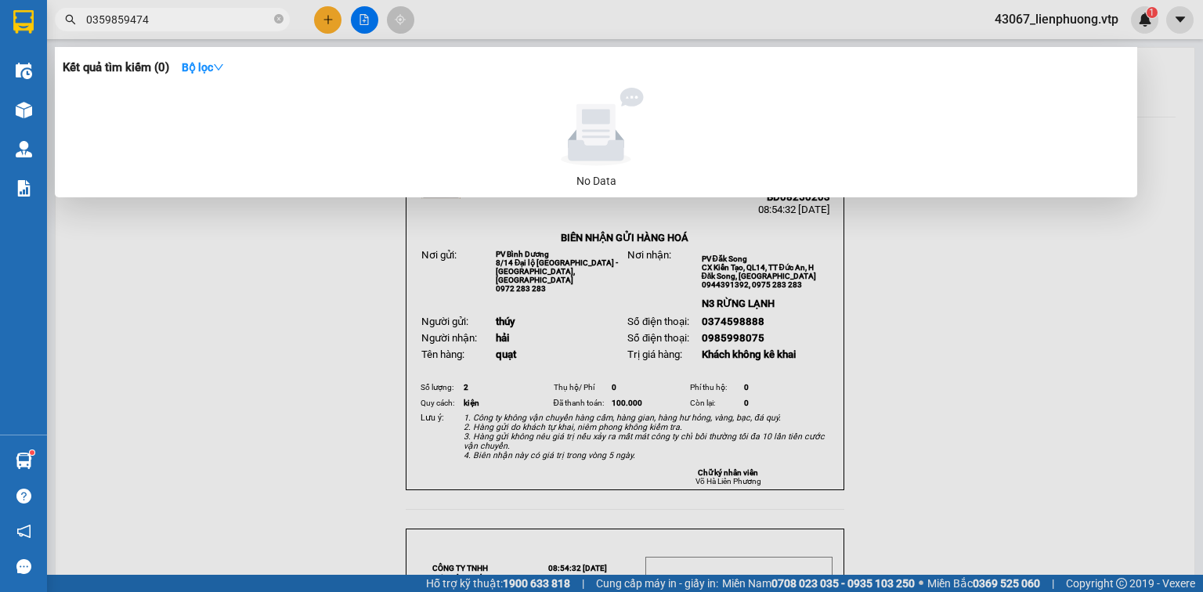
click at [125, 18] on input "0359859474" at bounding box center [178, 19] width 185 height 17
type input "0359856474"
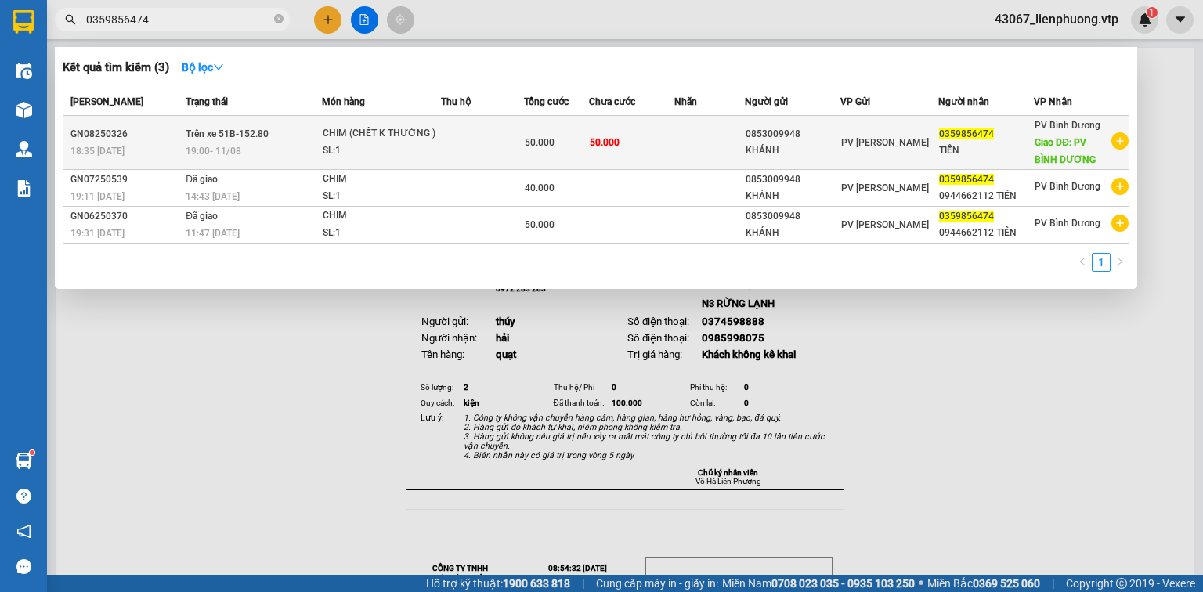
click at [492, 153] on td at bounding box center [482, 143] width 83 height 54
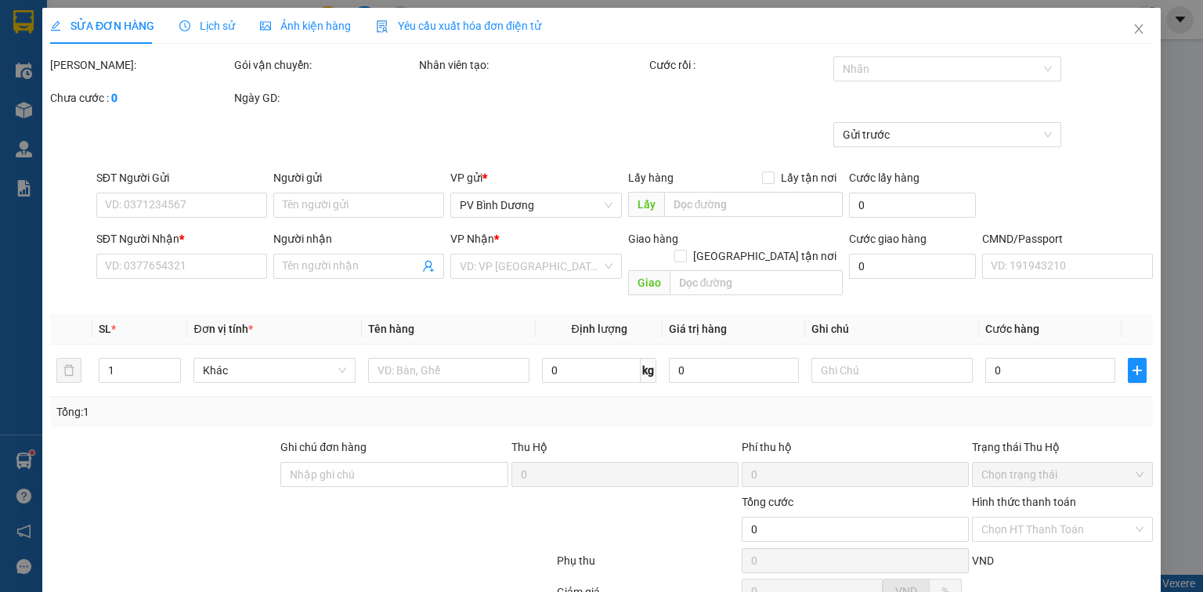
type input "2.500"
type input "0853009948"
type input "KHÁNH"
type input "0359856474"
type input "TIẾN"
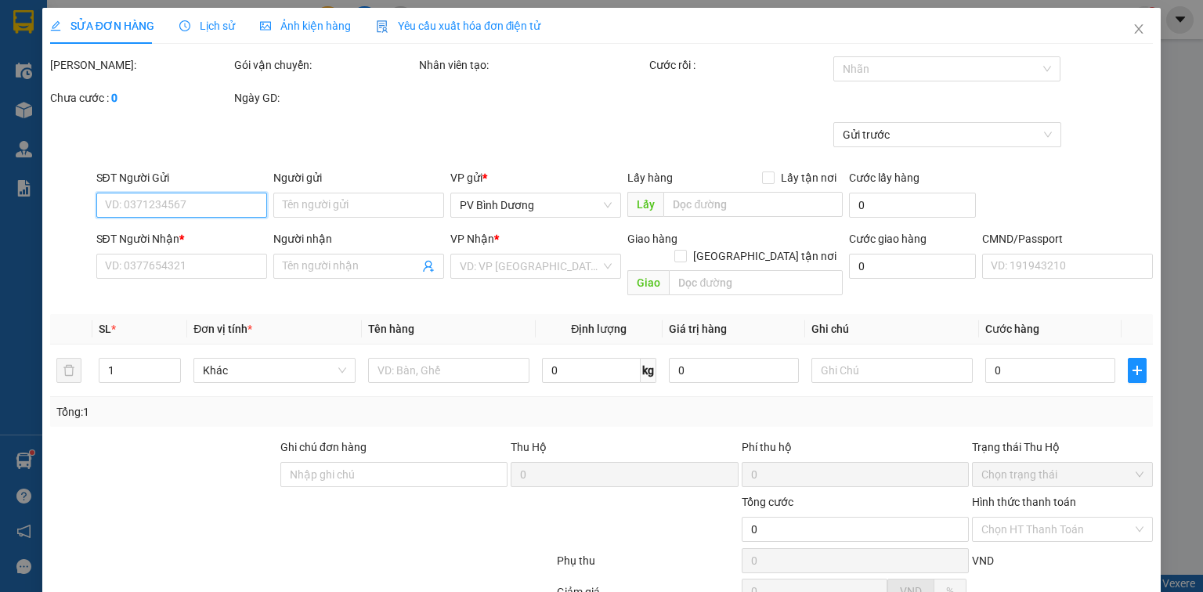
type input "PV BÌNH DƯƠNG"
type input "50.000"
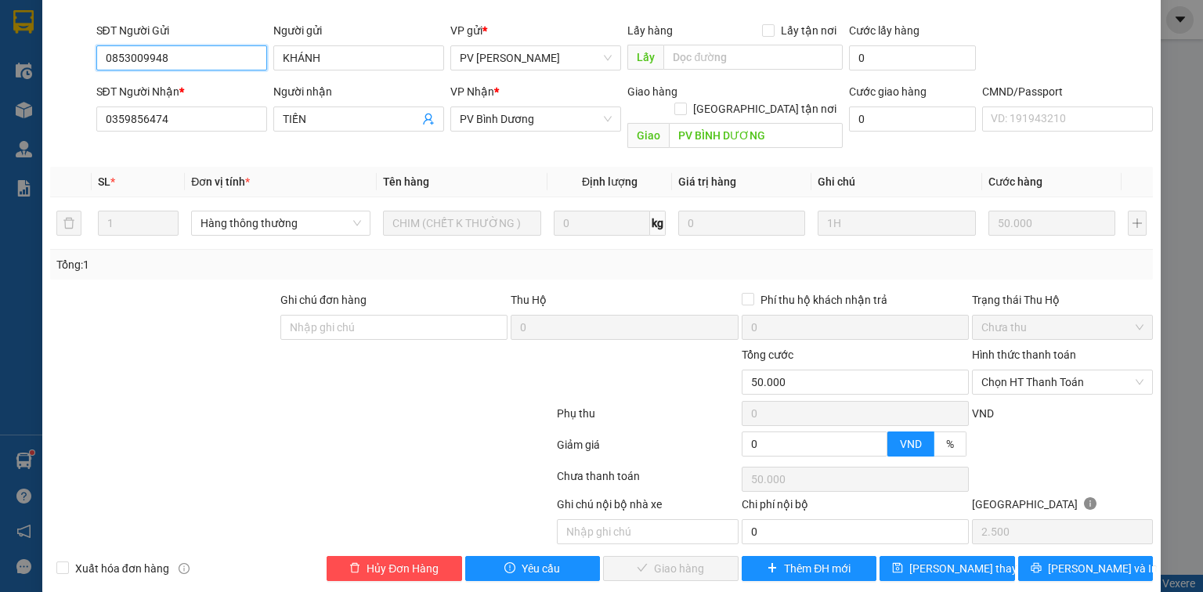
scroll to position [169, 0]
click at [1094, 370] on span "Chọn HT Thanh Toán" at bounding box center [1062, 381] width 162 height 23
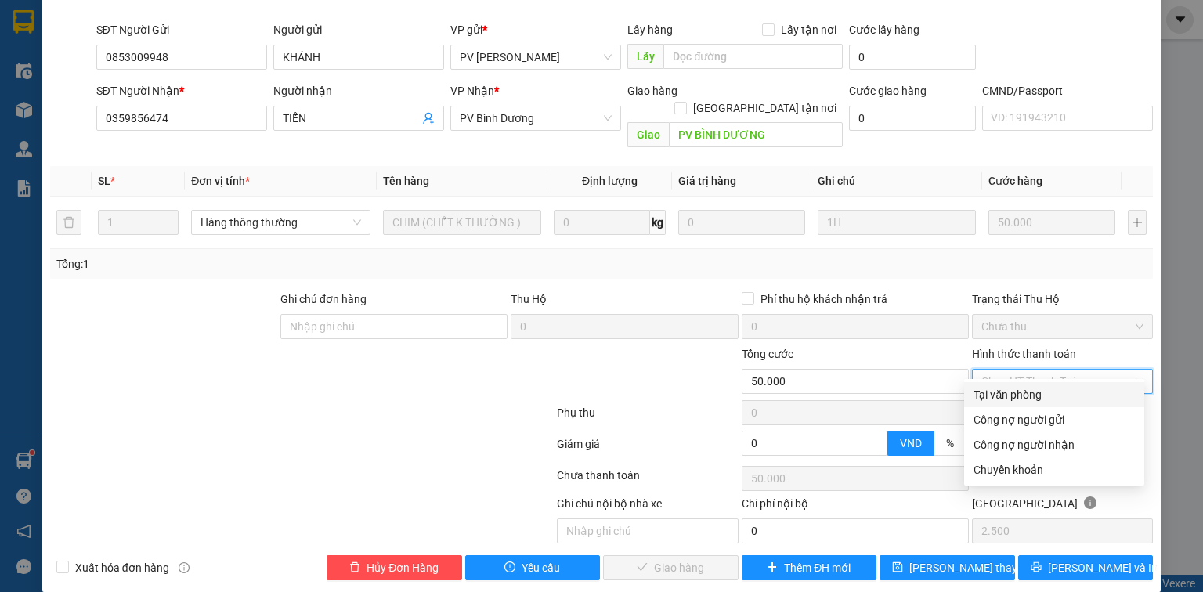
click at [1034, 391] on div "Tại văn phòng" at bounding box center [1053, 394] width 161 height 17
type input "0"
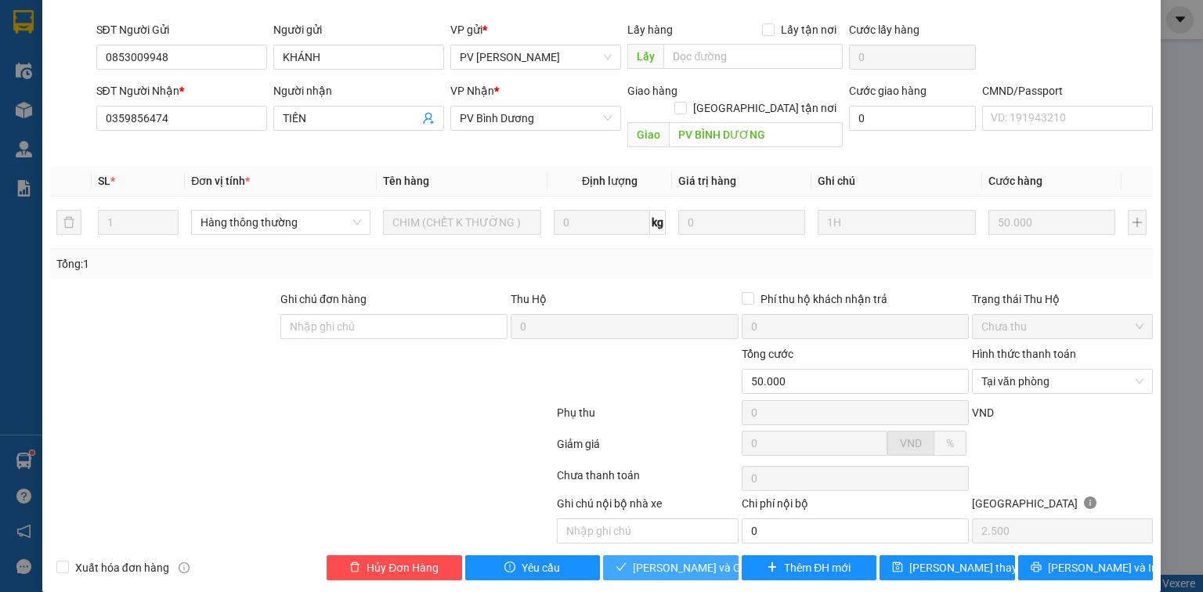
click at [702, 559] on span "[PERSON_NAME] và Giao hàng" at bounding box center [708, 567] width 150 height 17
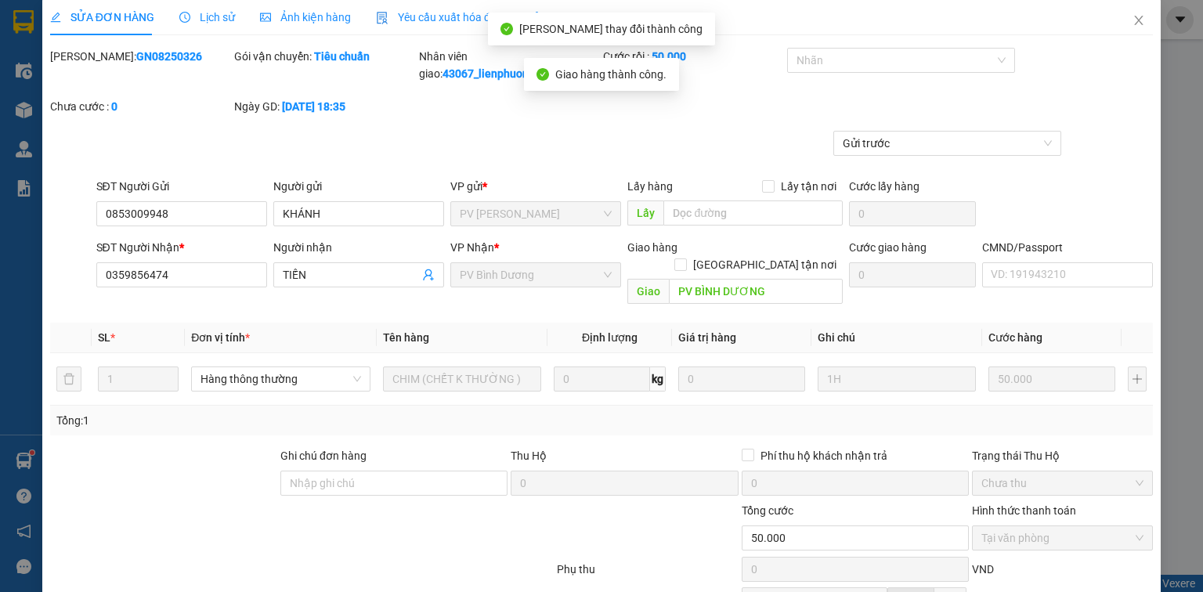
scroll to position [0, 0]
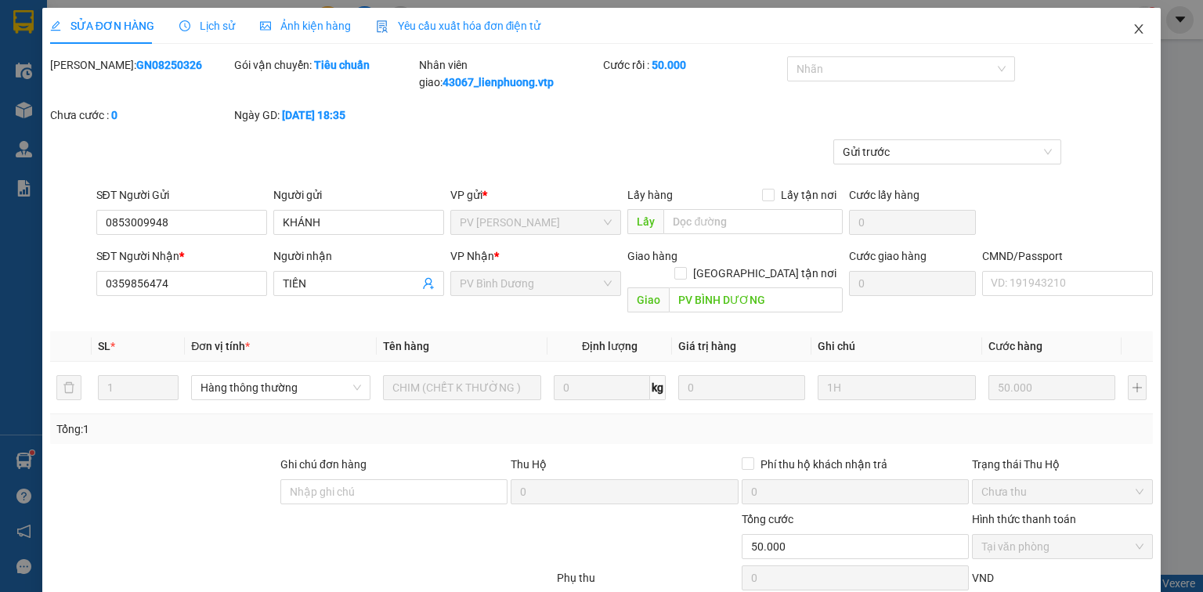
click at [1132, 27] on icon "close" at bounding box center [1138, 29] width 13 height 13
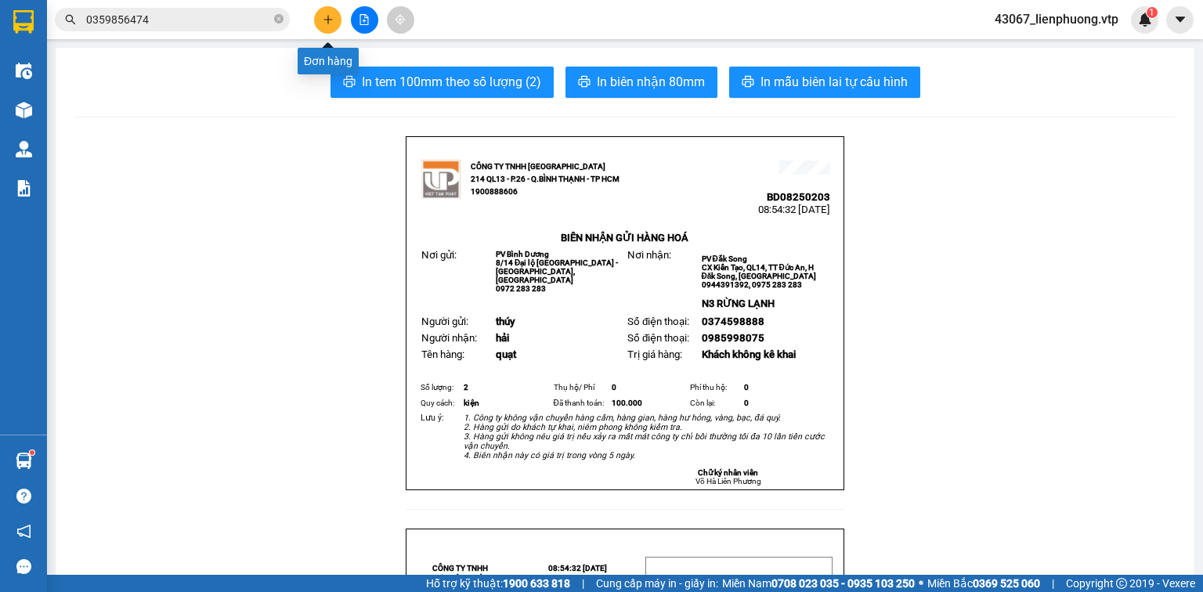
click at [326, 21] on icon "plus" at bounding box center [328, 19] width 11 height 11
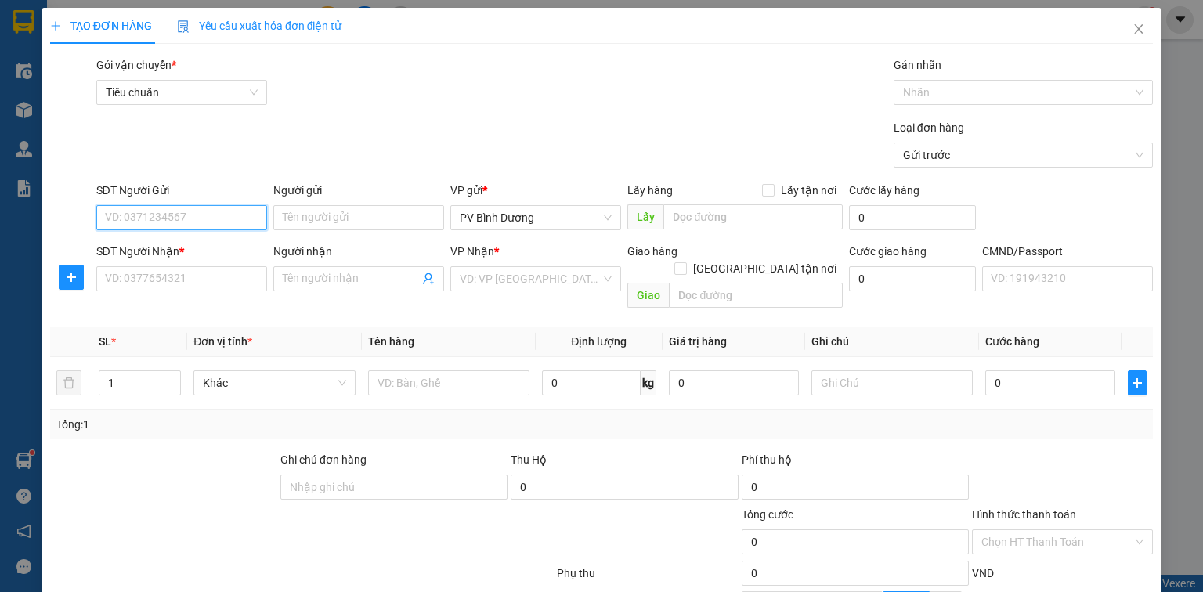
click at [180, 216] on input "SĐT Người Gửi" at bounding box center [181, 217] width 171 height 25
click at [204, 282] on input "SĐT Người Nhận *" at bounding box center [181, 278] width 171 height 25
type input "0359394848"
click at [197, 217] on input "SĐT Người Gửi" at bounding box center [181, 217] width 171 height 25
click at [200, 219] on input "SĐT Người Gửi" at bounding box center [181, 217] width 171 height 25
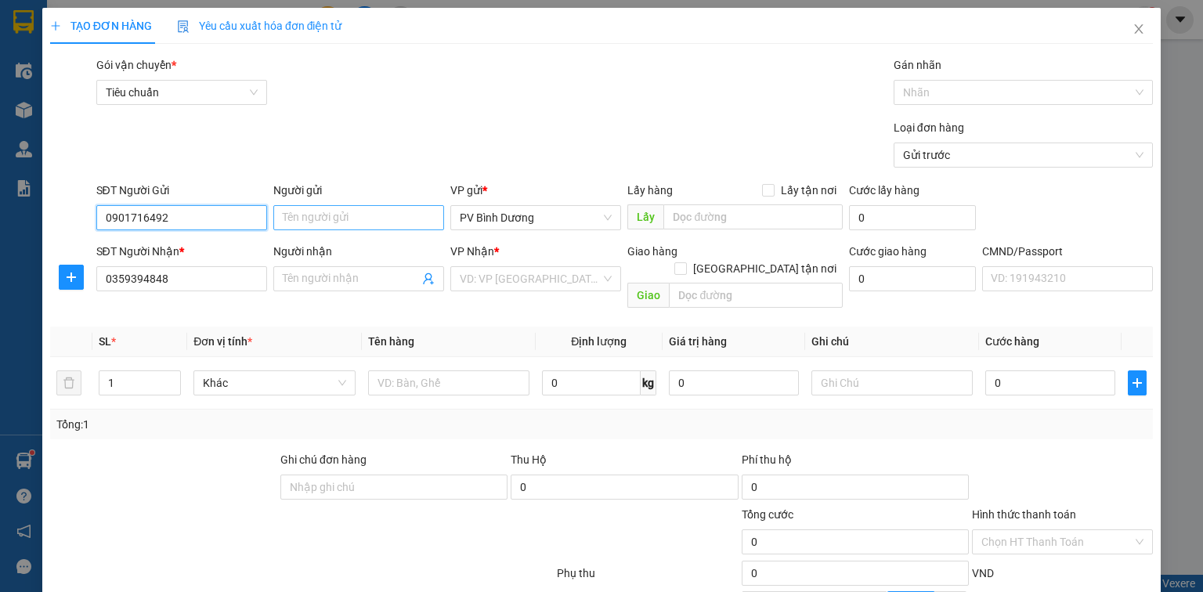
type input "0901716492"
click at [335, 226] on input "Người gửi" at bounding box center [358, 217] width 171 height 25
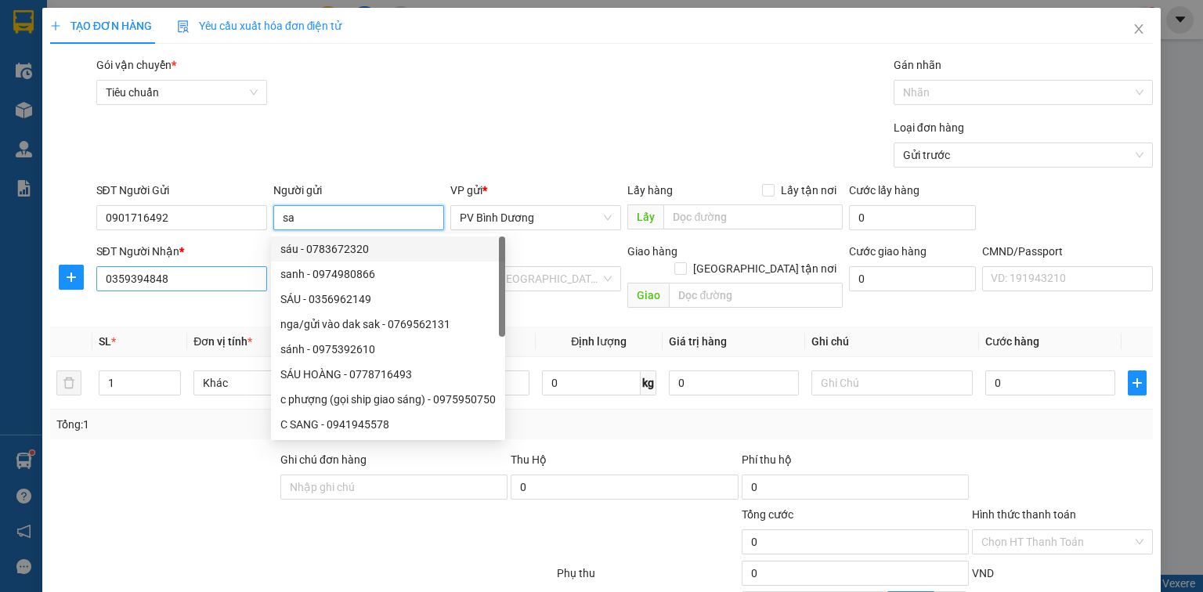
type input "sa"
click at [200, 278] on input "0359394848" at bounding box center [181, 278] width 171 height 25
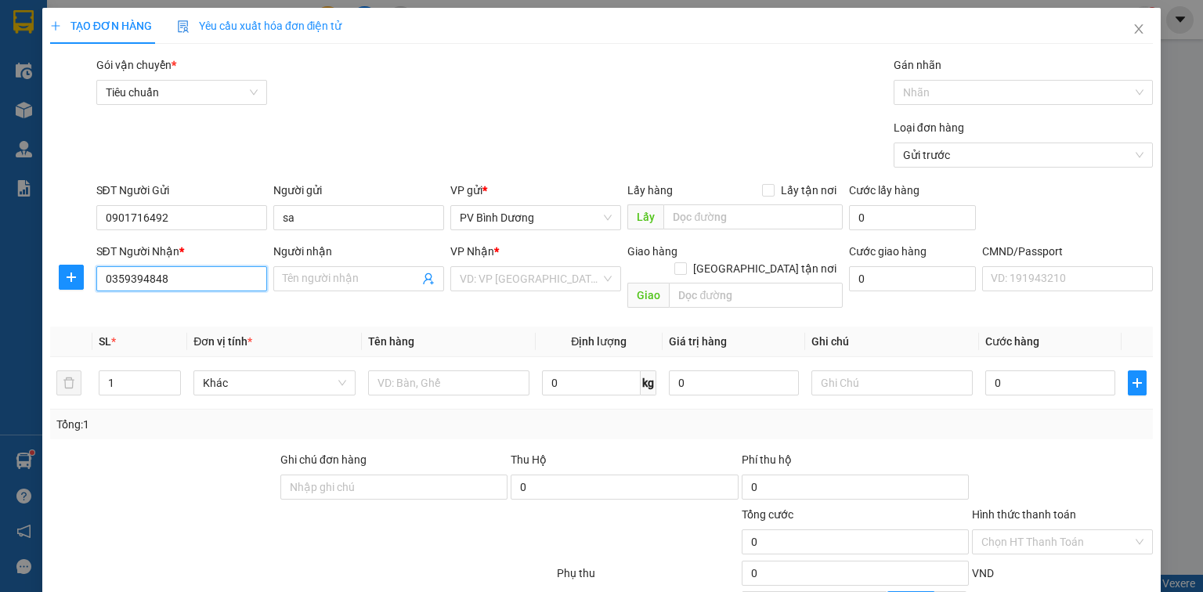
drag, startPoint x: 200, startPoint y: 278, endPoint x: 24, endPoint y: 294, distance: 176.8
click at [24, 294] on div "TẠO ĐƠN HÀNG Yêu cầu xuất hóa đơn điện tử Transit Pickup Surcharge Ids Transit …" at bounding box center [601, 296] width 1203 height 592
type input "0973369039"
click at [370, 286] on input "Người nhận" at bounding box center [351, 278] width 136 height 17
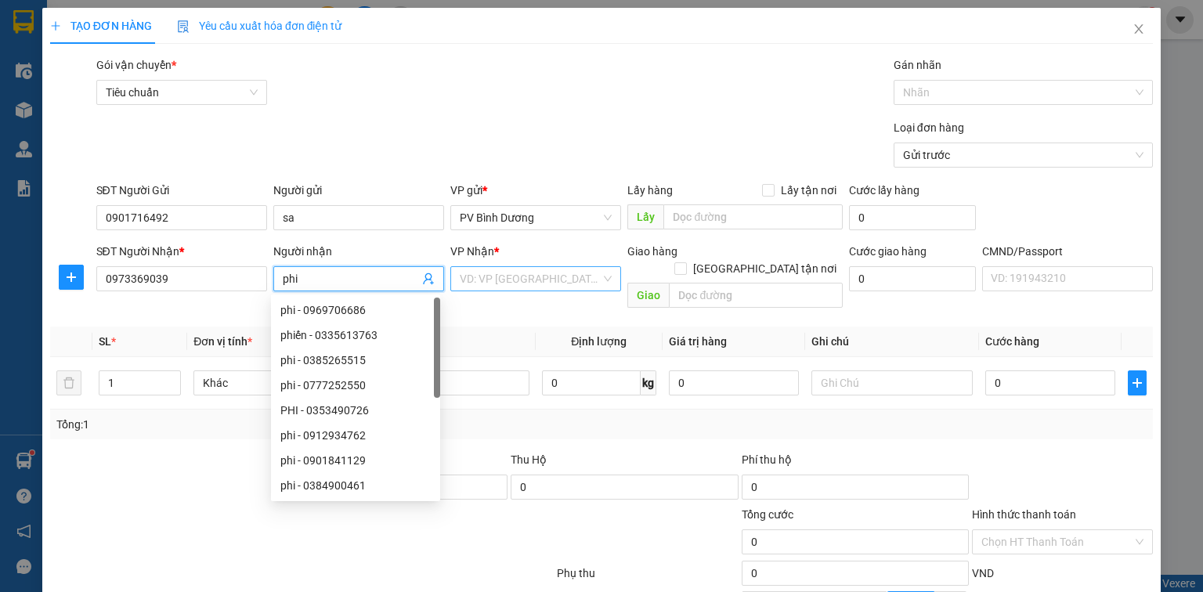
type input "phi"
click at [570, 280] on input "search" at bounding box center [530, 278] width 141 height 23
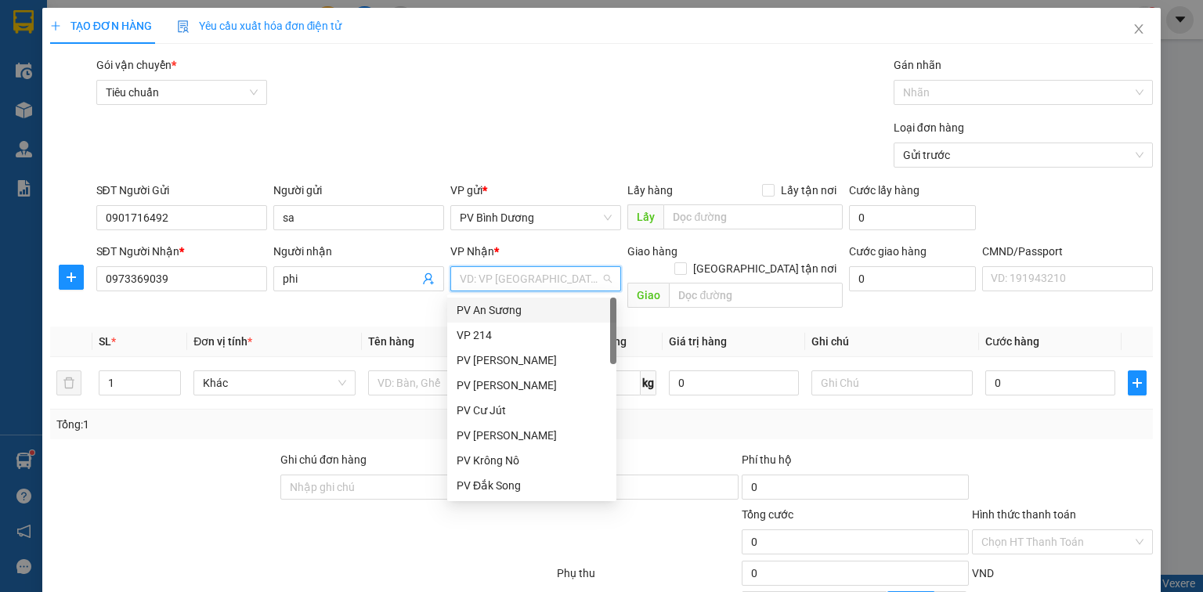
type input "d"
type input "đak"
click at [576, 309] on div "PV Đắk Song" at bounding box center [531, 309] width 150 height 17
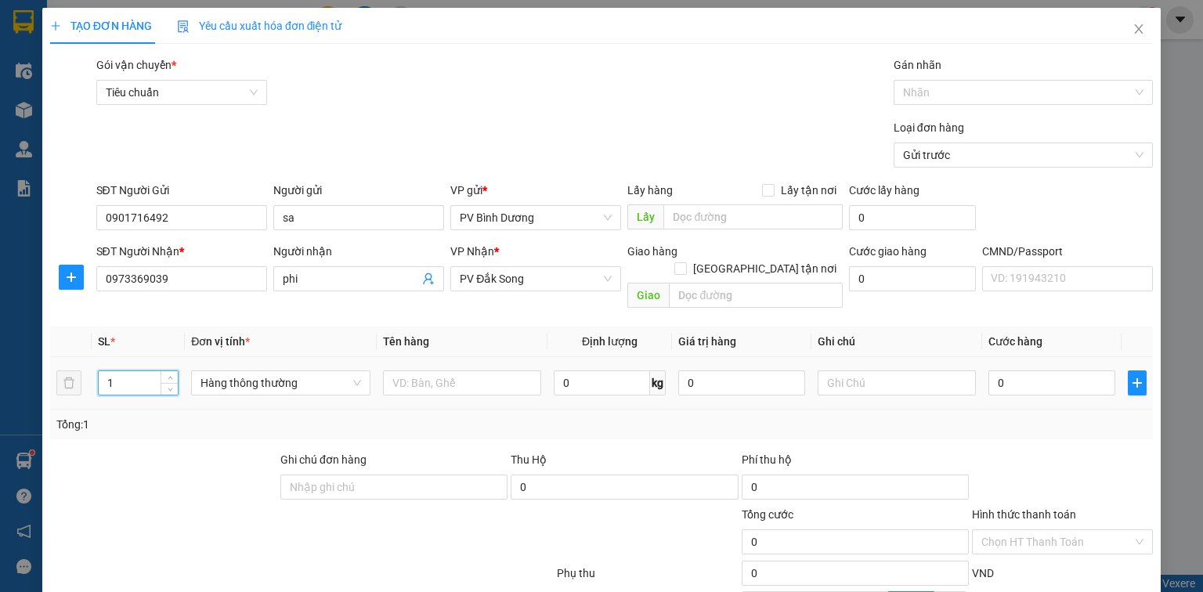
click at [72, 376] on tr "1 Hàng thông thường 0 kg 0 0" at bounding box center [601, 383] width 1102 height 52
type input "10"
click at [442, 370] on input "text" at bounding box center [462, 382] width 158 height 25
type input "sơn"
click at [690, 454] on div "Thu Hộ" at bounding box center [623, 462] width 227 height 23
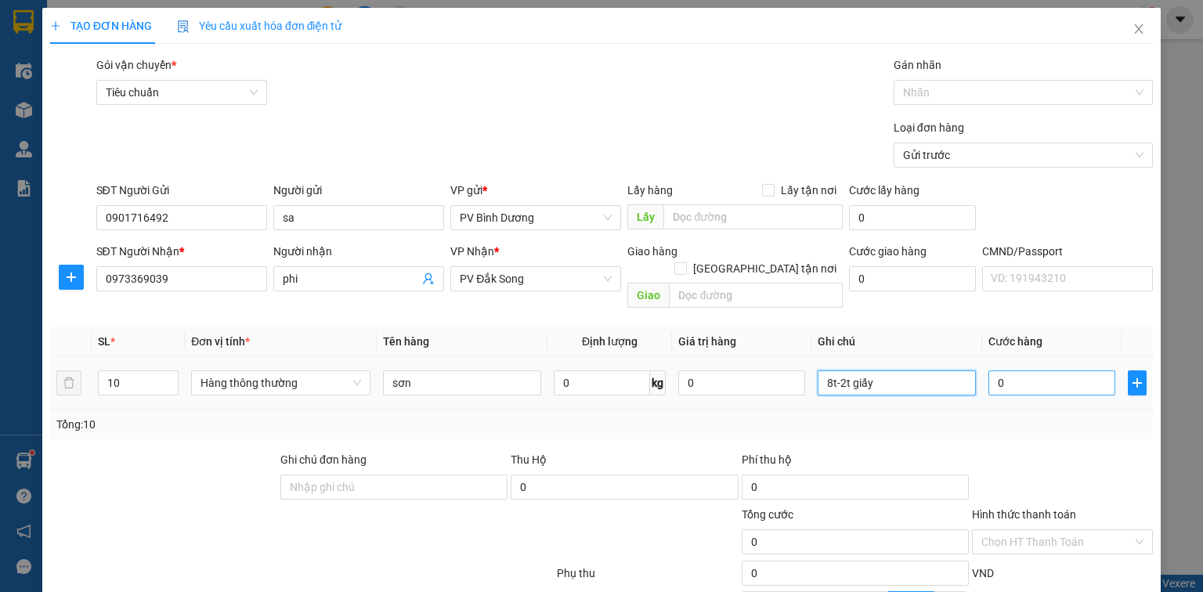
type input "8t-2t giấy0"
type input "0"
type input "8t-2t giấy"
type input "3"
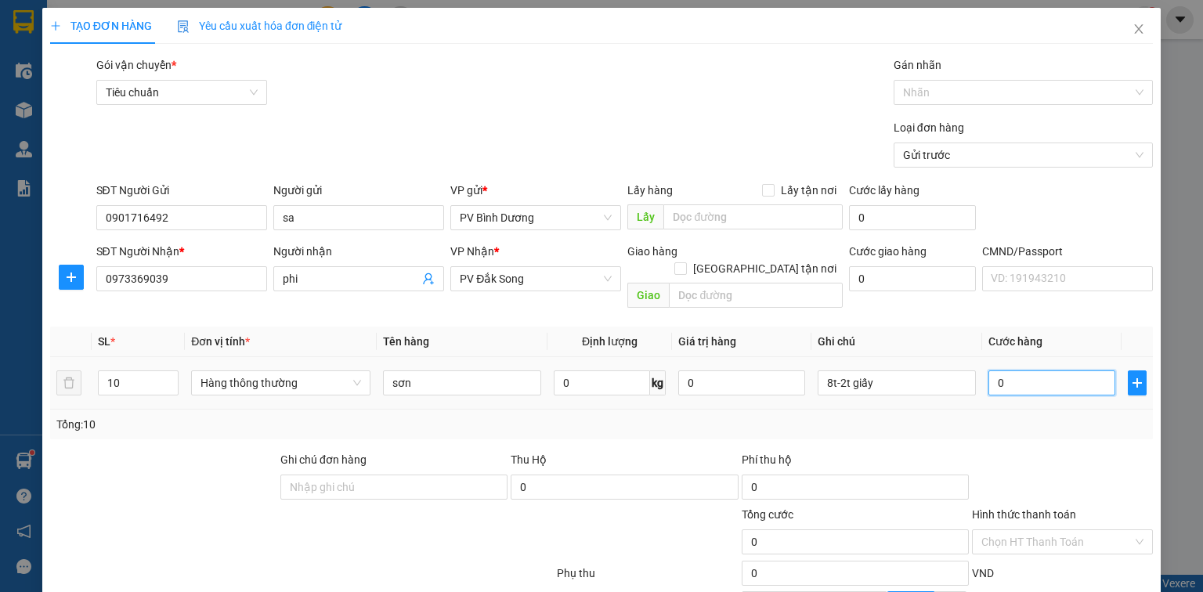
type input "3"
type input "38"
type input "380"
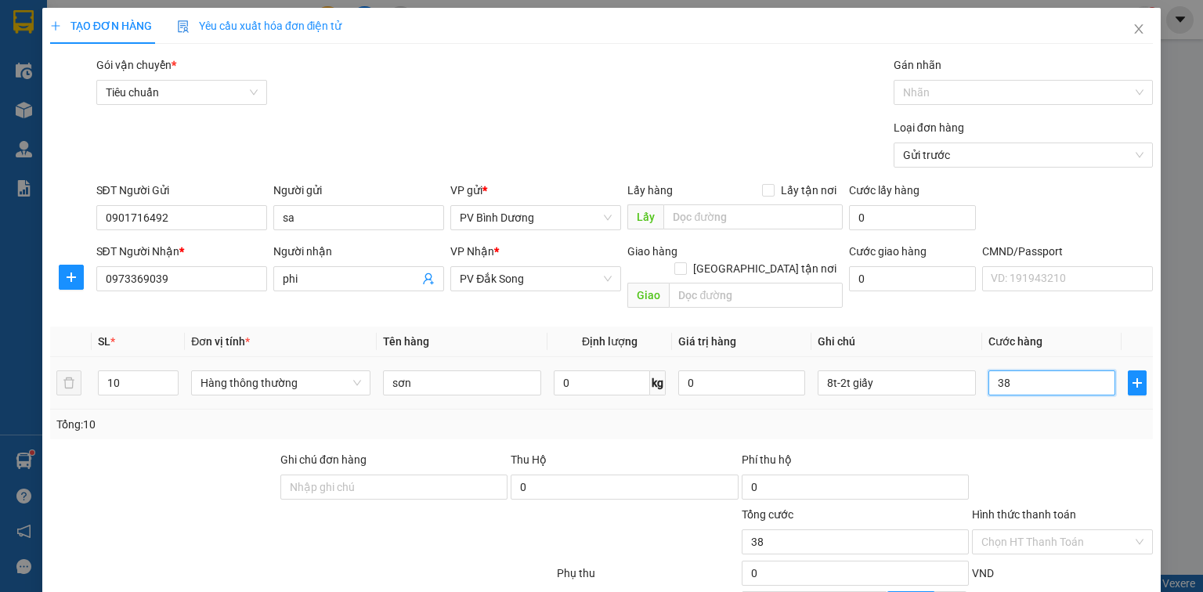
type input "380"
type input "3.800"
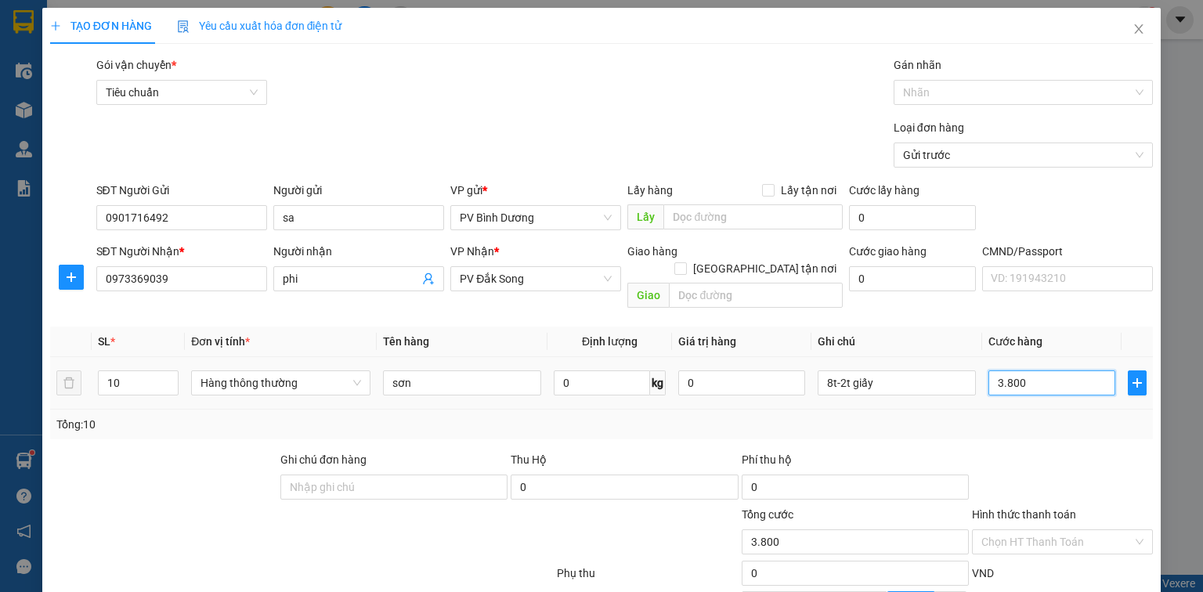
type input "38.000"
type input "380.000"
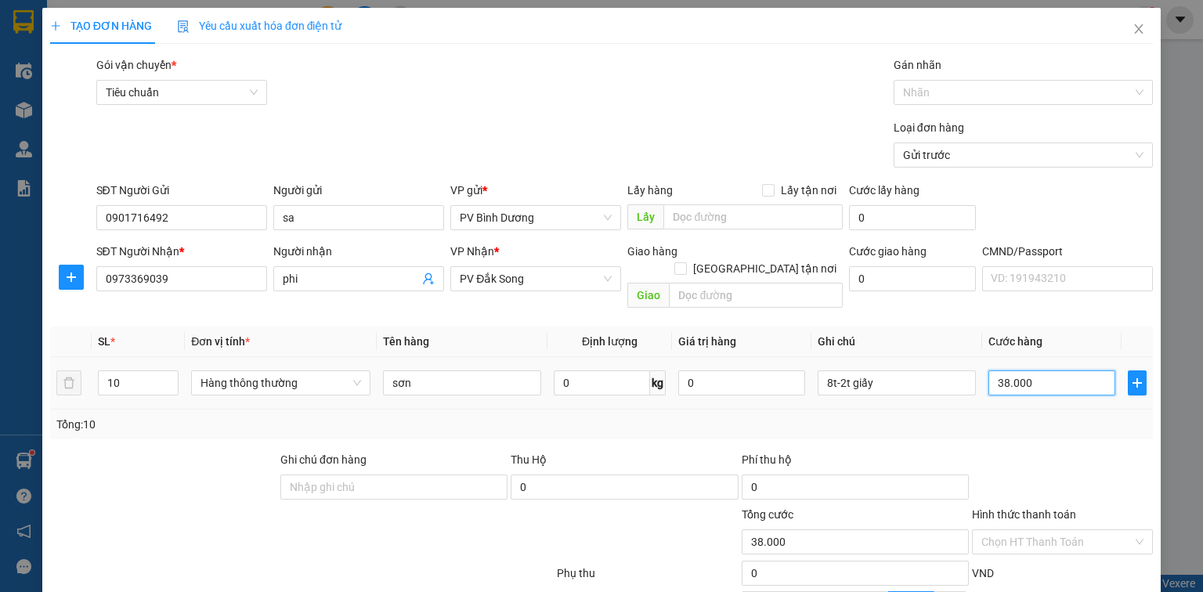
type input "380.000"
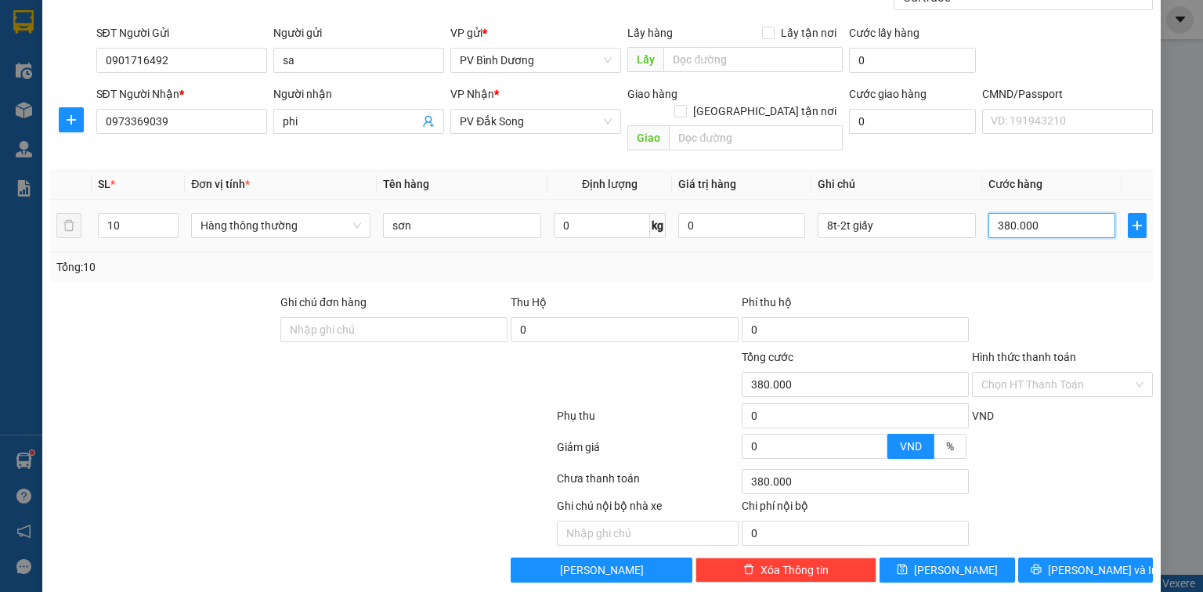
scroll to position [160, 0]
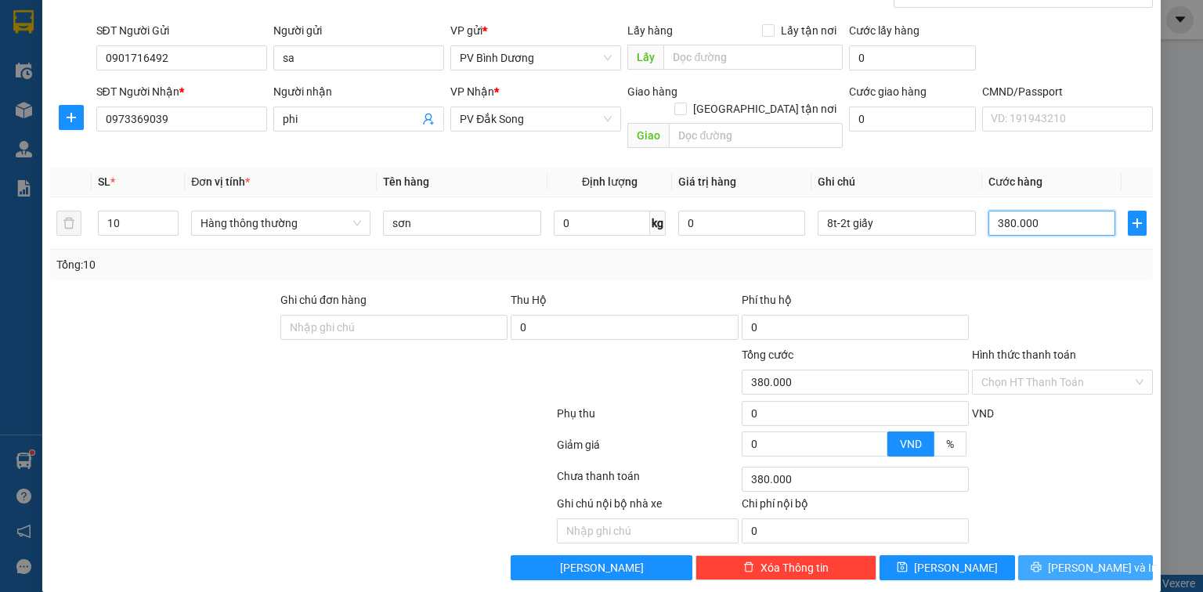
type input "380.000"
click at [1058, 555] on button "[PERSON_NAME] và In" at bounding box center [1085, 567] width 135 height 25
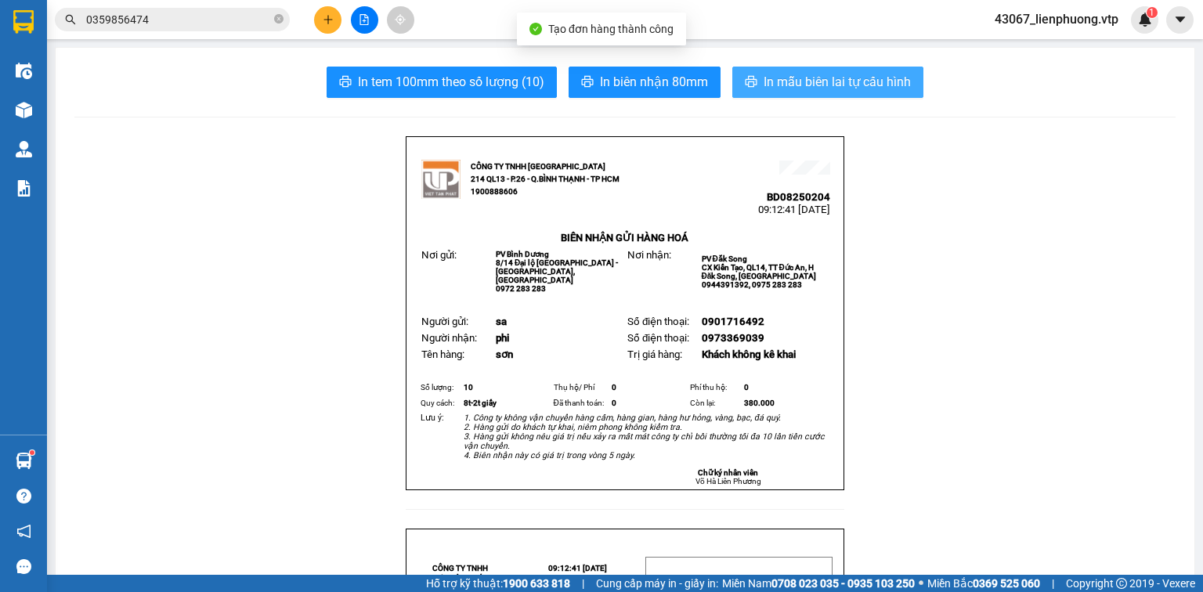
click at [806, 75] on span "In mẫu biên lai tự cấu hình" at bounding box center [836, 82] width 147 height 20
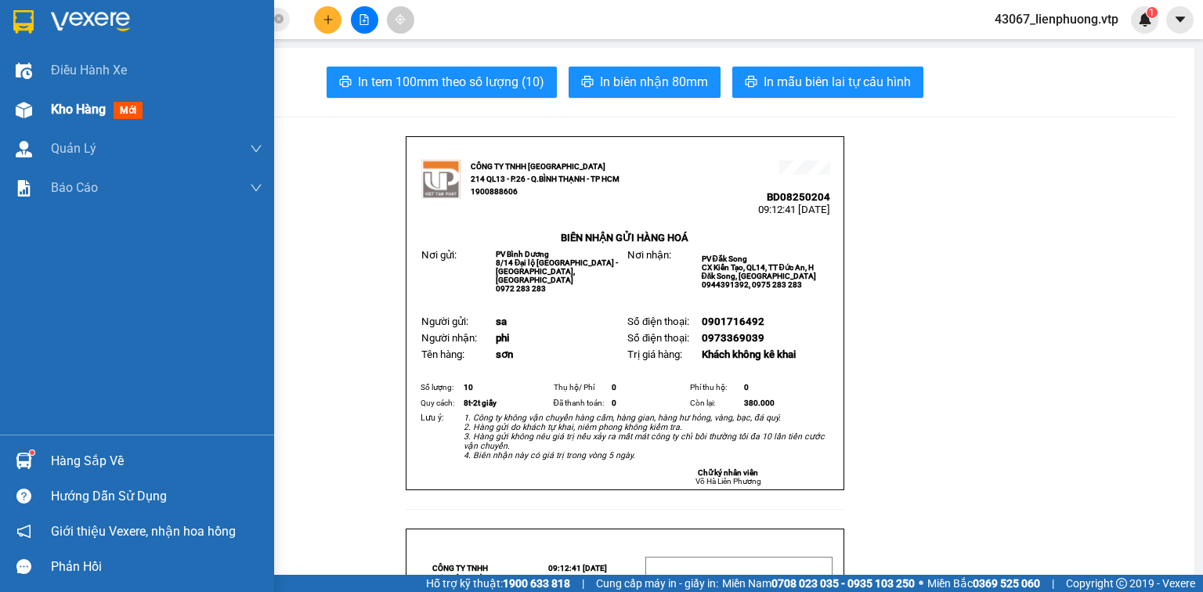
click at [60, 110] on span "Kho hàng" at bounding box center [78, 109] width 55 height 15
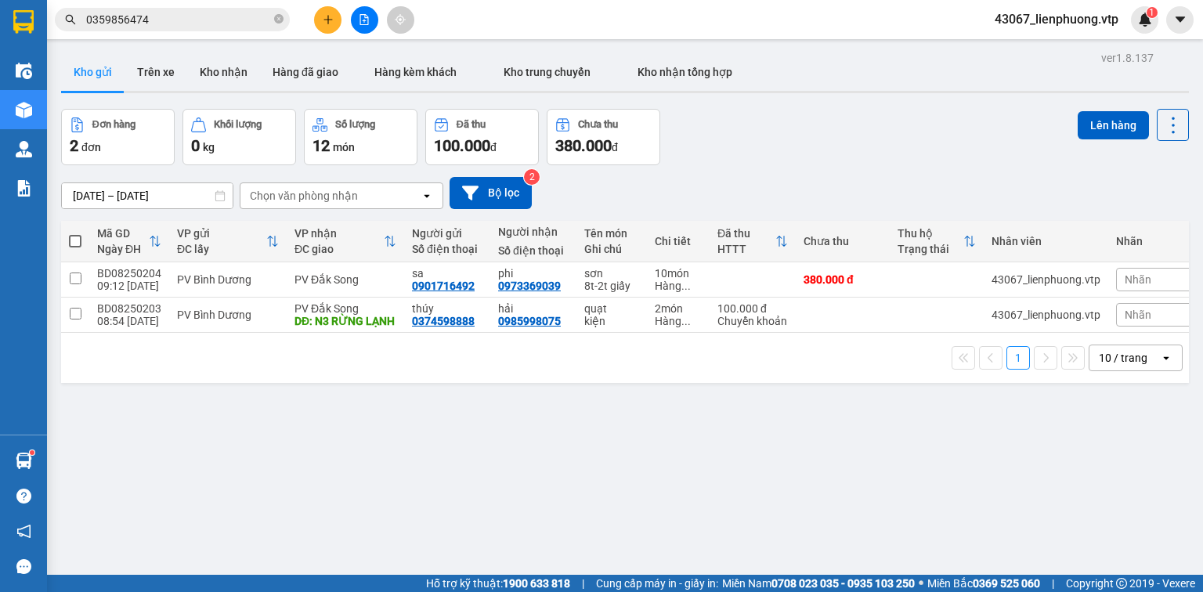
click at [658, 476] on div "ver 1.8.137 Kho gửi Trên xe Kho nhận Hàng đã giao Hàng kèm khách Kho trung chuy…" at bounding box center [625, 343] width 1140 height 592
click at [341, 536] on div "ver 1.8.137 Kho gửi Trên xe Kho nhận Hàng đã giao Hàng kèm khách Kho trung chuy…" at bounding box center [625, 343] width 1140 height 592
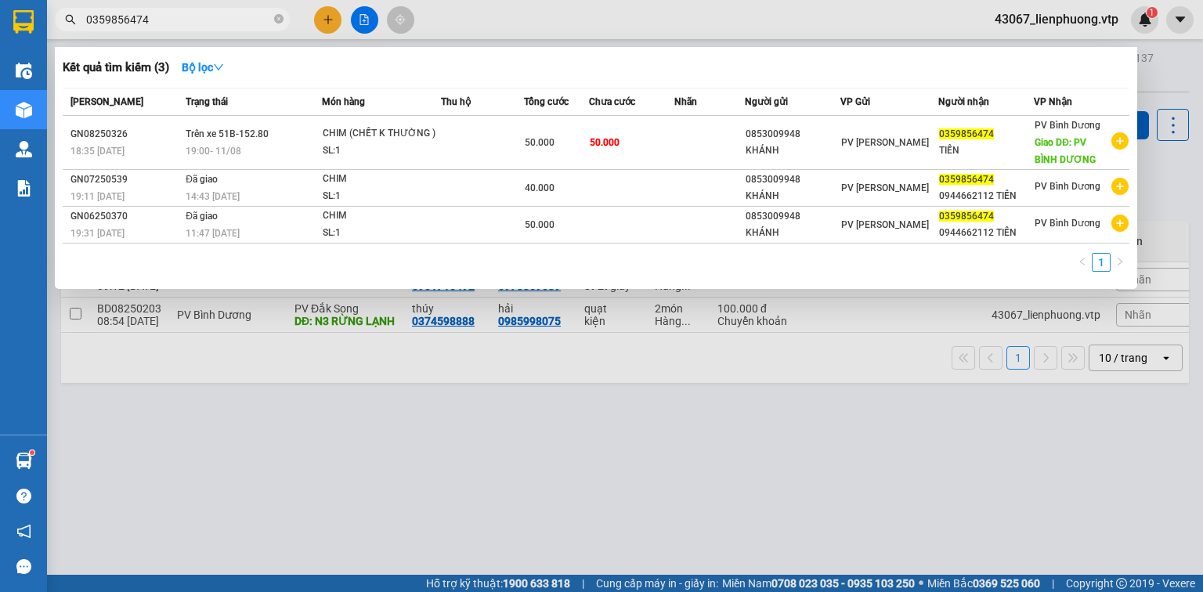
click at [204, 16] on input "0359856474" at bounding box center [178, 19] width 185 height 17
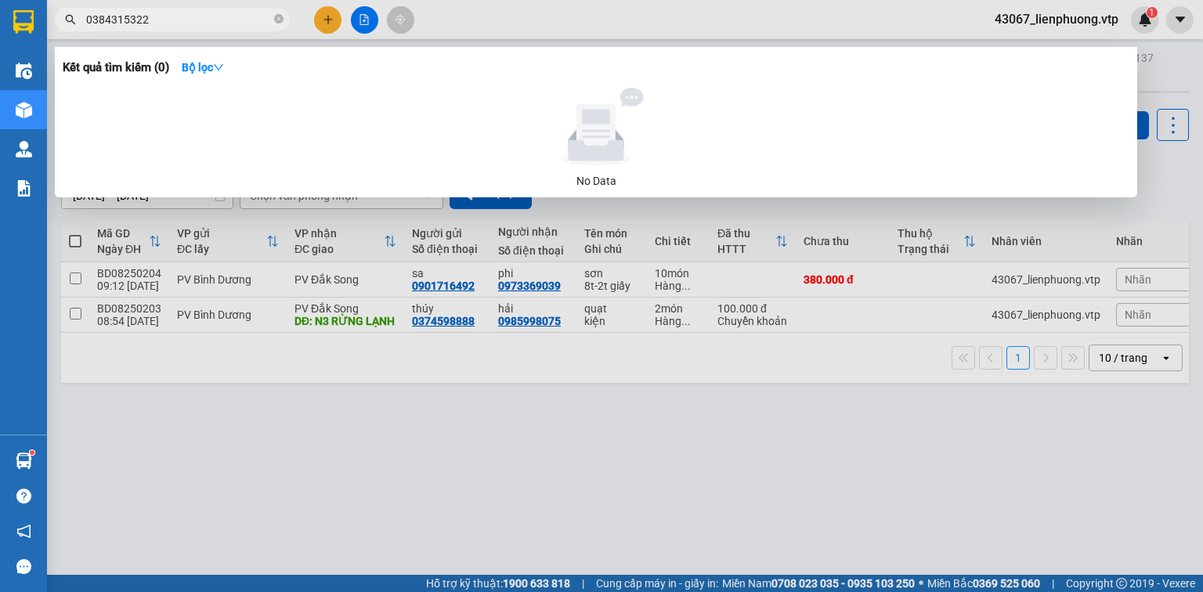
type input "0384315322"
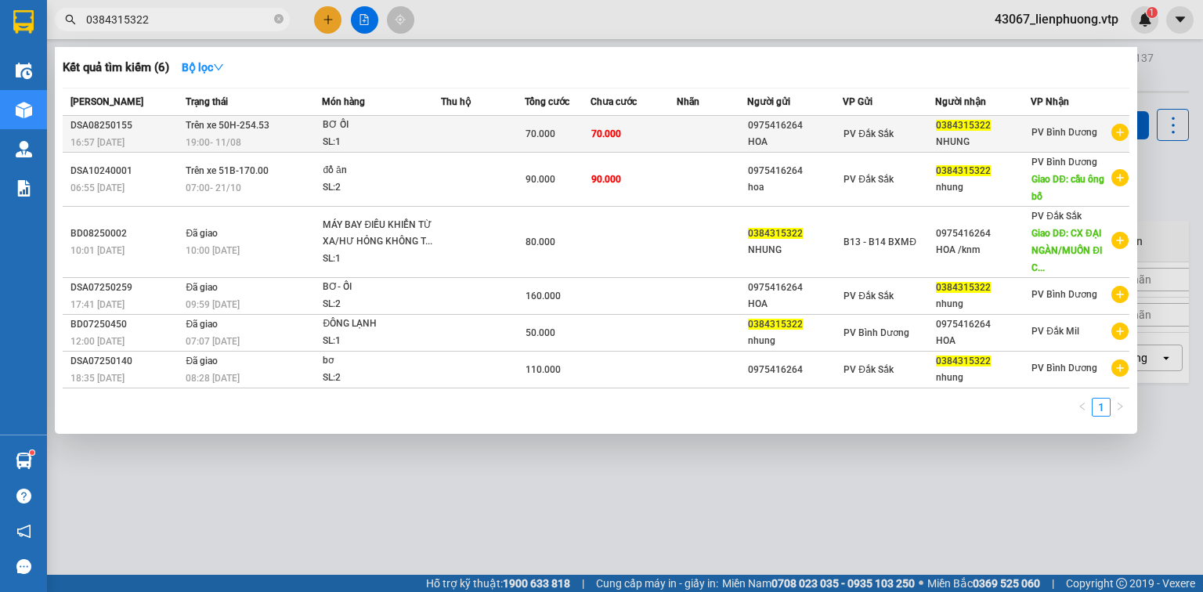
click at [391, 134] on div "SL: 1" at bounding box center [381, 142] width 117 height 17
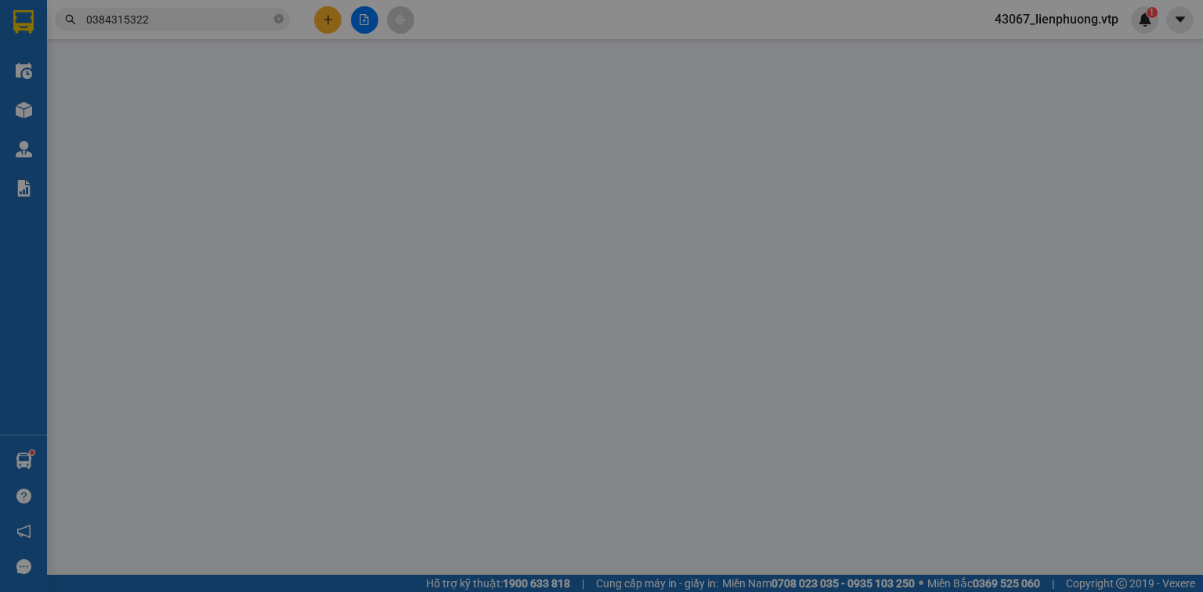
type input "3.500"
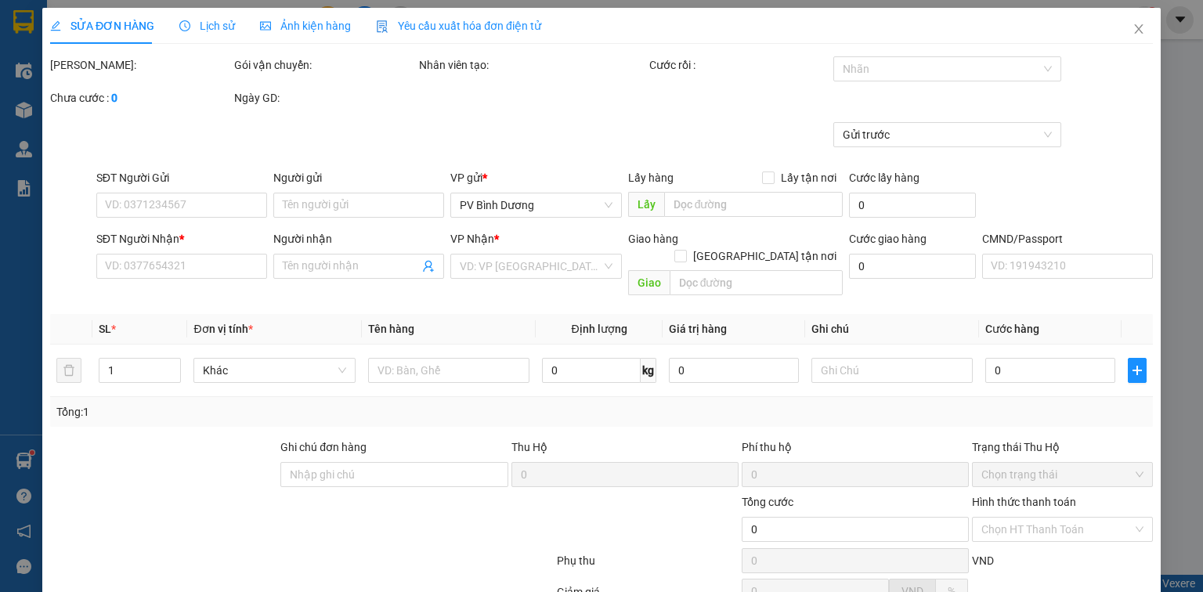
type input "0975416264"
type input "HOA"
type input "0384315322"
type input "NHUNG"
type input "70.000"
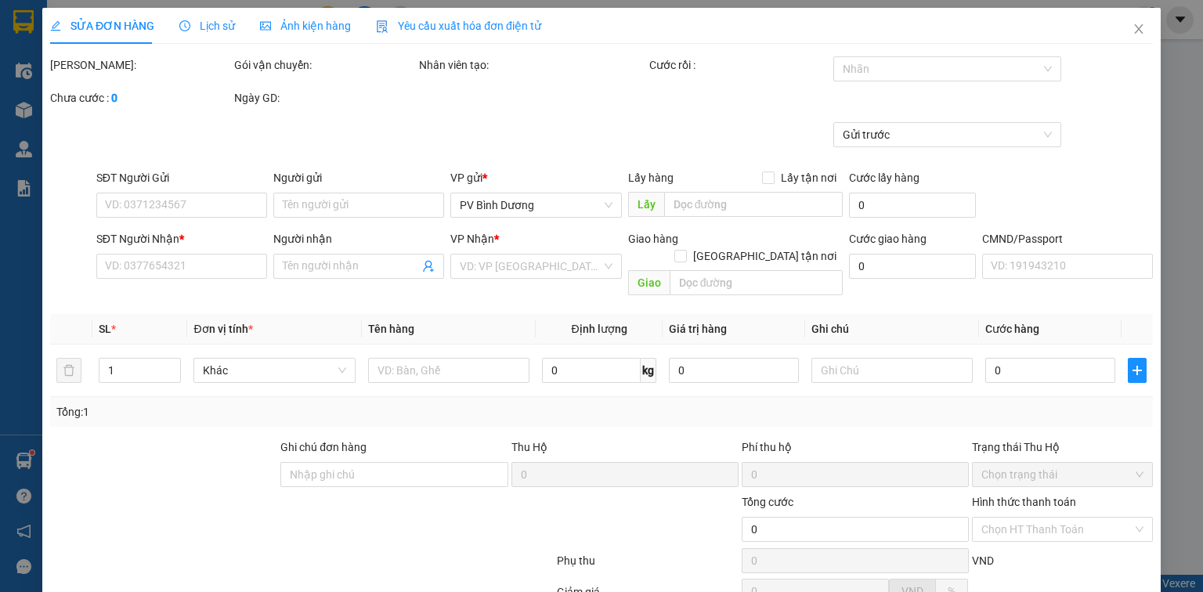
type input "70.000"
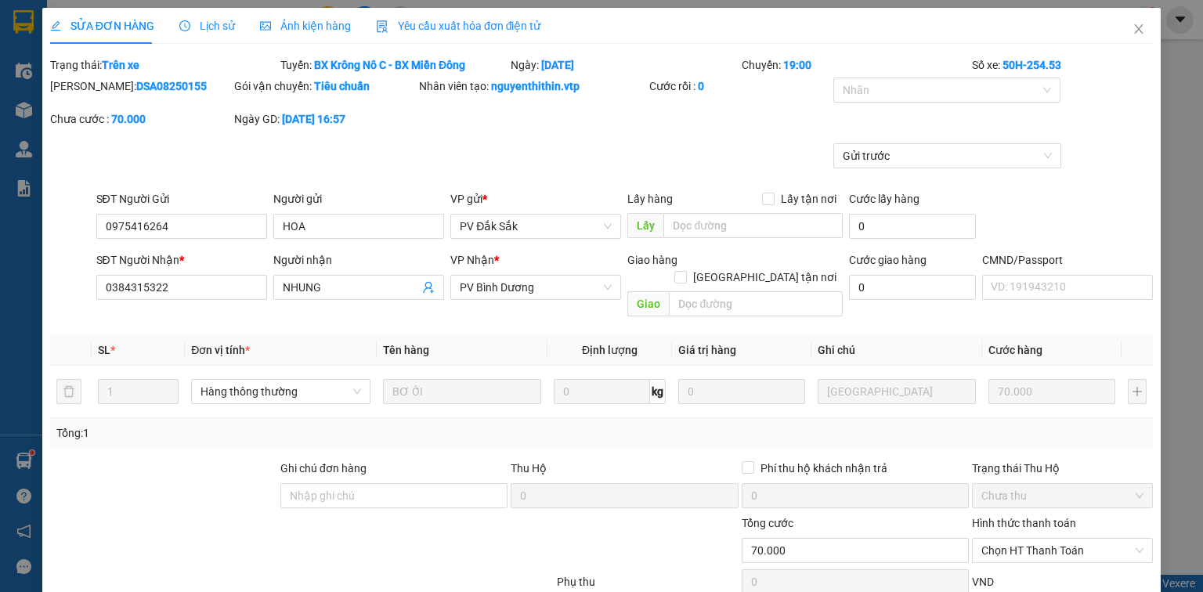
click at [27, 463] on div "SỬA ĐƠN HÀNG Lịch sử Ảnh kiện hàng Yêu cầu xuất hóa đơn điện tử Total Paid Fee …" at bounding box center [601, 296] width 1203 height 592
click at [1134, 27] on icon "close" at bounding box center [1138, 29] width 13 height 13
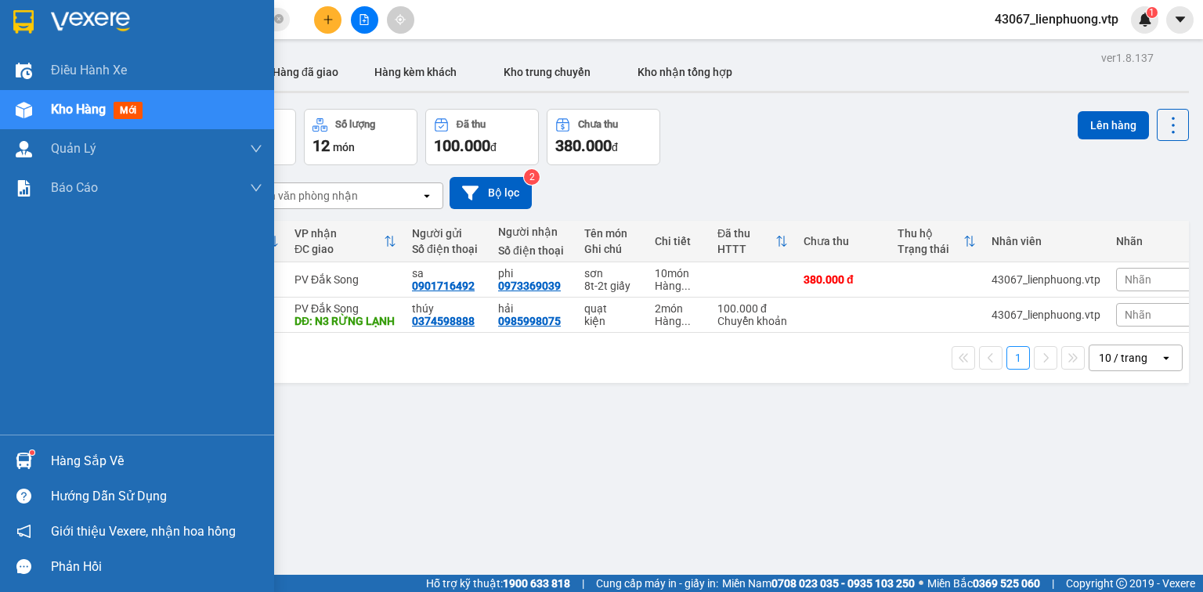
click at [63, 460] on div "Hàng sắp về" at bounding box center [156, 460] width 211 height 23
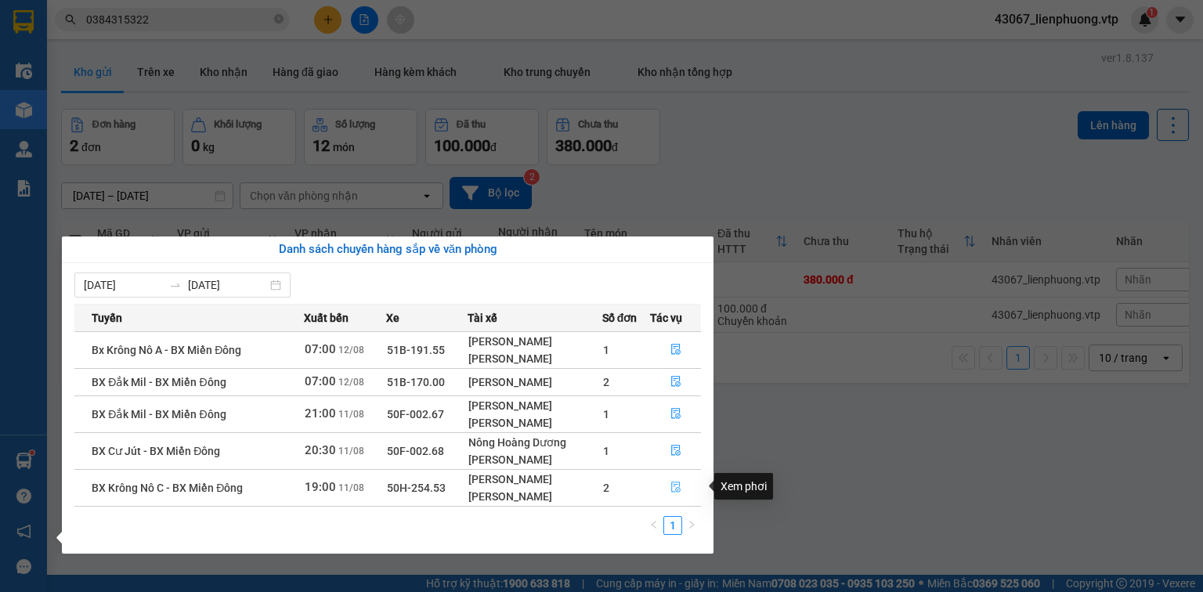
click at [671, 489] on icon "file-done" at bounding box center [675, 486] width 11 height 11
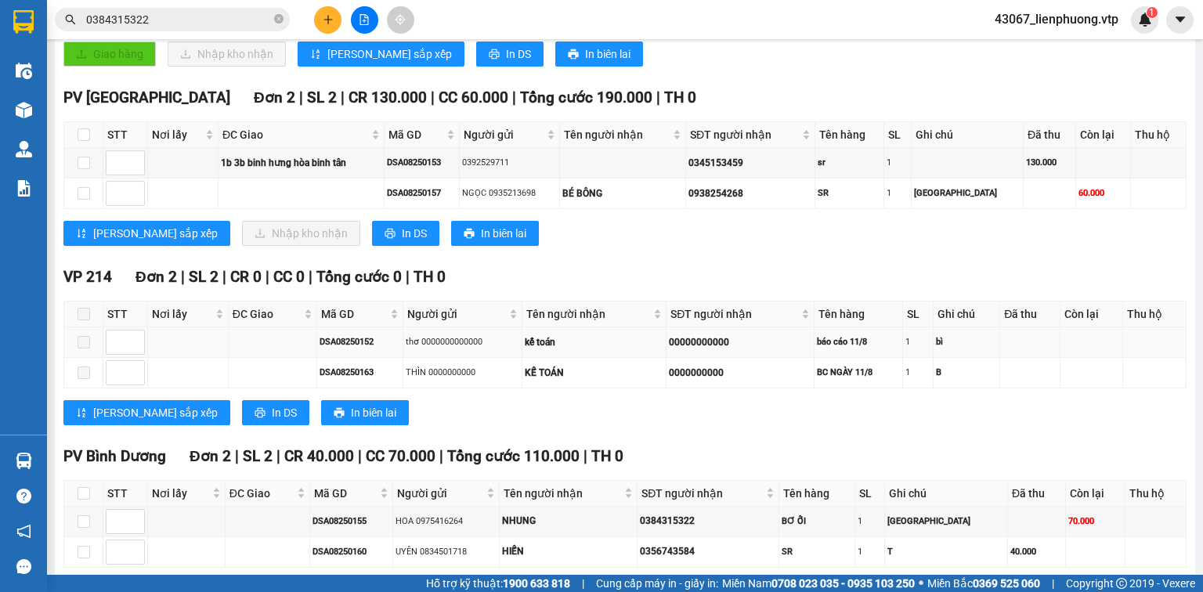
scroll to position [590, 0]
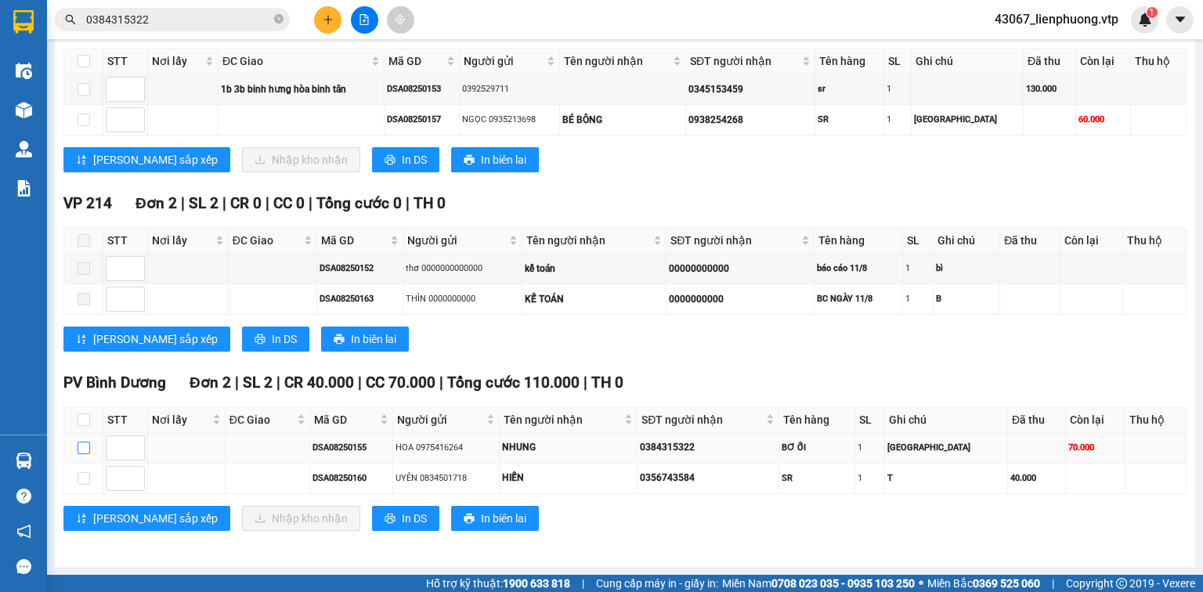
click at [81, 451] on input "checkbox" at bounding box center [84, 448] width 13 height 13
checkbox input "true"
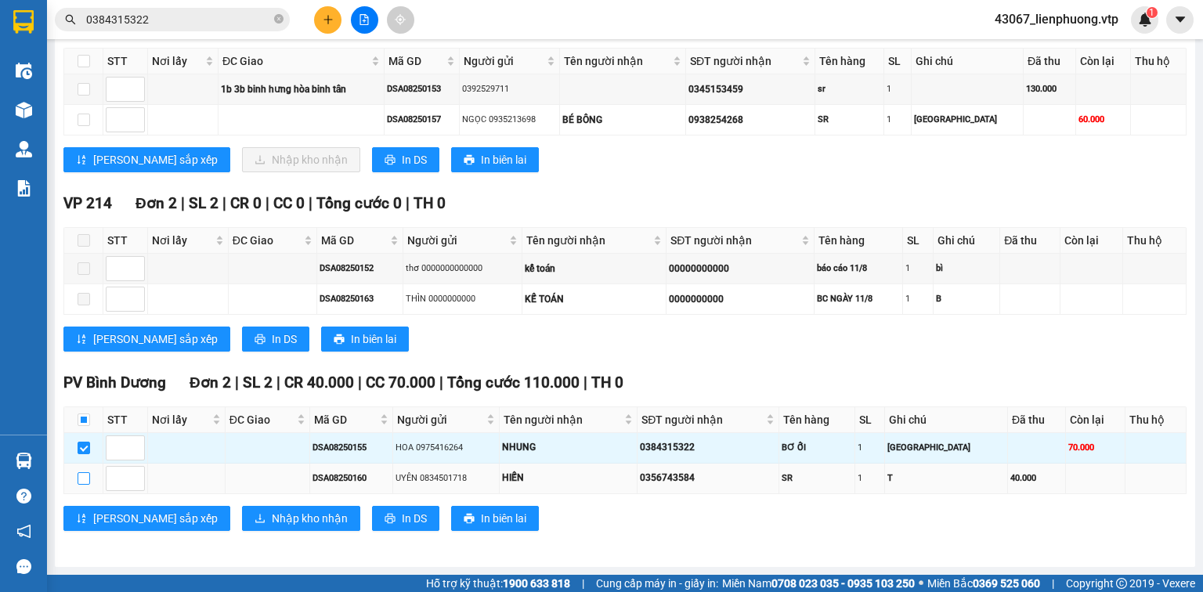
click at [81, 481] on input "checkbox" at bounding box center [84, 478] width 13 height 13
checkbox input "true"
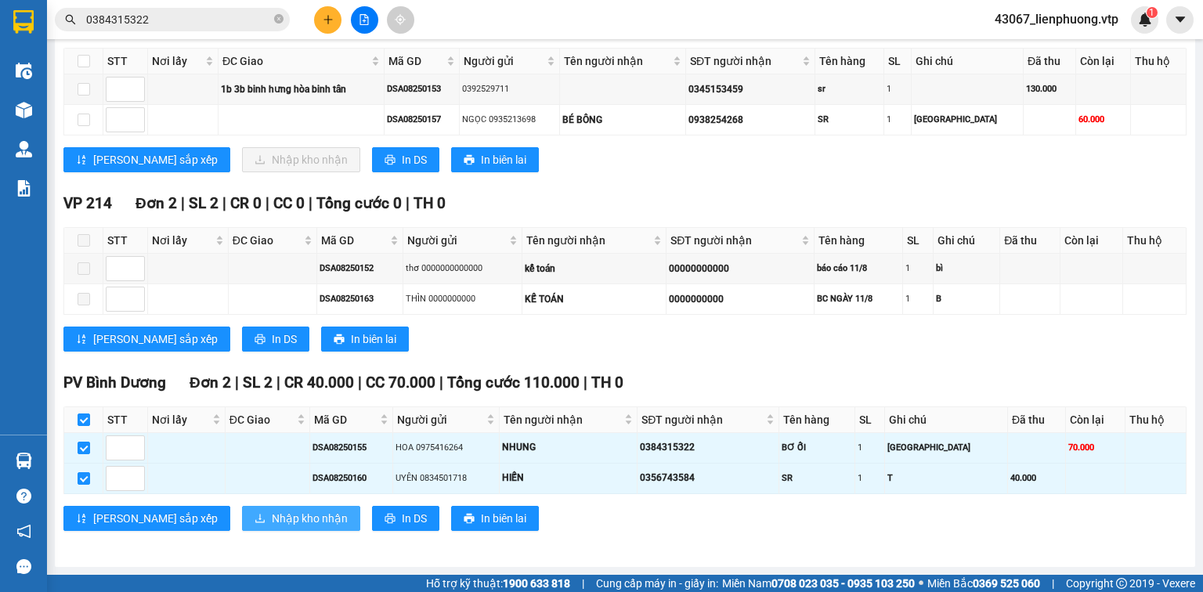
click at [272, 517] on span "Nhập kho nhận" at bounding box center [310, 518] width 76 height 17
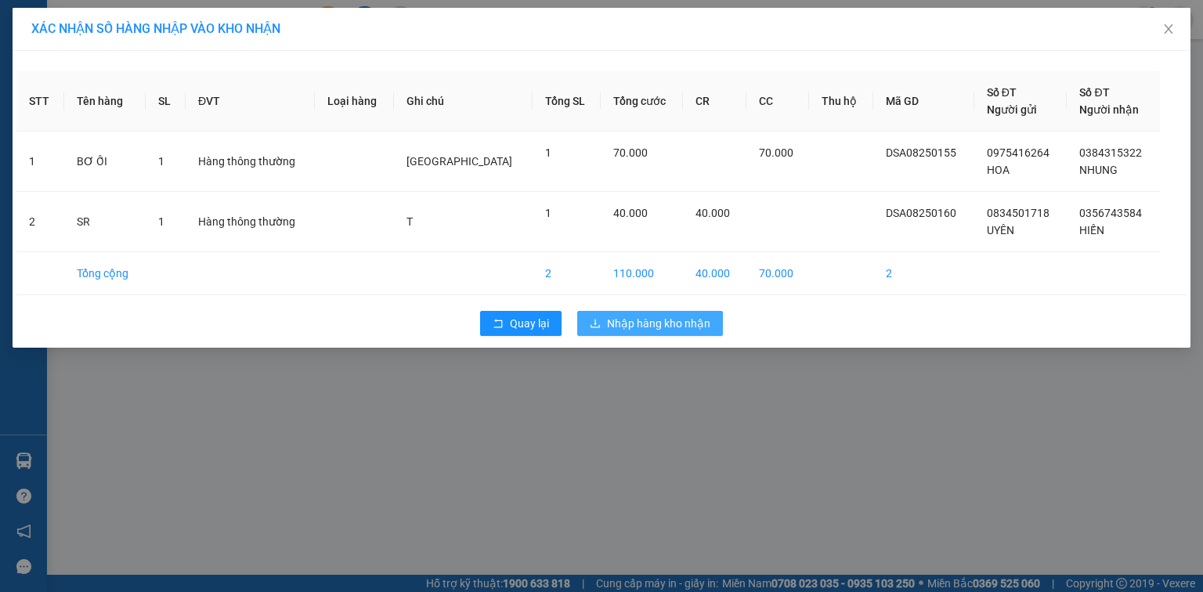
click at [669, 326] on span "Nhập hàng kho nhận" at bounding box center [658, 323] width 103 height 17
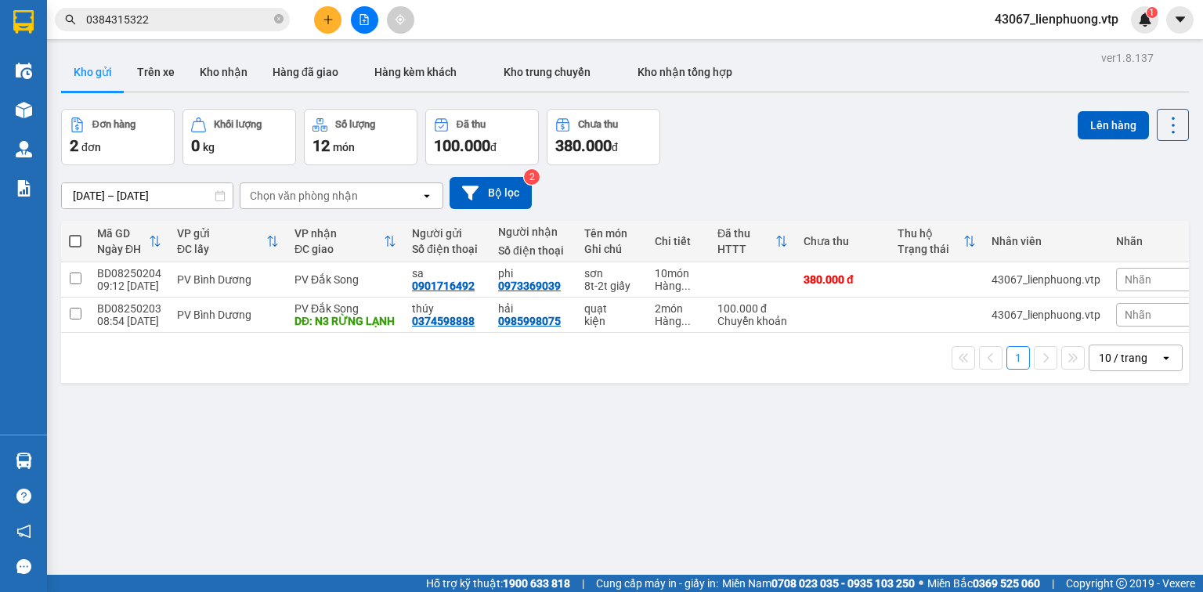
click at [783, 463] on div "ver 1.8.137 Kho gửi Trên xe Kho nhận Hàng đã giao Hàng kèm khách Kho trung chuy…" at bounding box center [625, 343] width 1140 height 592
click at [274, 16] on icon "close-circle" at bounding box center [278, 18] width 9 height 9
click at [332, 16] on icon "plus" at bounding box center [328, 19] width 11 height 11
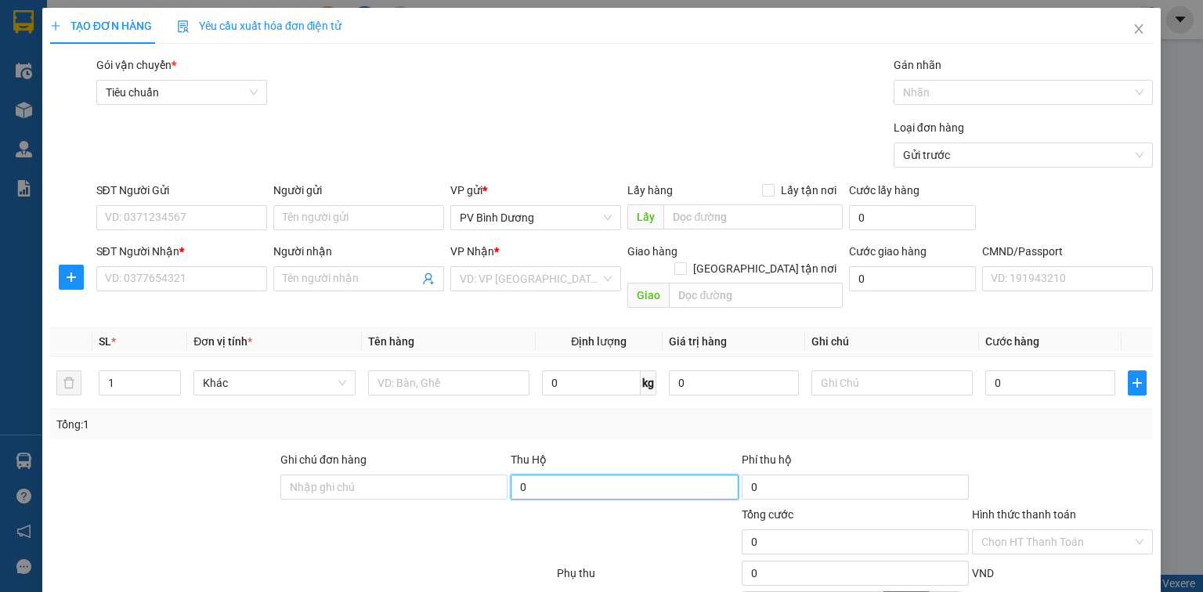
click at [591, 474] on input "0" at bounding box center [623, 486] width 227 height 25
click at [534, 474] on input "4.990.000" at bounding box center [623, 486] width 227 height 25
drag, startPoint x: 520, startPoint y: 470, endPoint x: 755, endPoint y: 510, distance: 238.4
click at [755, 510] on form "Ghi chú đơn hàng Thu Hộ 4.900.004 Phí thu hộ 0 Tổng cước 0 Hình thức thanh toán…" at bounding box center [601, 537] width 1102 height 172
type input "4.940.000"
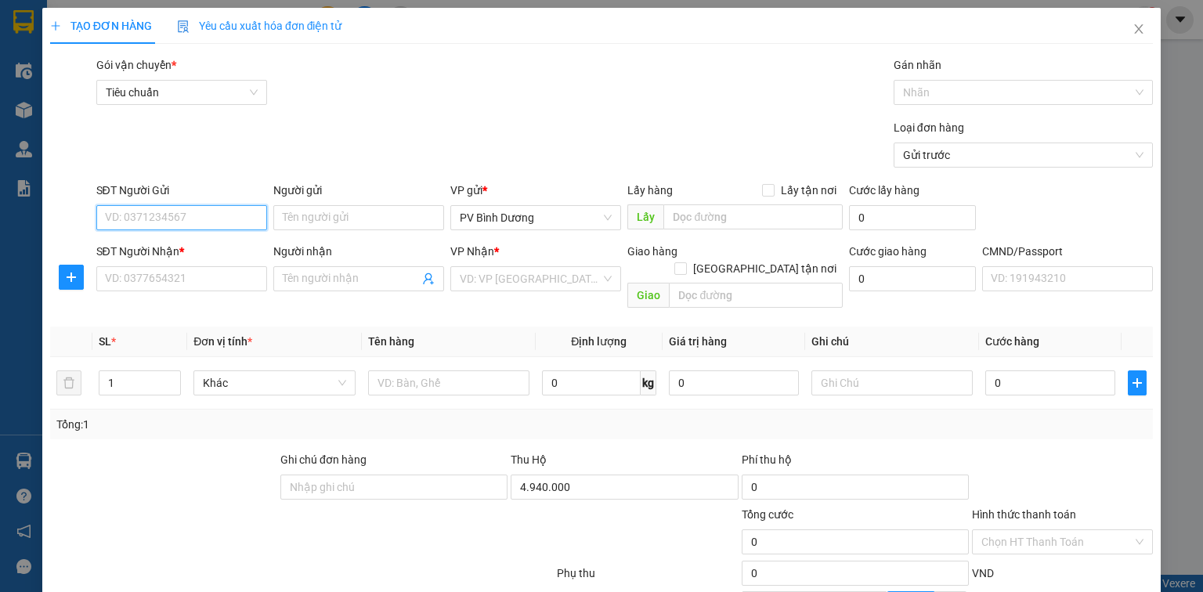
type input "40.000"
click at [207, 220] on input "SĐT Người Gửi" at bounding box center [181, 217] width 171 height 25
type input "0986006018"
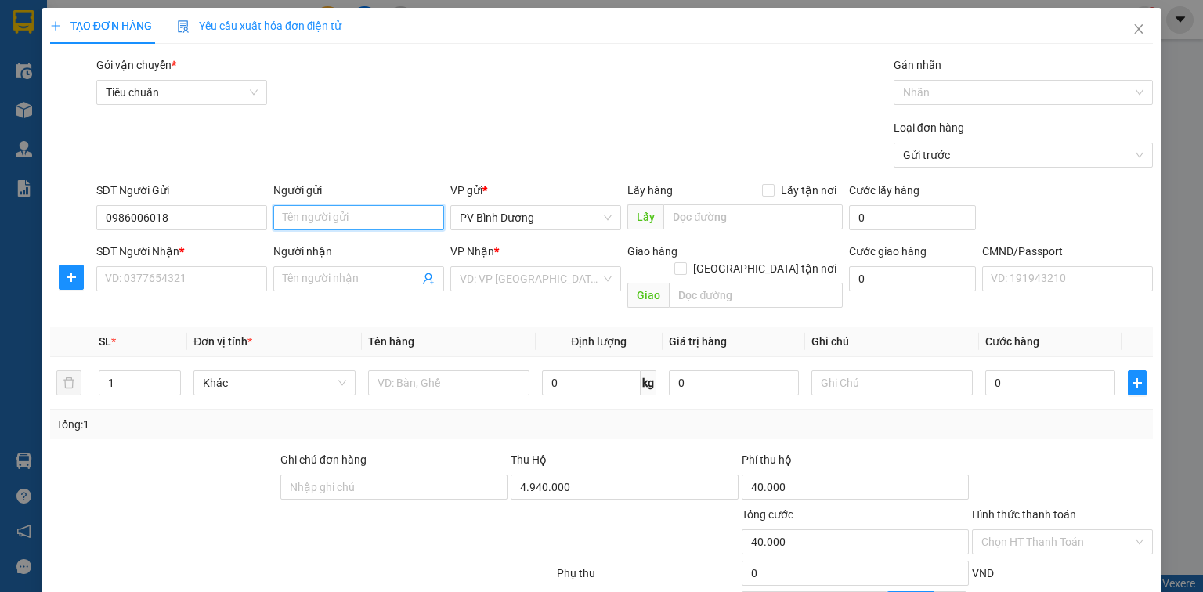
click at [331, 220] on input "Người gửi" at bounding box center [358, 217] width 171 height 25
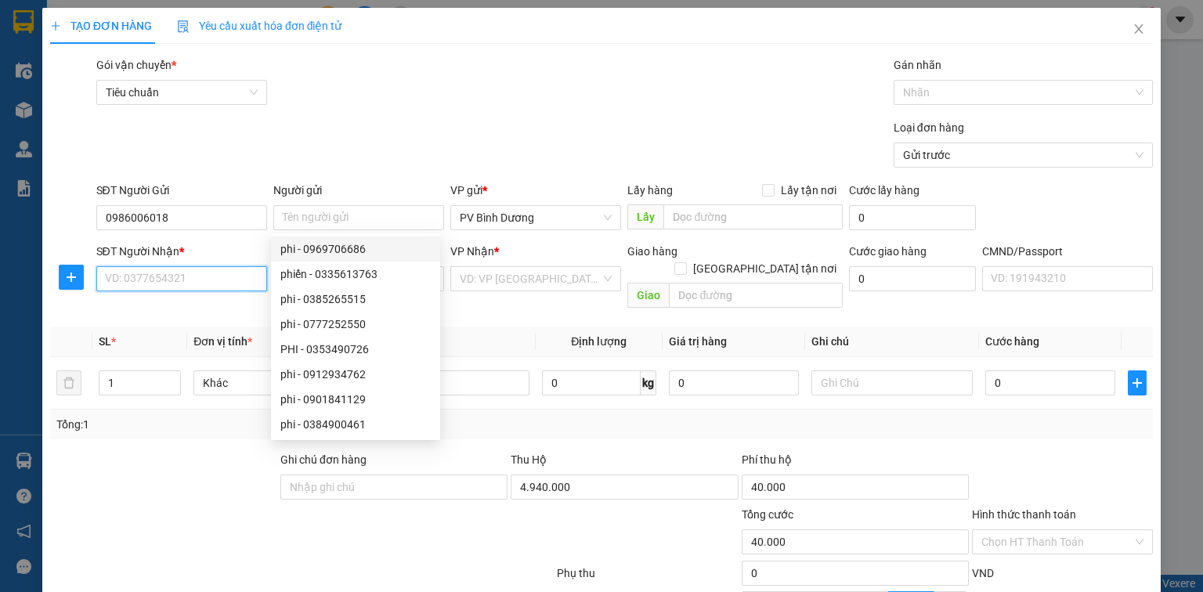
click at [193, 279] on input "SĐT Người Nhận *" at bounding box center [181, 278] width 171 height 25
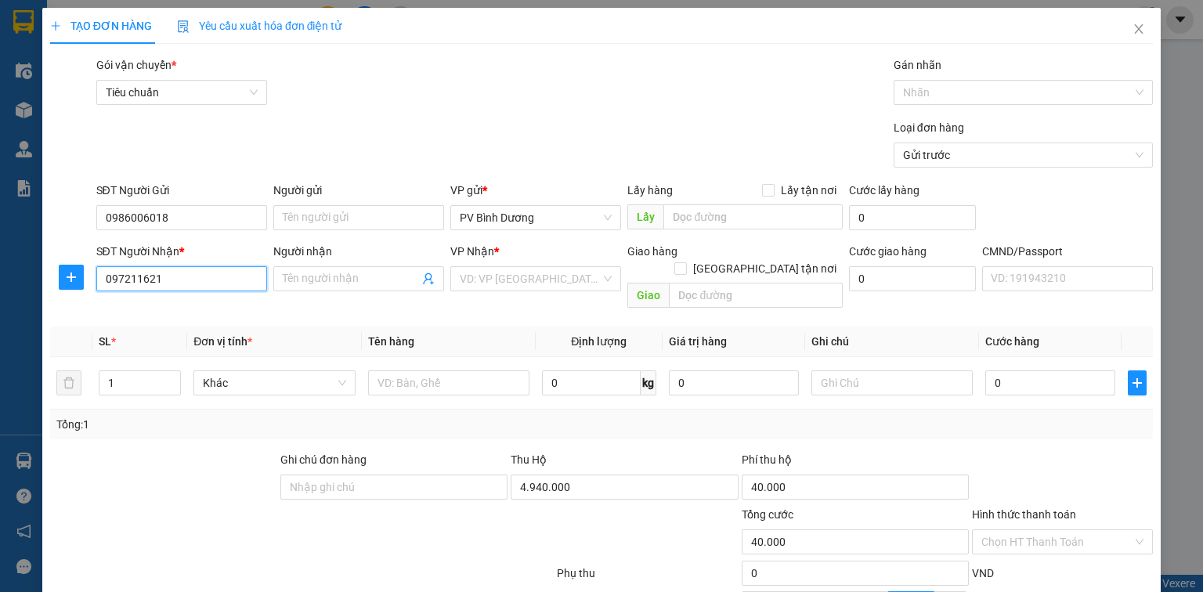
type input "0972116211"
click at [231, 312] on div "0972116211 - [PERSON_NAME]" at bounding box center [182, 309] width 154 height 17
type input "[PERSON_NAME]"
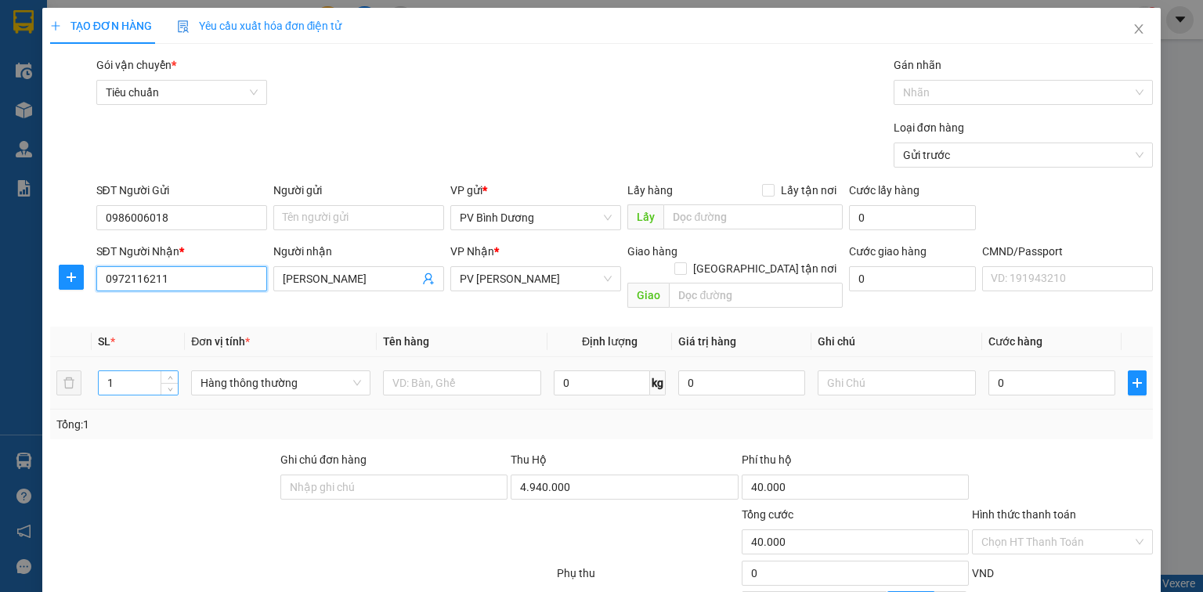
type input "0972116211"
drag, startPoint x: 126, startPoint y: 360, endPoint x: 107, endPoint y: 363, distance: 19.0
click at [107, 371] on input "1" at bounding box center [138, 382] width 79 height 23
type input "3"
click at [460, 373] on input "text" at bounding box center [462, 382] width 158 height 25
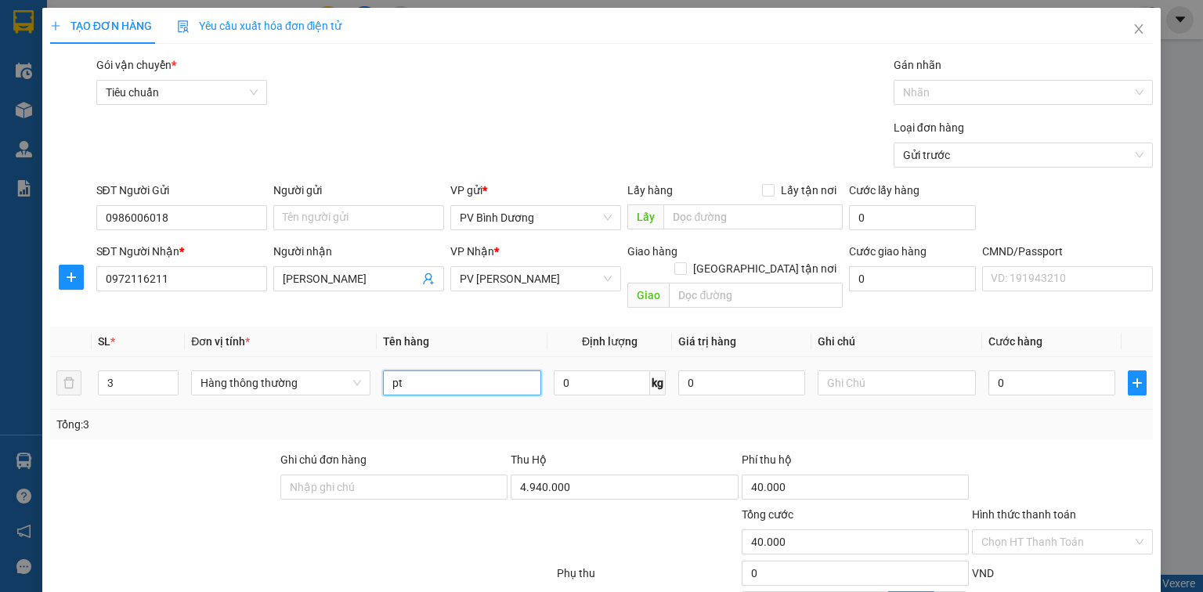
type input "pt"
type input "30"
type input "40.030"
type input "3k0"
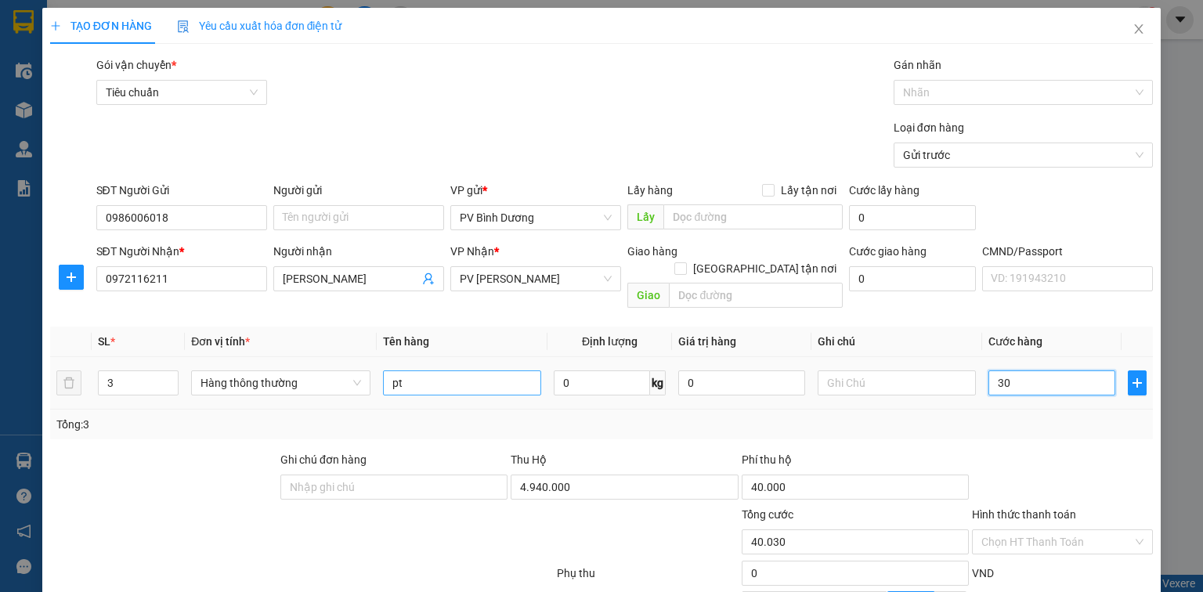
type input "40.000"
type input "0"
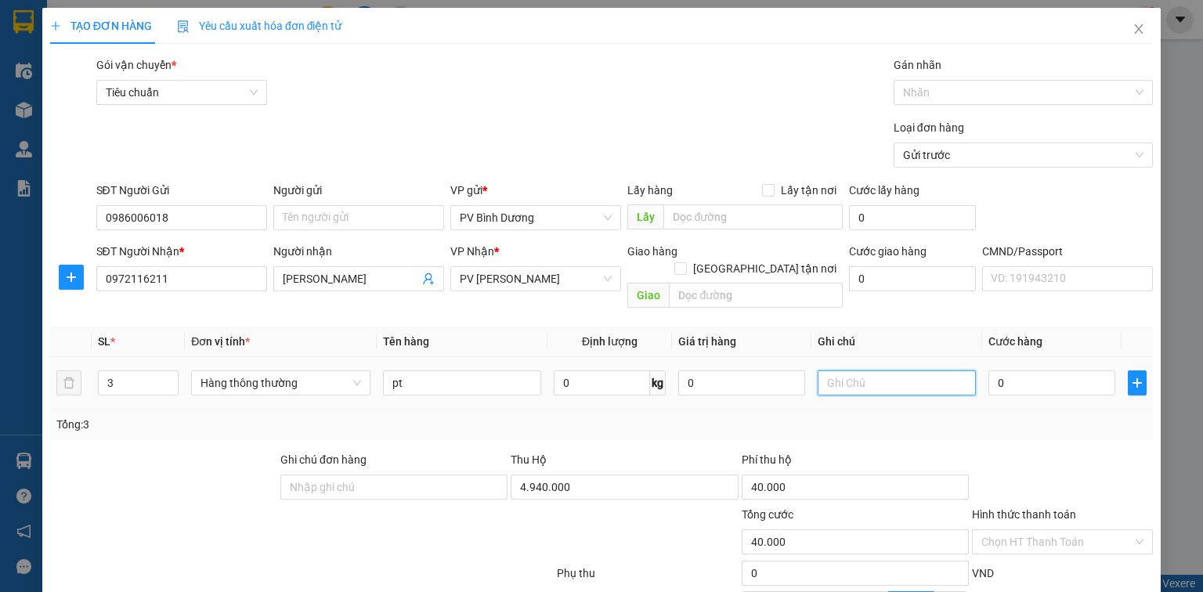
click at [830, 370] on input "text" at bounding box center [896, 382] width 158 height 25
type input "2k+1t"
type input "2"
type input "40.002"
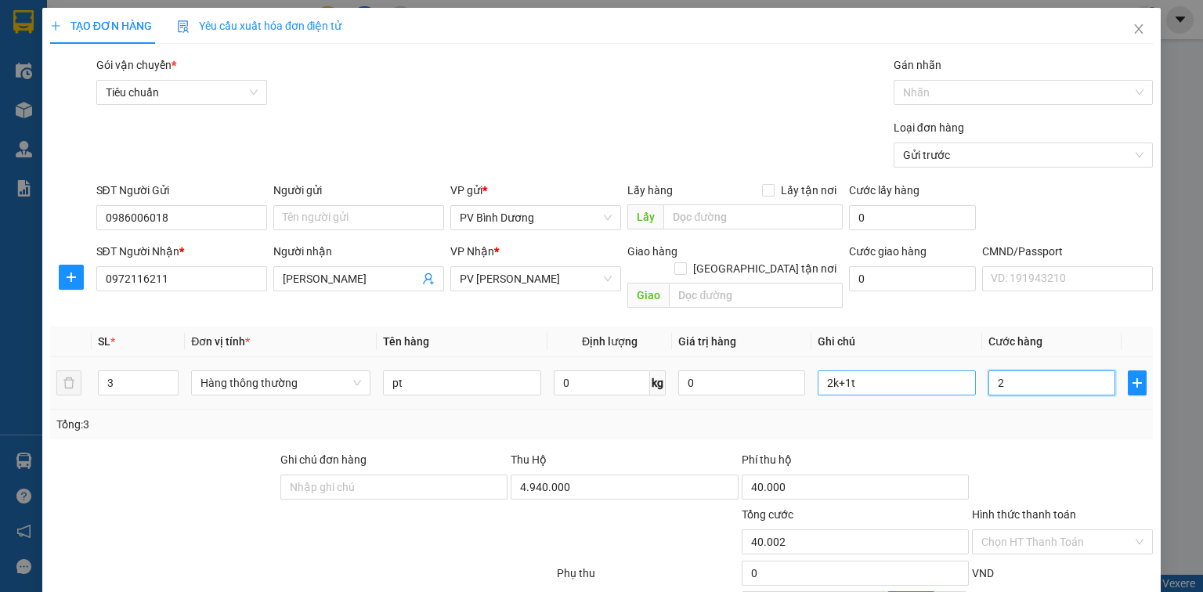
type input "20"
type input "40.020"
type input "200"
type input "40.200"
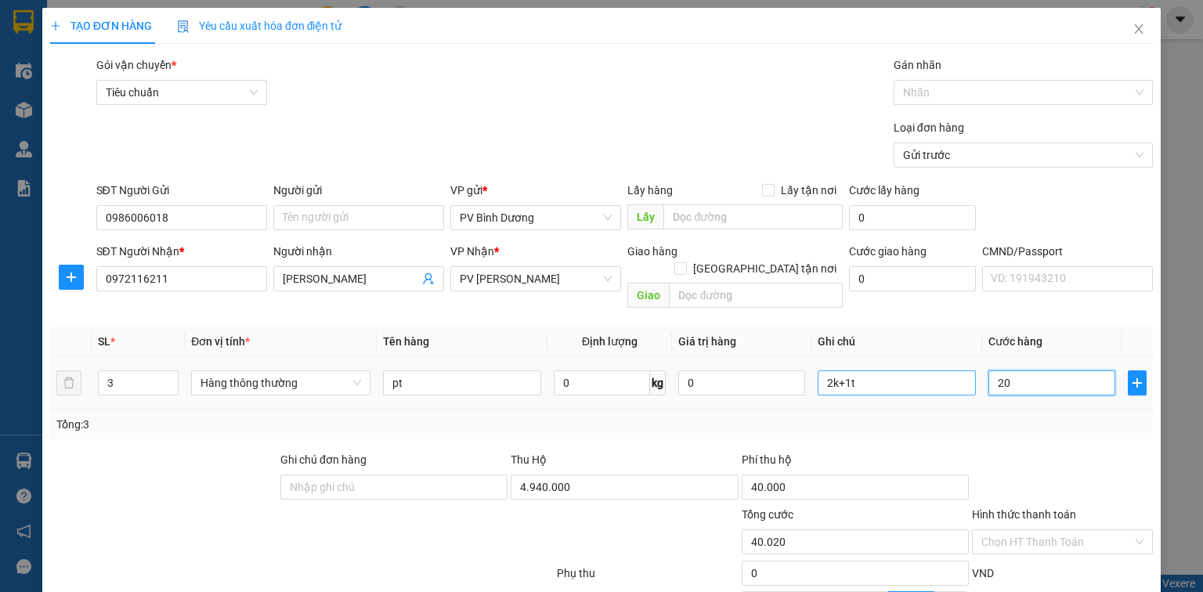
type input "40.200"
type input "2.000"
type input "42.000"
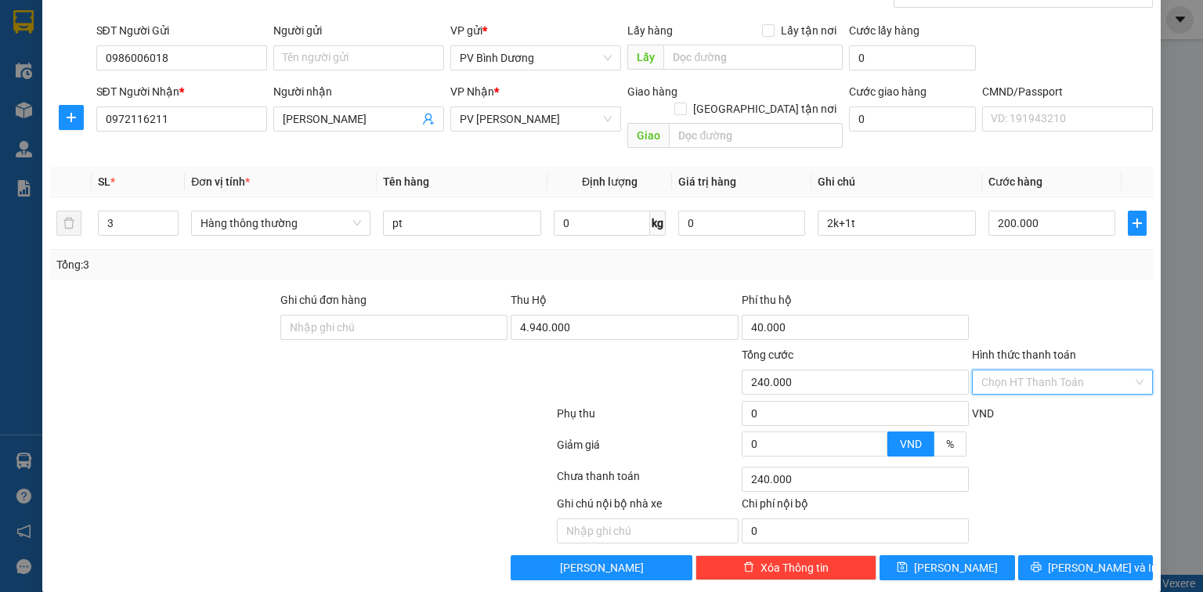
click at [1086, 370] on input "Hình thức thanh toán" at bounding box center [1056, 381] width 151 height 23
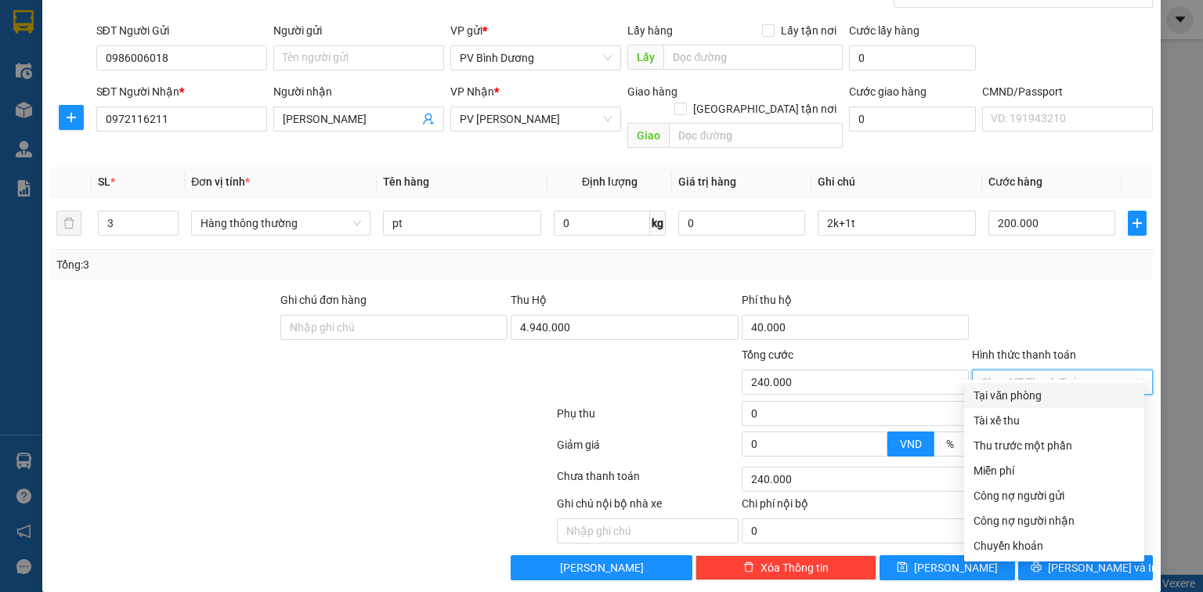
click at [1048, 395] on div "Tại văn phòng" at bounding box center [1053, 395] width 161 height 17
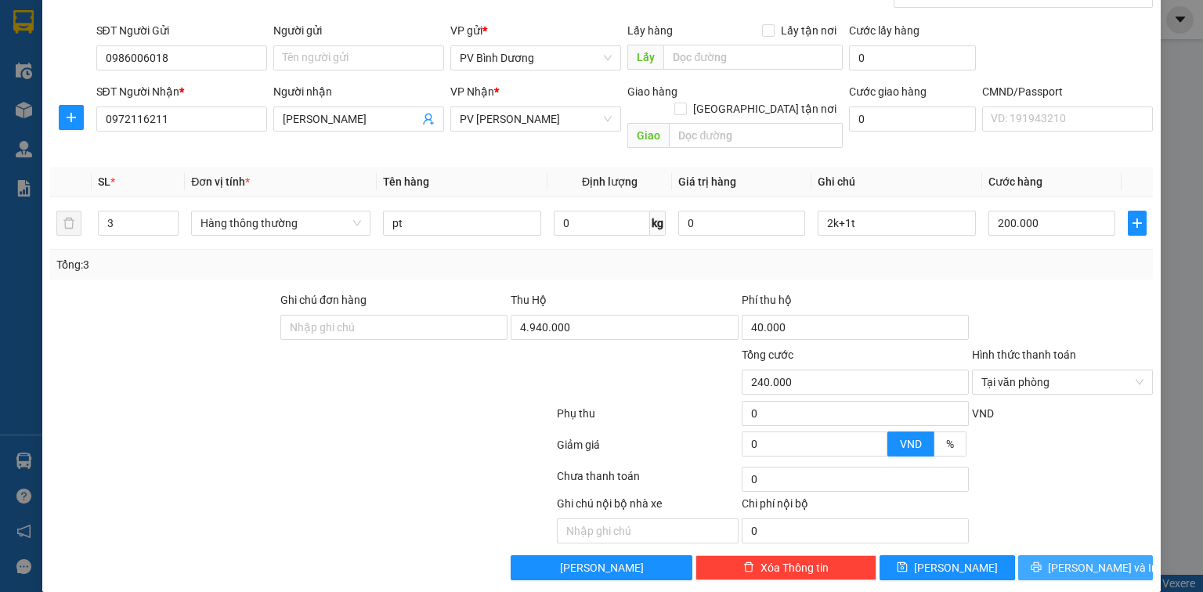
click at [1084, 559] on span "[PERSON_NAME] và In" at bounding box center [1103, 567] width 110 height 17
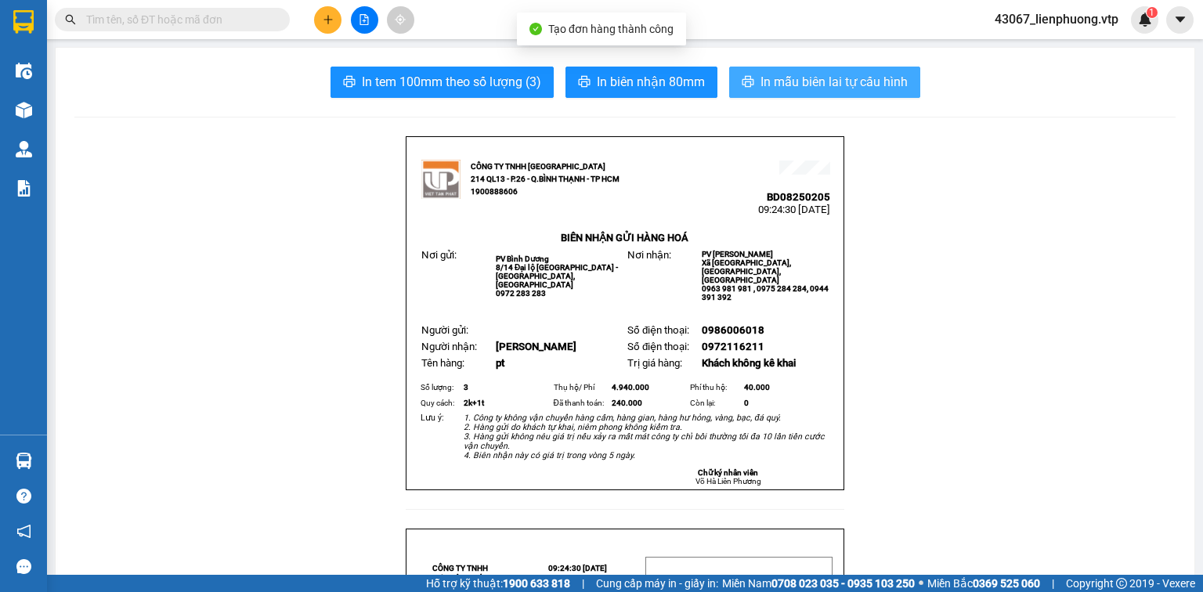
click at [851, 81] on span "In mẫu biên lai tự cấu hình" at bounding box center [833, 82] width 147 height 20
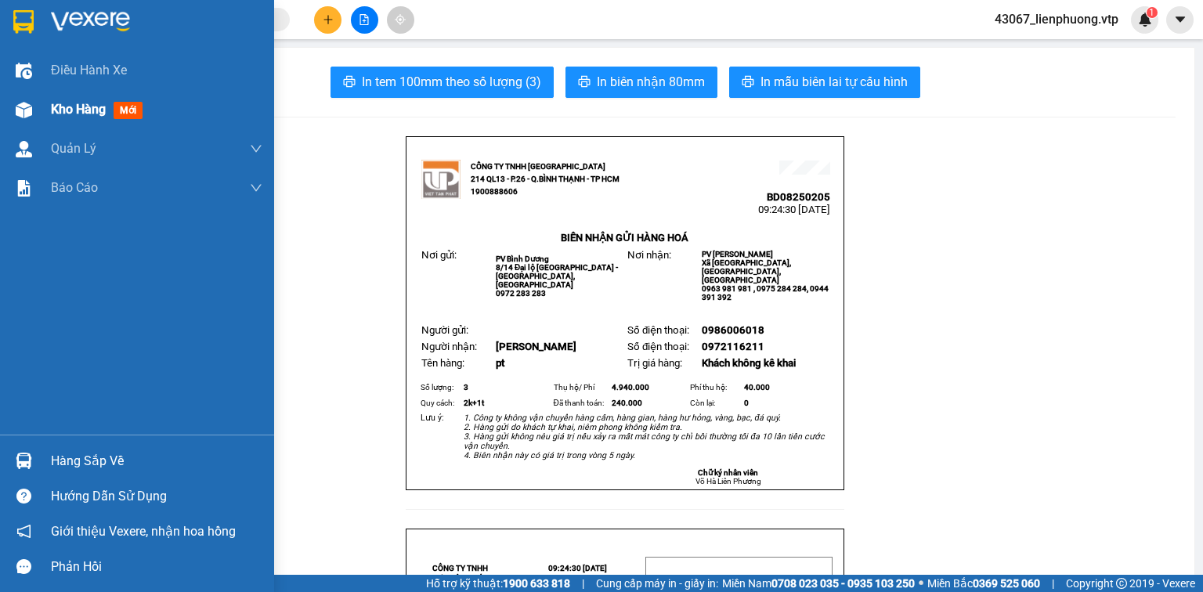
click at [58, 108] on span "Kho hàng" at bounding box center [78, 109] width 55 height 15
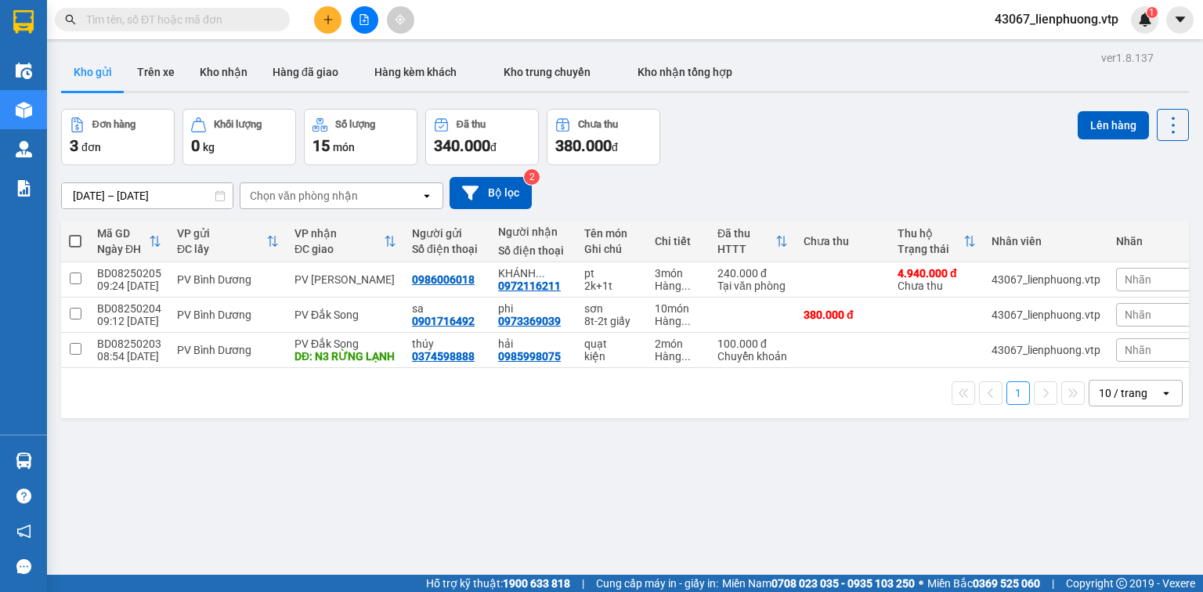
click at [770, 503] on div "ver 1.8.137 Kho gửi Trên xe Kho nhận Hàng đã giao Hàng kèm khách Kho trung chuy…" at bounding box center [625, 343] width 1140 height 592
